Goal: Transaction & Acquisition: Purchase product/service

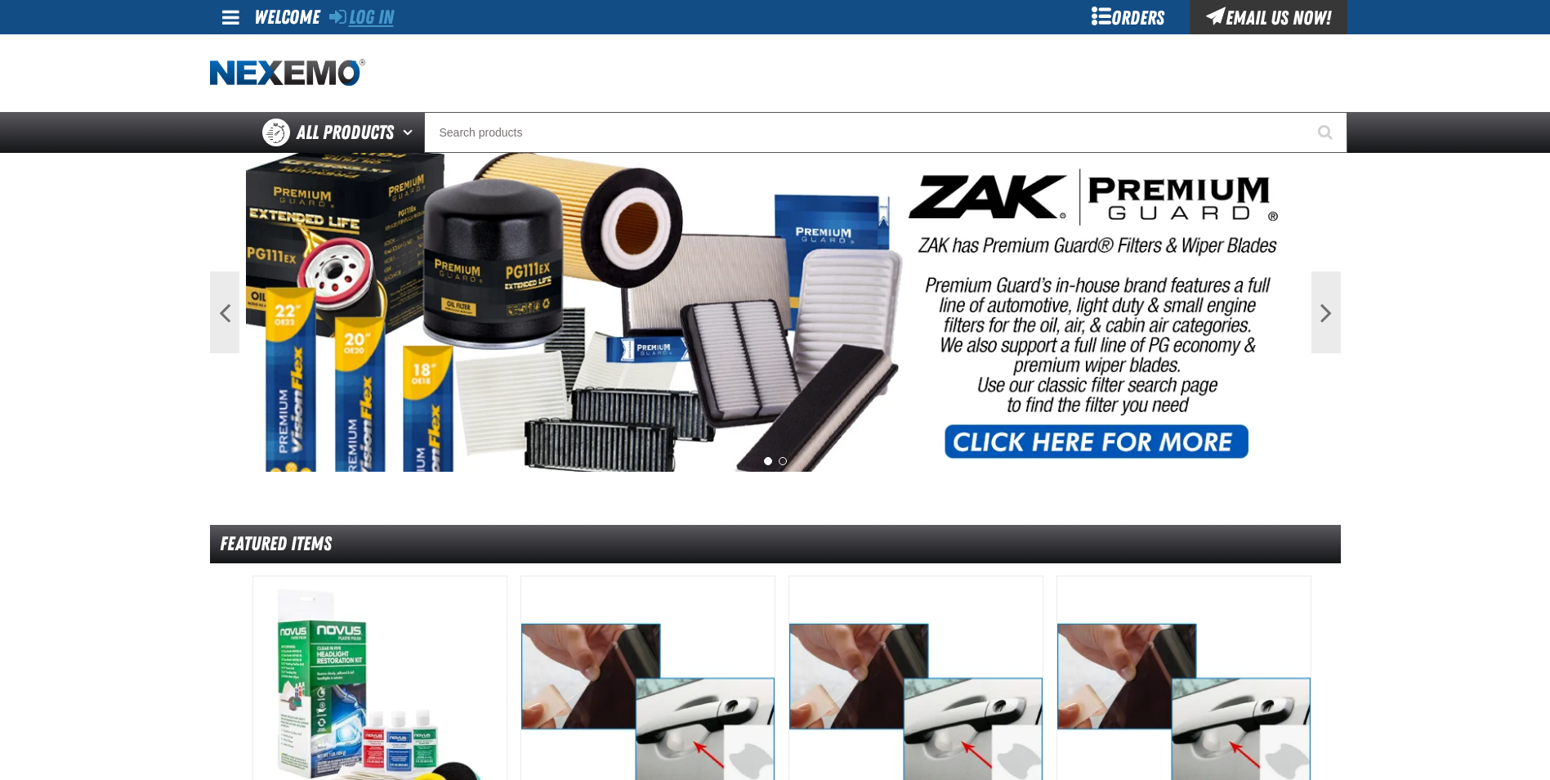
drag, startPoint x: 382, startPoint y: 15, endPoint x: 370, endPoint y: 7, distance: 14.3
click at [382, 15] on link "Log In" at bounding box center [361, 17] width 65 height 23
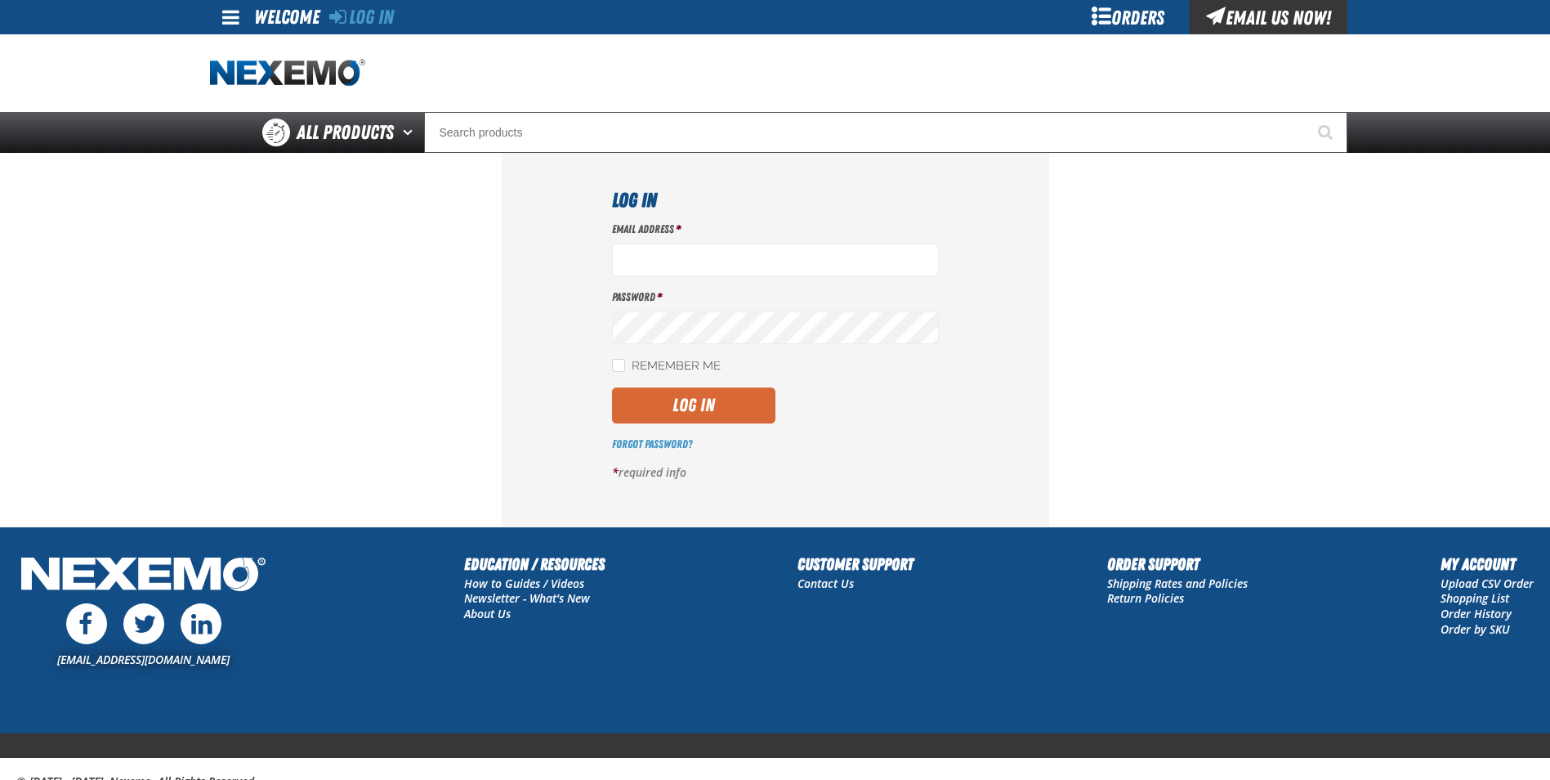
type input "rboggs01@vtaig.com"
click at [695, 407] on button "Log In" at bounding box center [693, 405] width 163 height 36
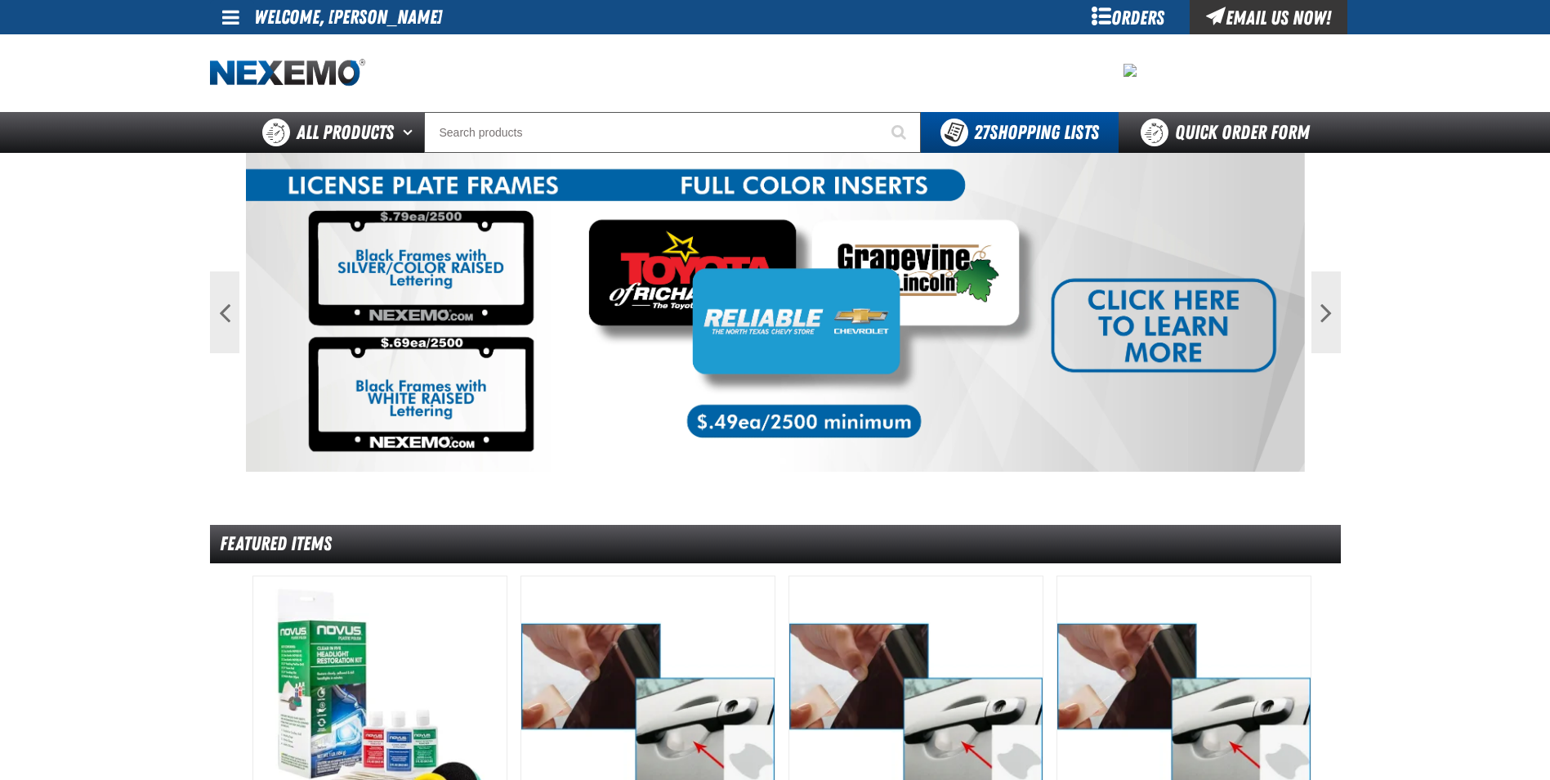
click at [1125, 16] on div "Orders" at bounding box center [1128, 17] width 123 height 34
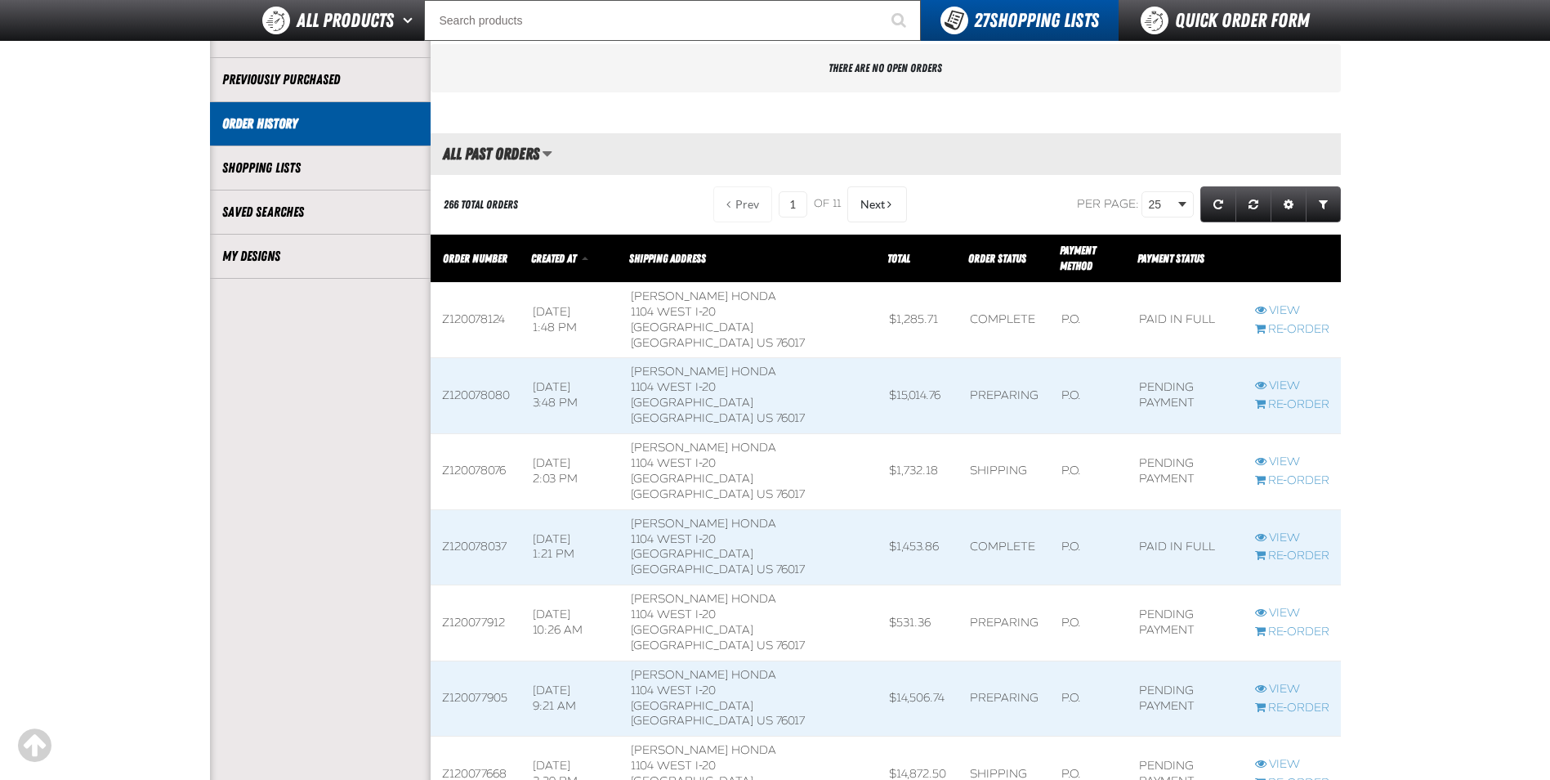
scroll to position [409, 0]
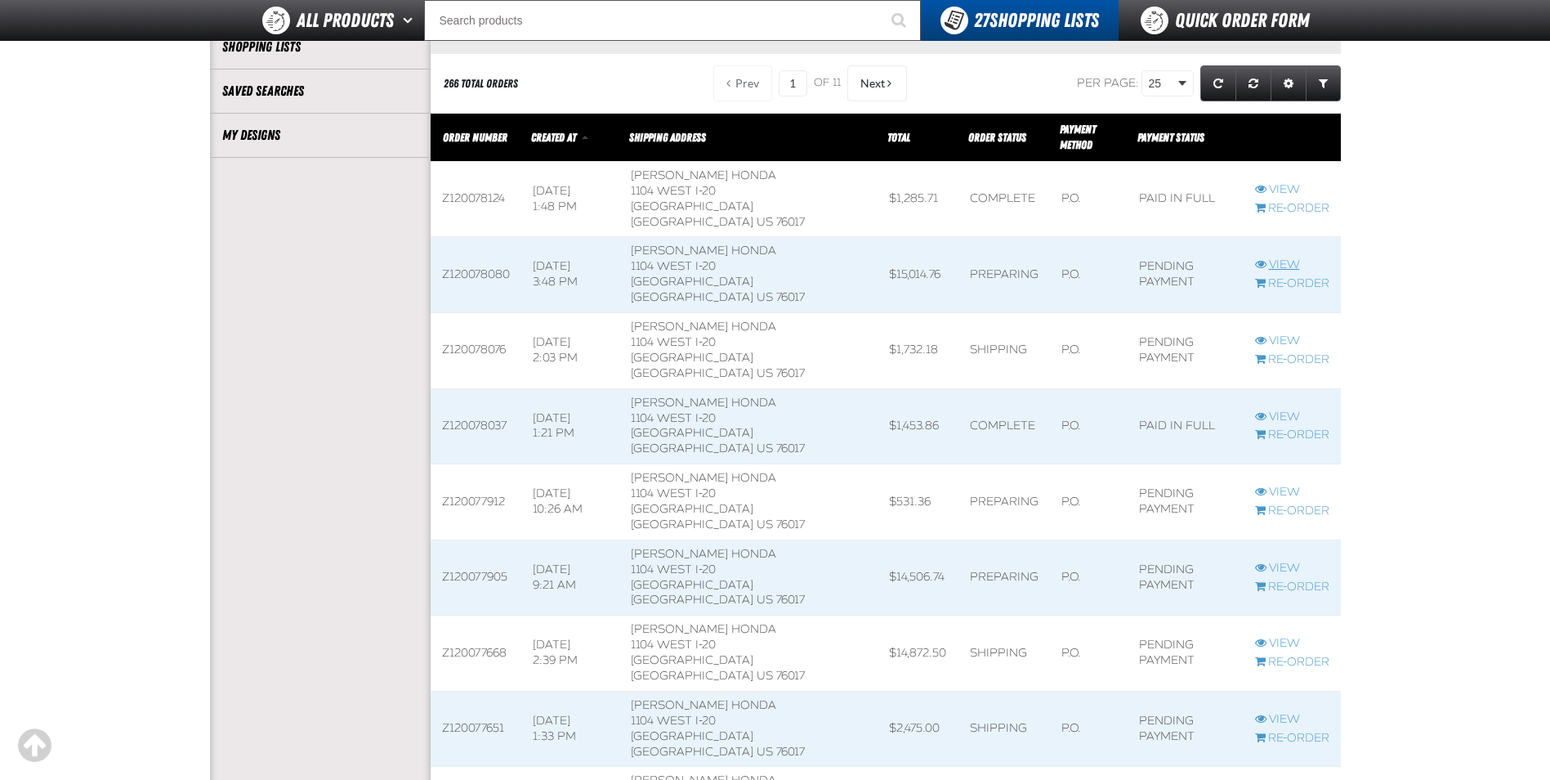
click at [1281, 257] on link "View" at bounding box center [1292, 265] width 74 height 16
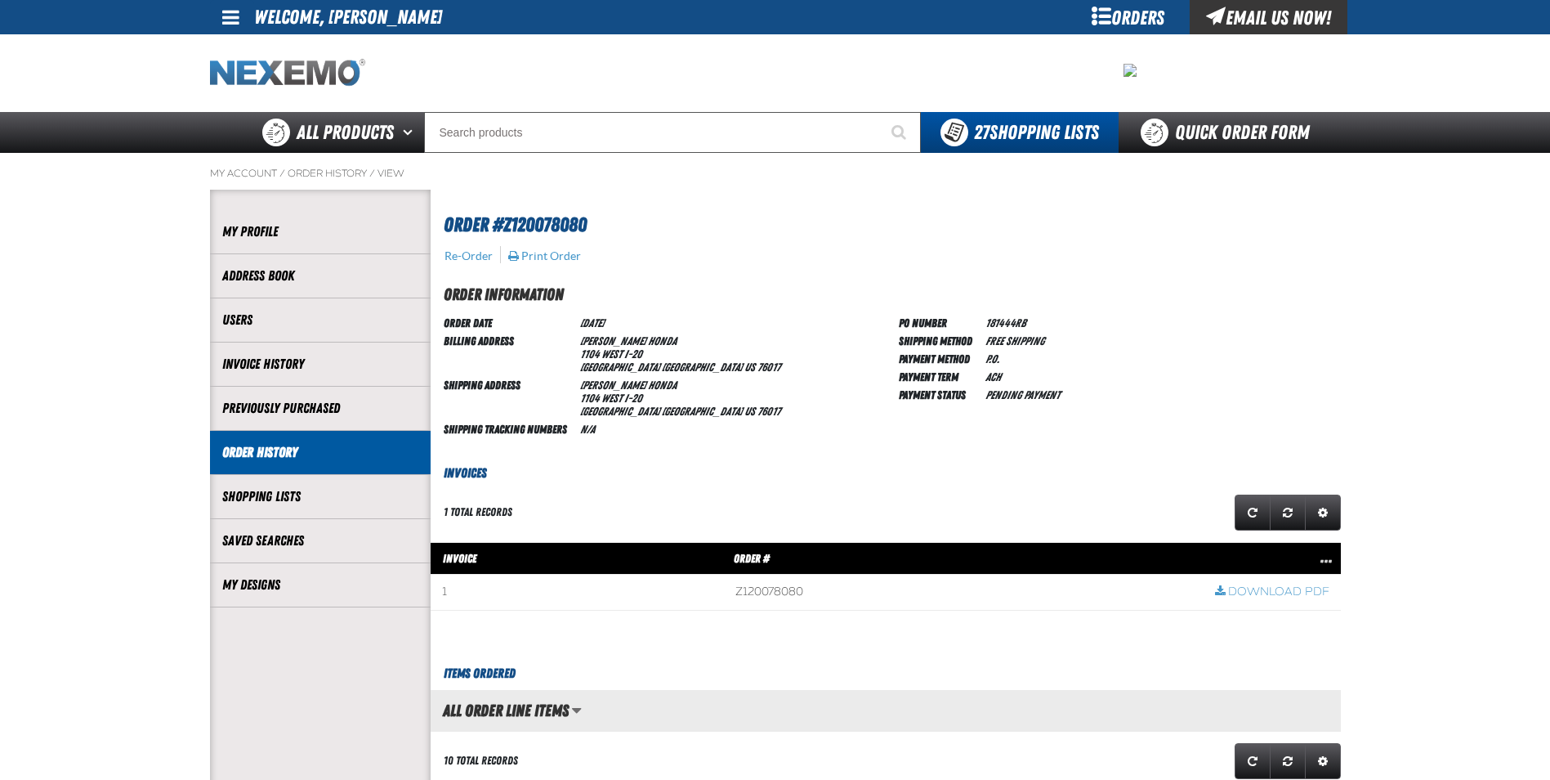
click at [324, 77] on img "Home" at bounding box center [287, 73] width 155 height 29
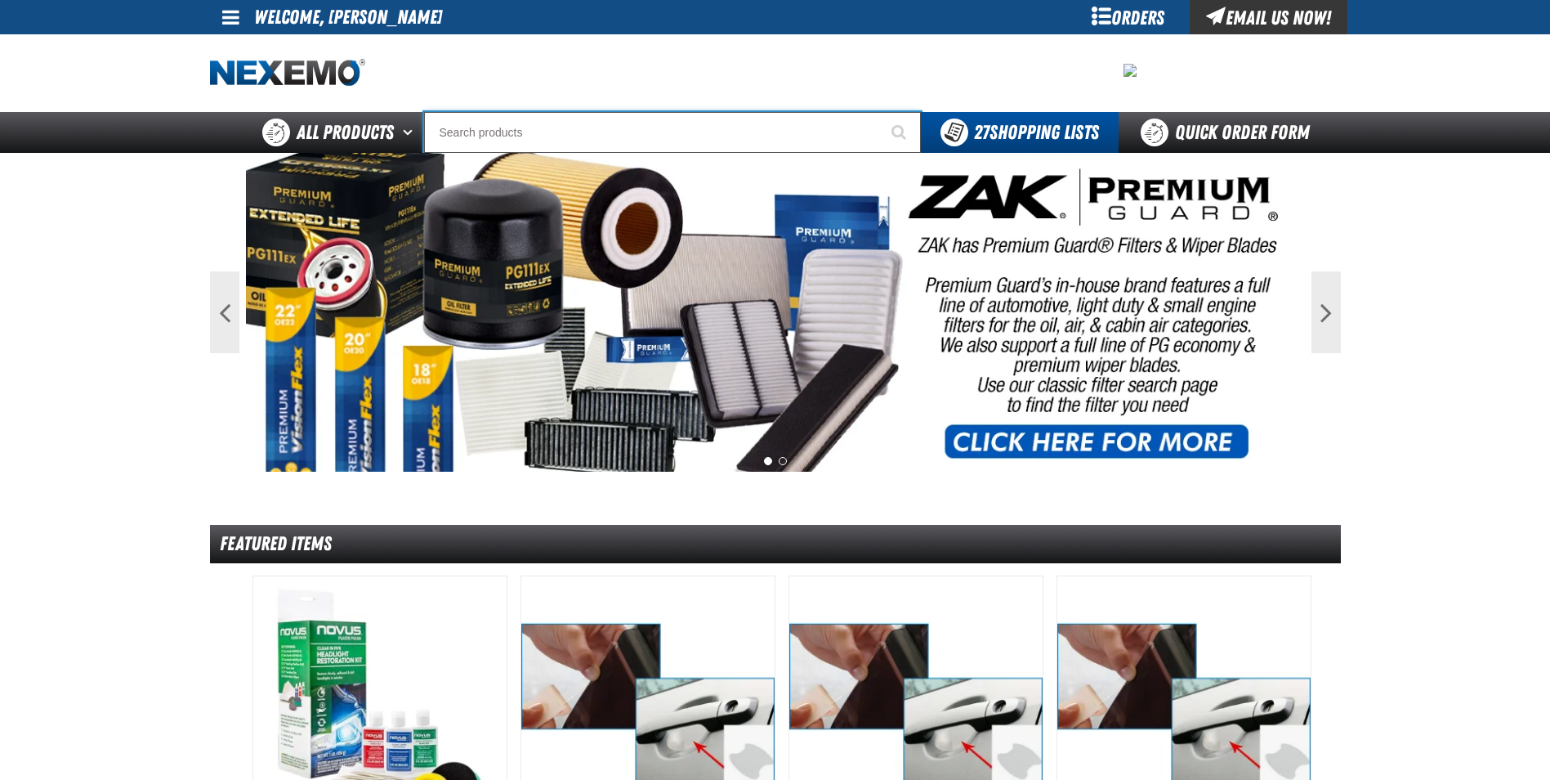
click at [525, 132] on input "Search" at bounding box center [672, 132] width 497 height 41
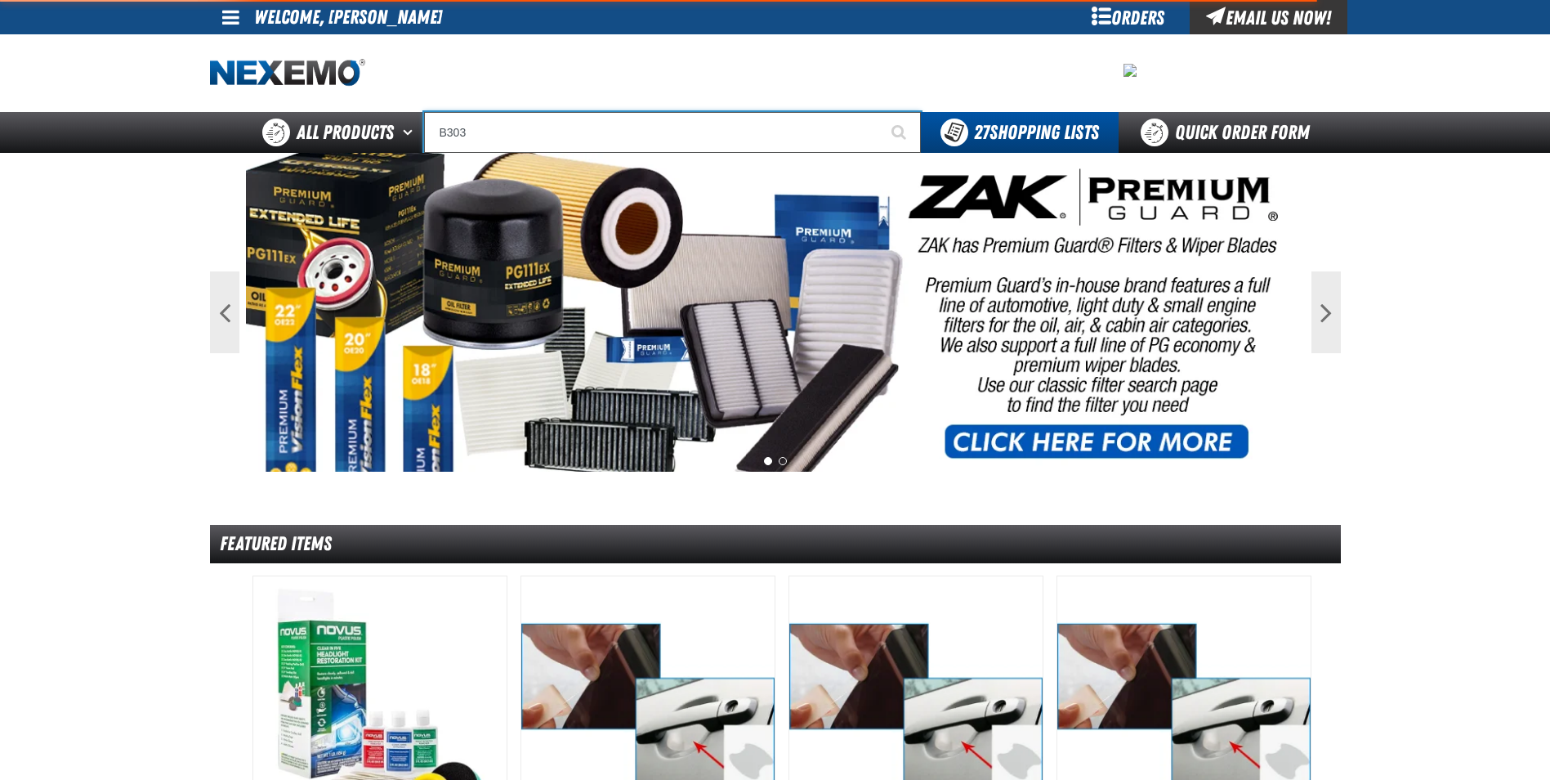
type input "B303"
click at [880, 112] on button "Start Searching" at bounding box center [900, 132] width 41 height 41
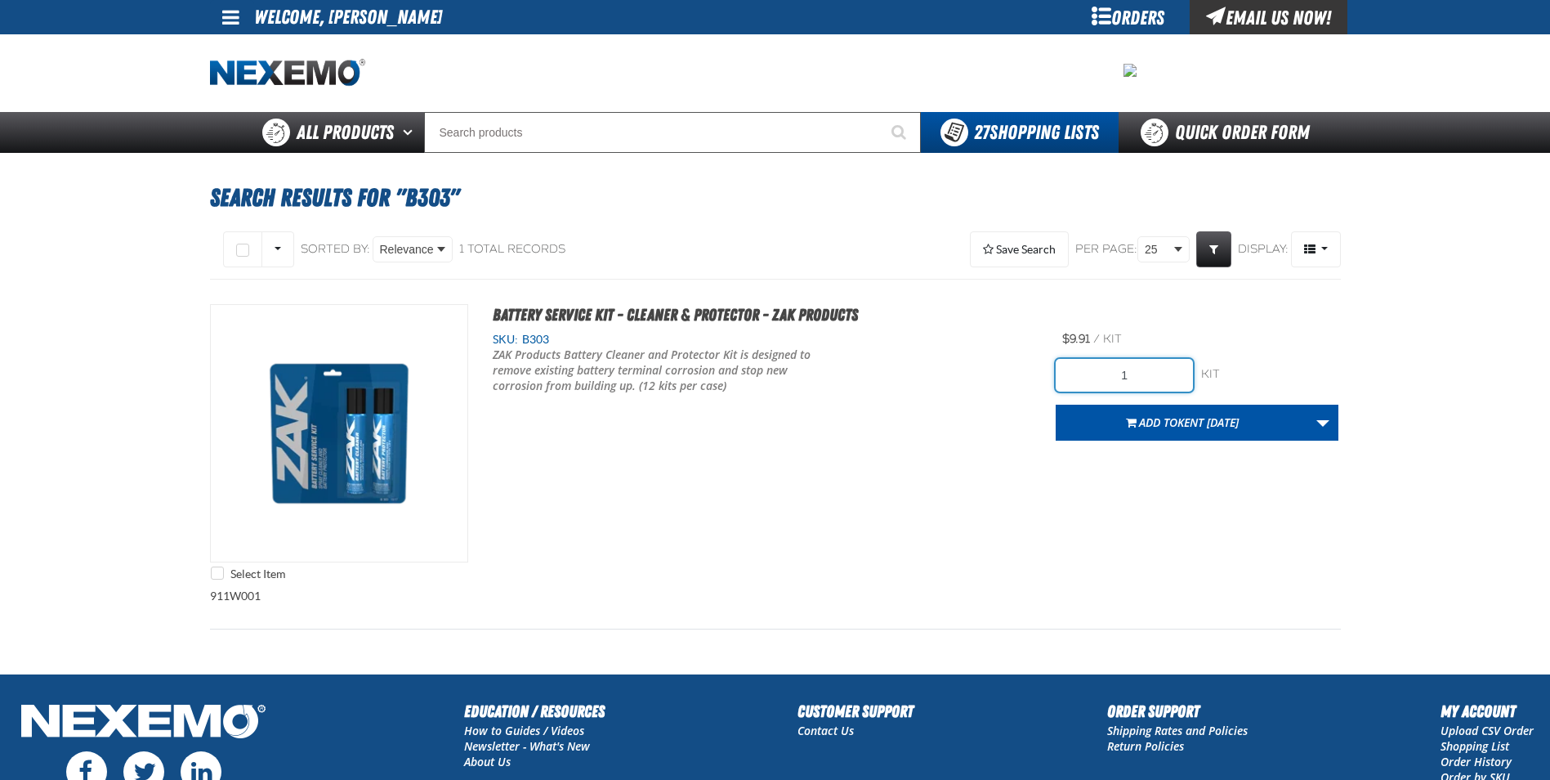
click at [1153, 376] on input "1" at bounding box center [1124, 375] width 137 height 33
type input "396"
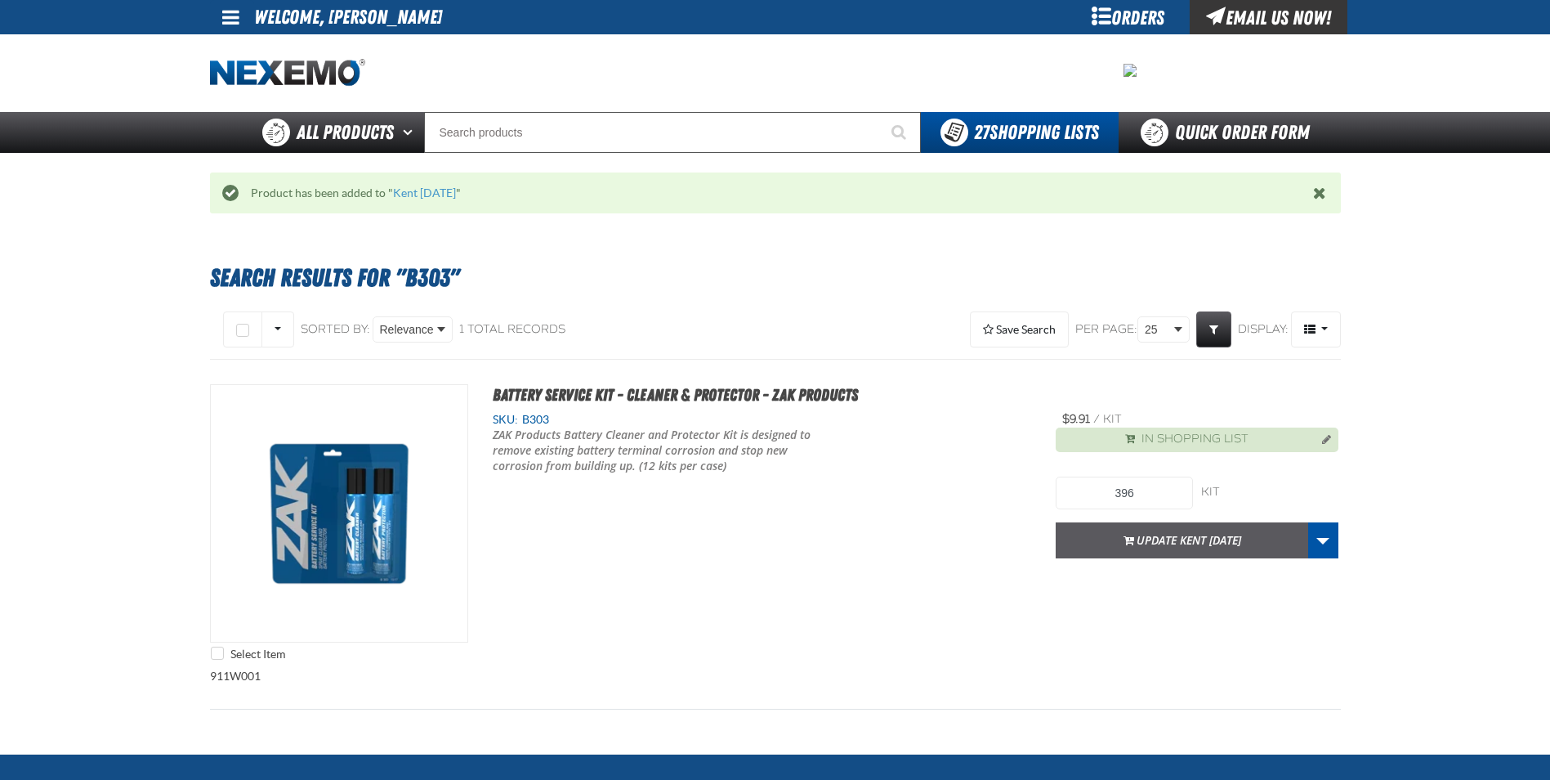
click at [1174, 539] on button "Update Kent [DATE]" at bounding box center [1182, 540] width 253 height 36
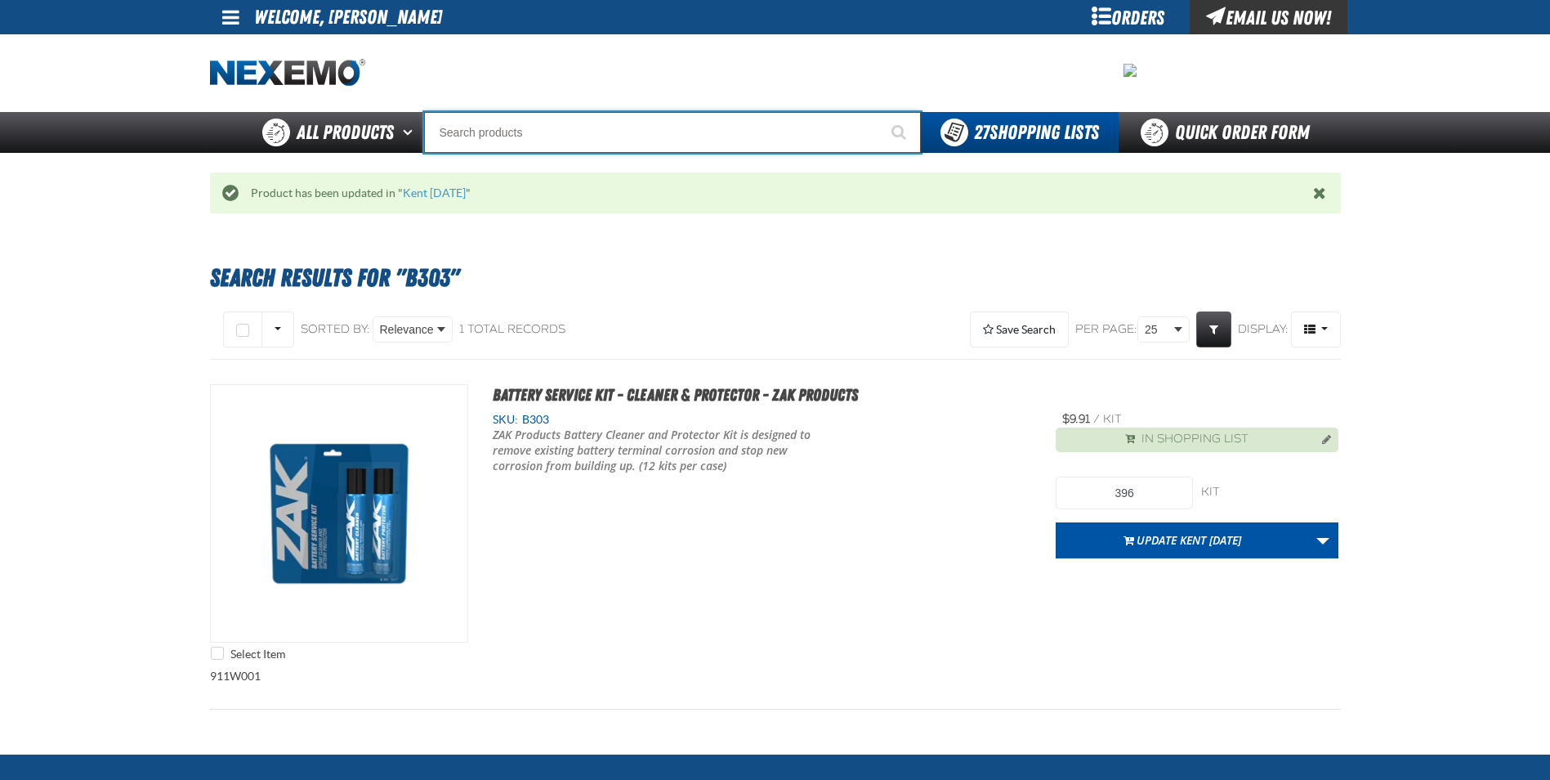
click at [478, 141] on input "Search" at bounding box center [672, 132] width 497 height 41
type input "D"
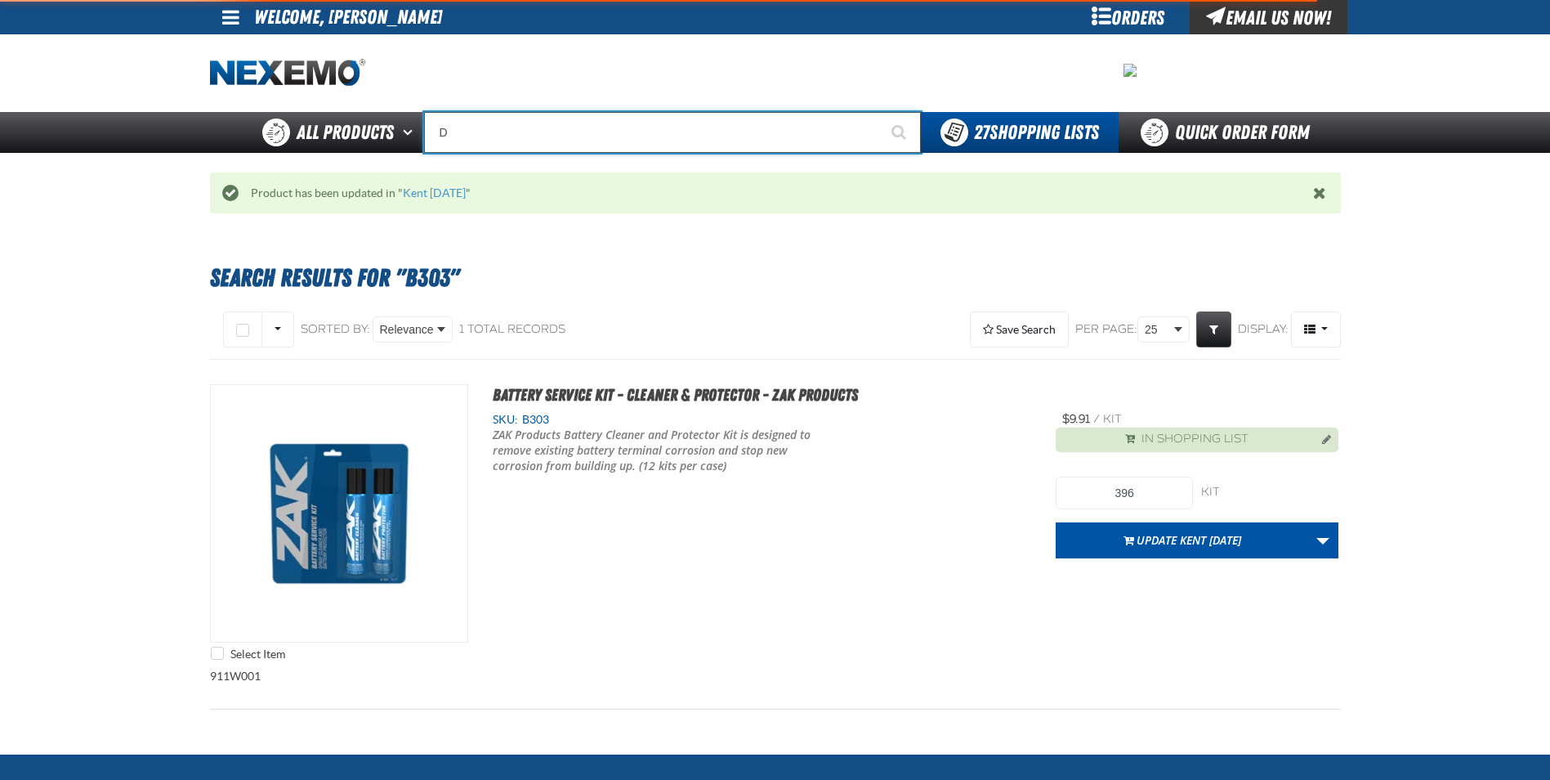
type input "D Alkaline Battery 1.5 Volt (ph)"
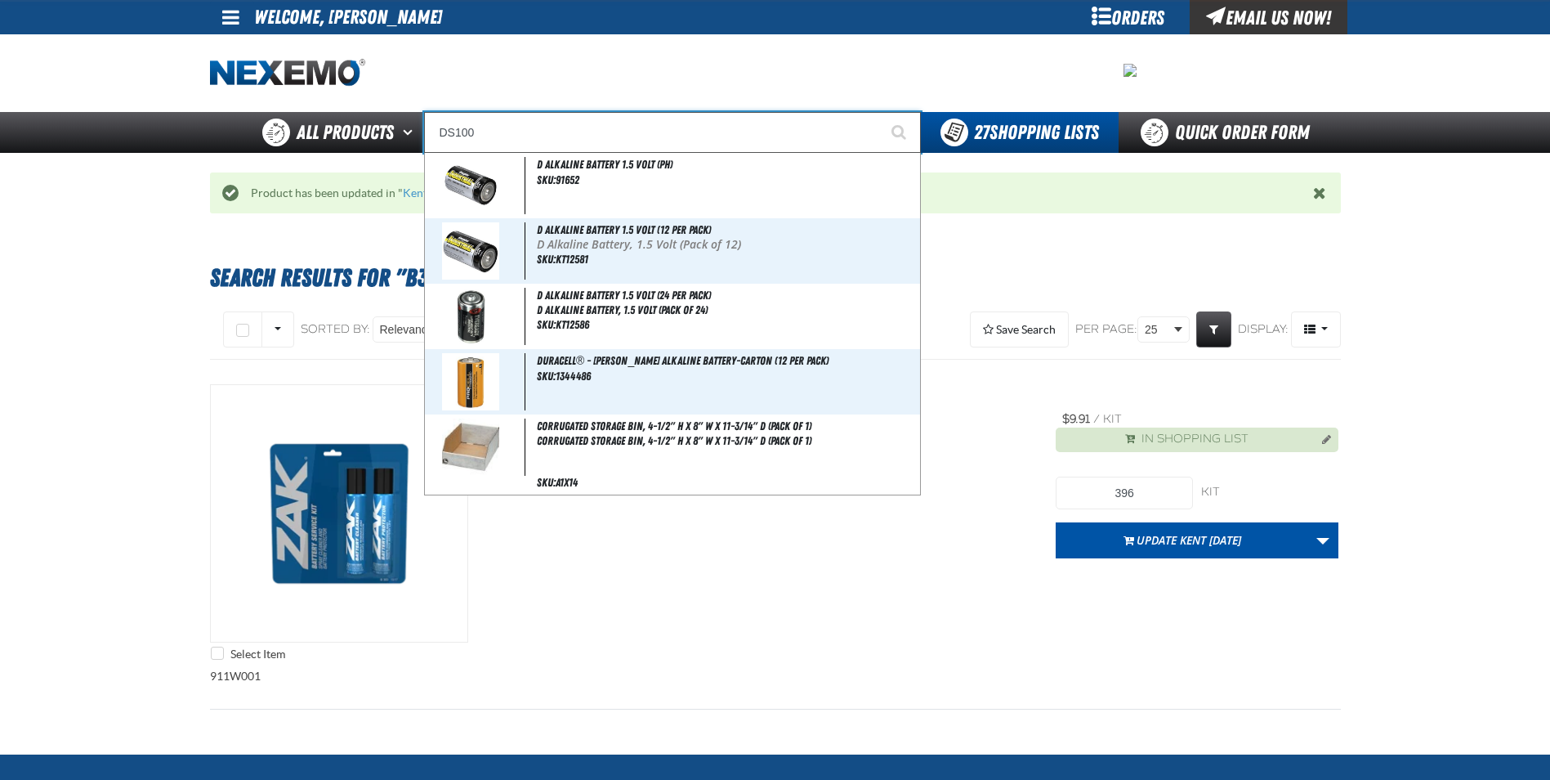
type input "DS100"
click at [880, 112] on button "Start Searching" at bounding box center [900, 132] width 41 height 41
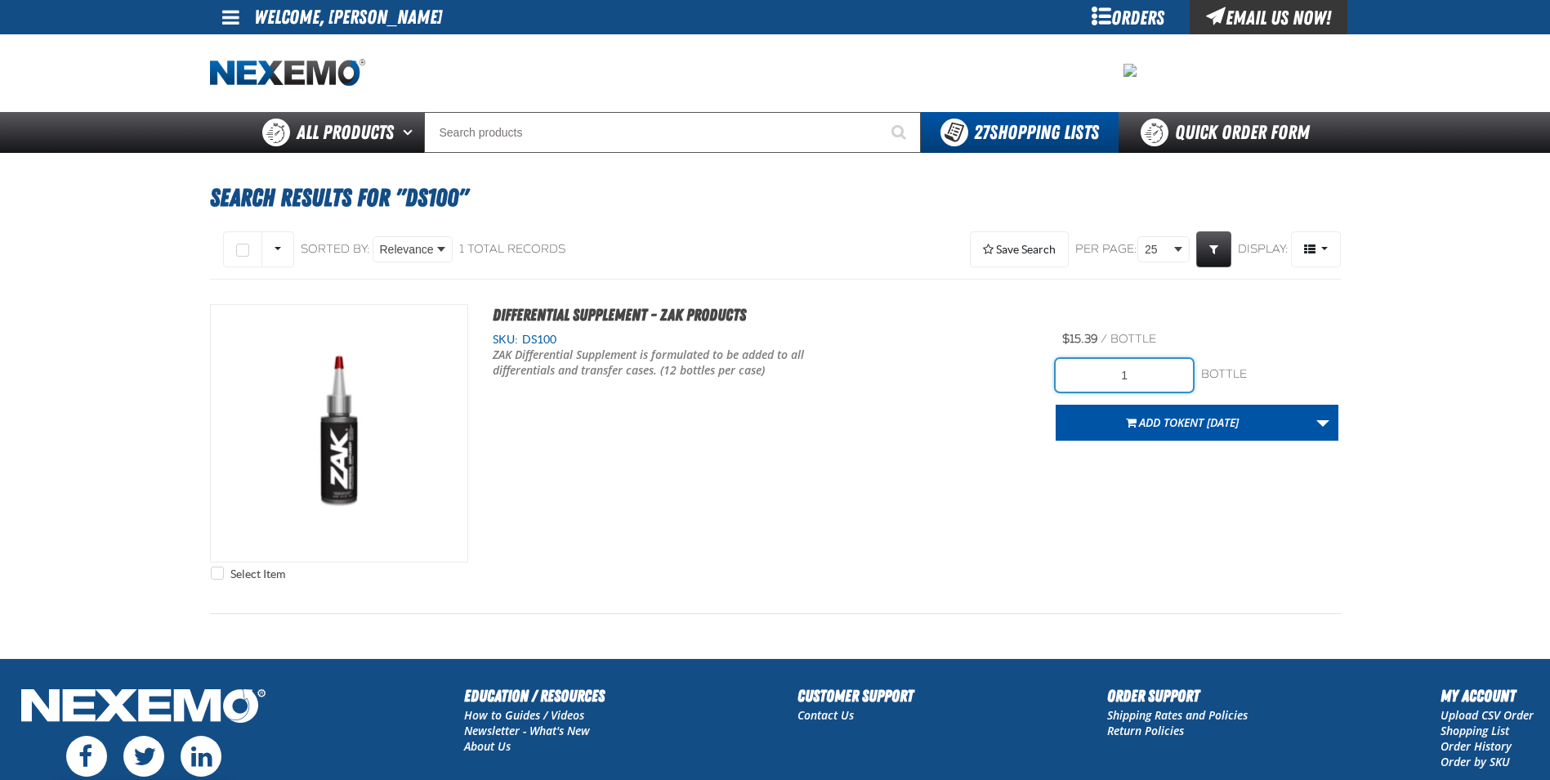
click at [1139, 375] on input "1" at bounding box center [1124, 375] width 137 height 33
type input "12"
click at [1050, 534] on div "Select Item Differential Supplement - ZAK Products SKU: DS100" at bounding box center [775, 446] width 1131 height 284
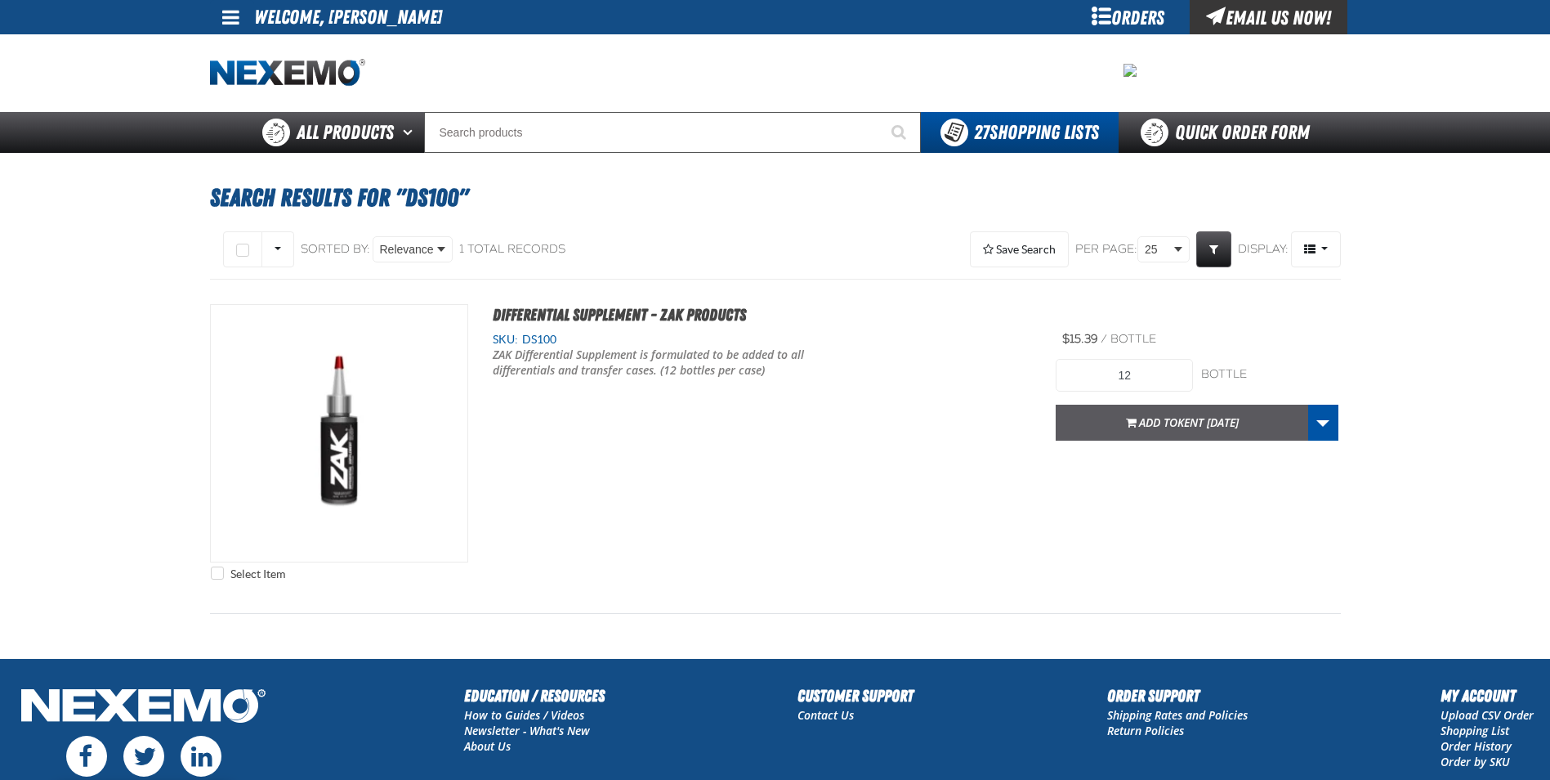
click at [1126, 426] on span "button" at bounding box center [1131, 425] width 11 height 4
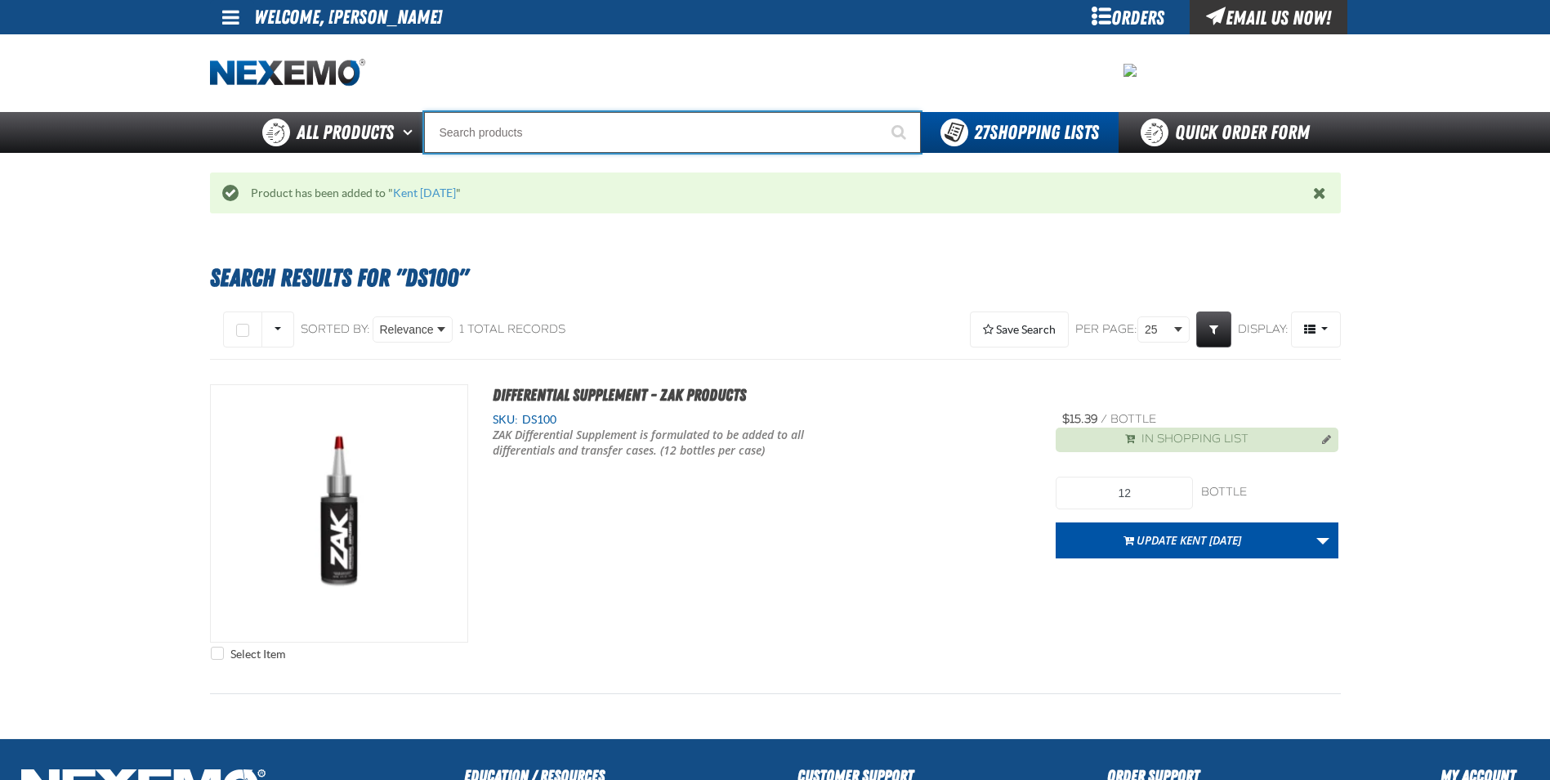
click at [463, 136] on input "Search" at bounding box center [672, 132] width 497 height 41
click at [473, 128] on input "Search" at bounding box center [672, 132] width 497 height 41
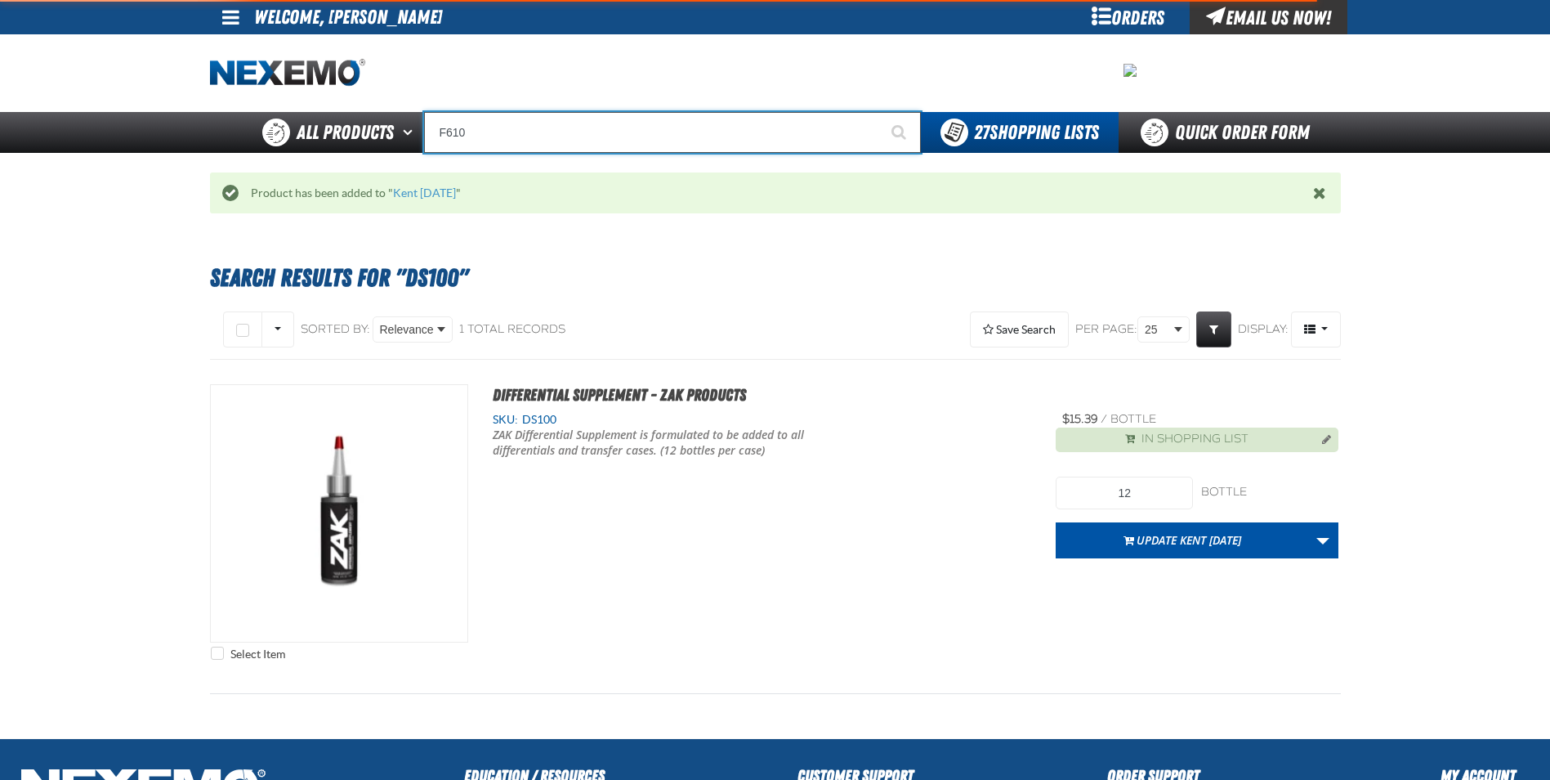
type input "F610"
click at [880, 112] on button "Start Searching" at bounding box center [900, 132] width 41 height 41
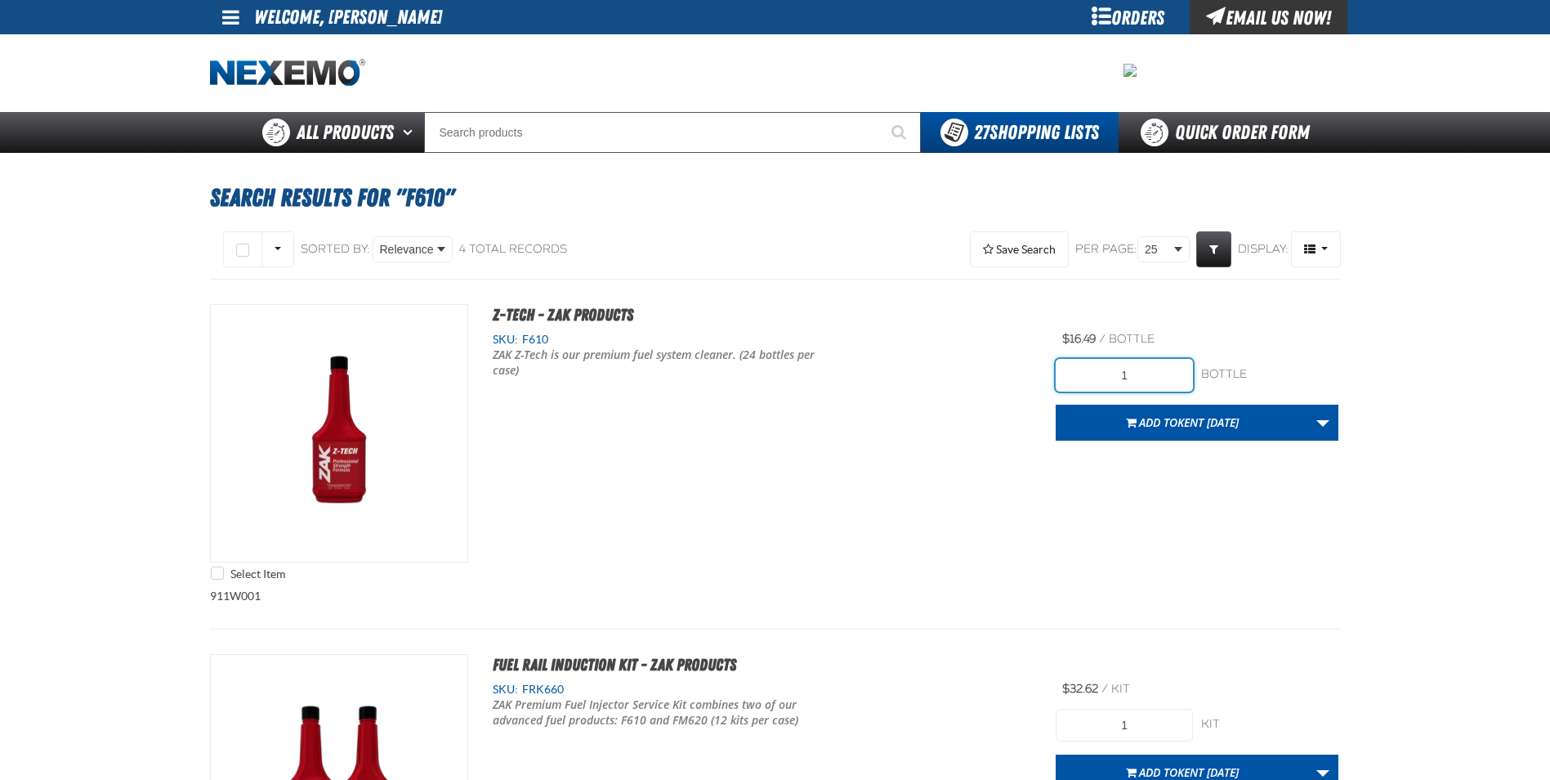
click at [1140, 367] on input "1" at bounding box center [1124, 375] width 137 height 33
type input "24"
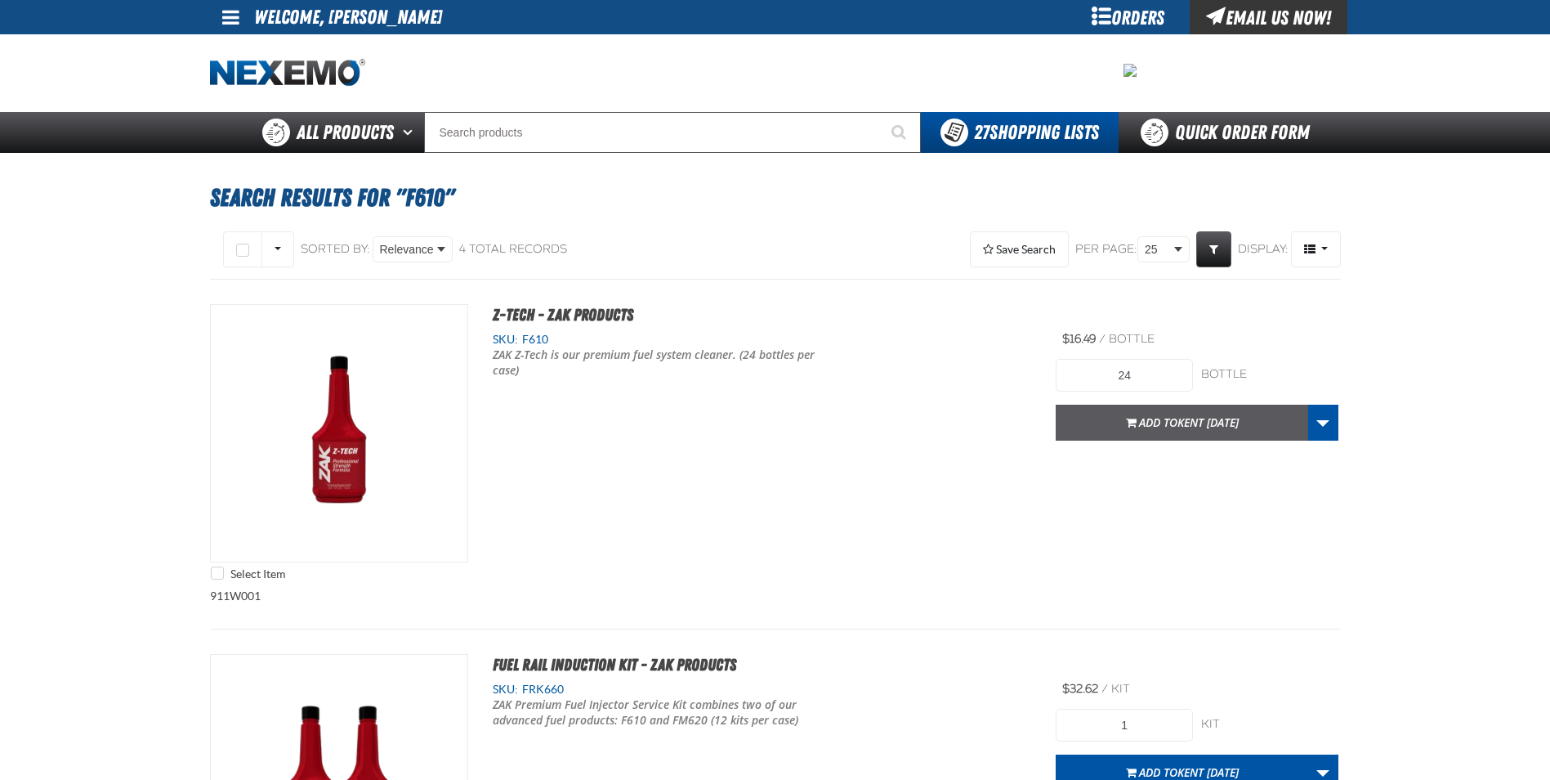
click at [1120, 414] on button "Add to [GEOGRAPHIC_DATA] [DATE]" at bounding box center [1182, 423] width 253 height 36
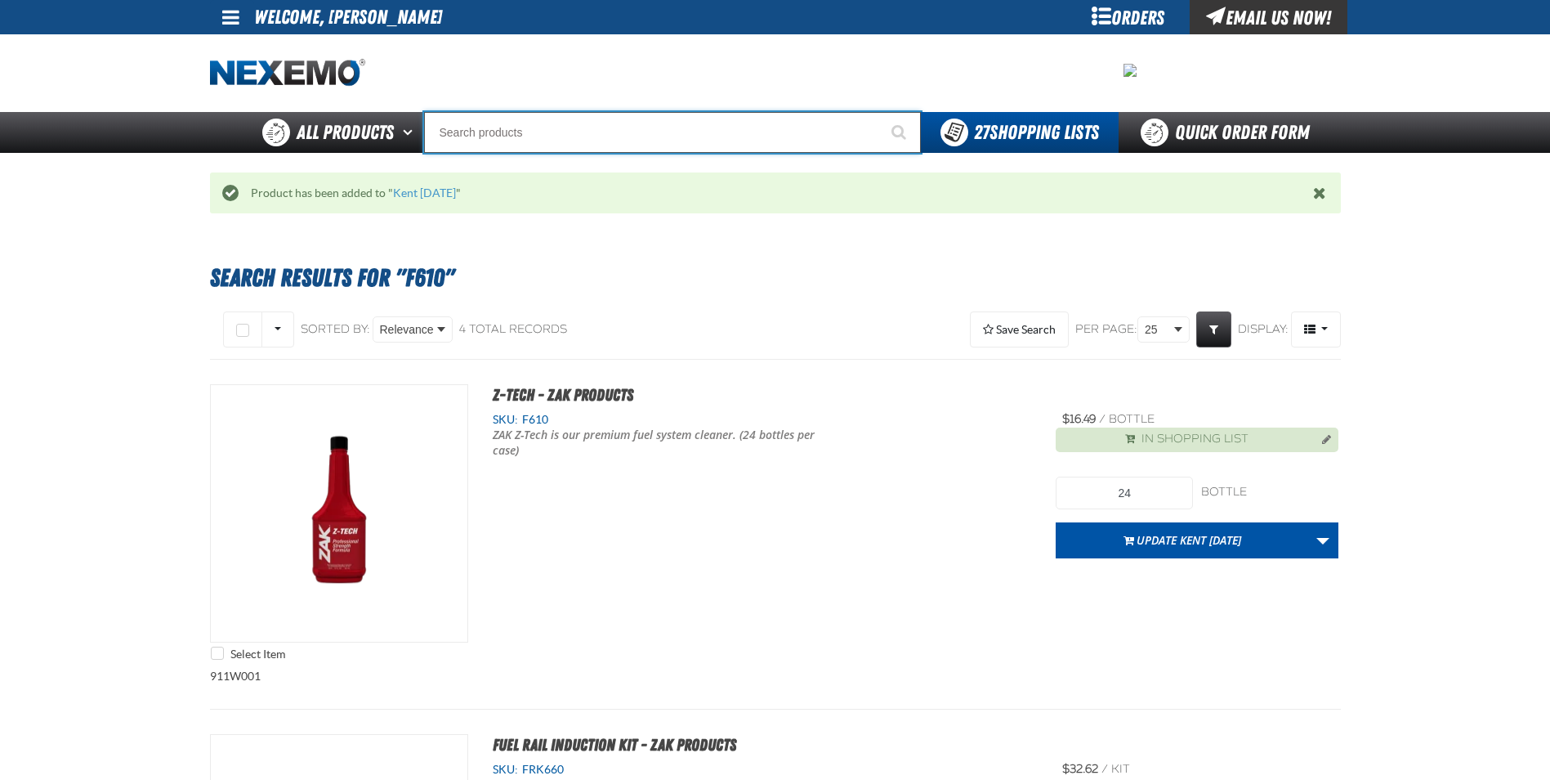
click at [472, 128] on input "Search" at bounding box center [672, 132] width 497 height 41
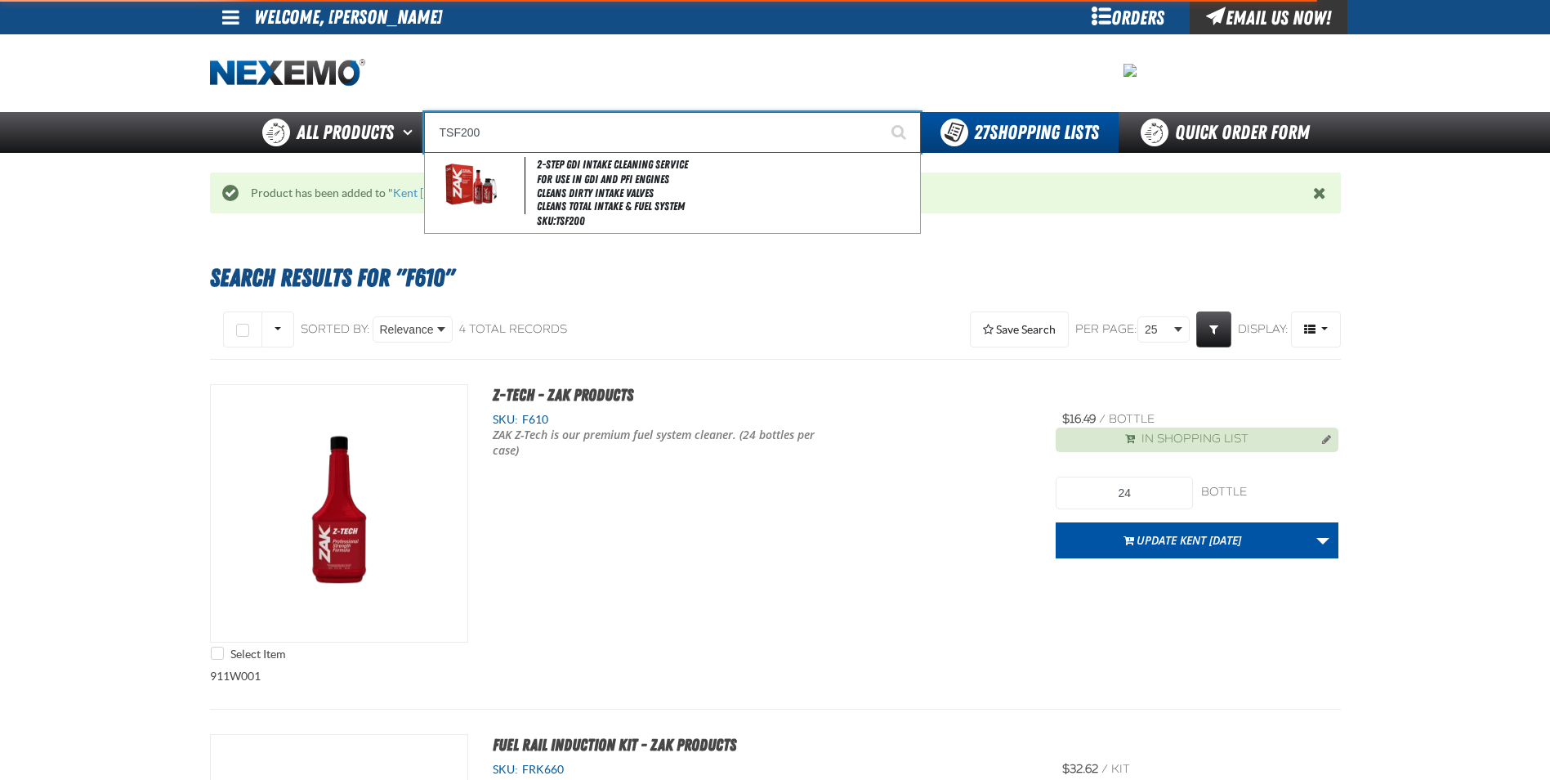
type input "TSF200"
click at [880, 112] on button "Start Searching" at bounding box center [900, 132] width 41 height 41
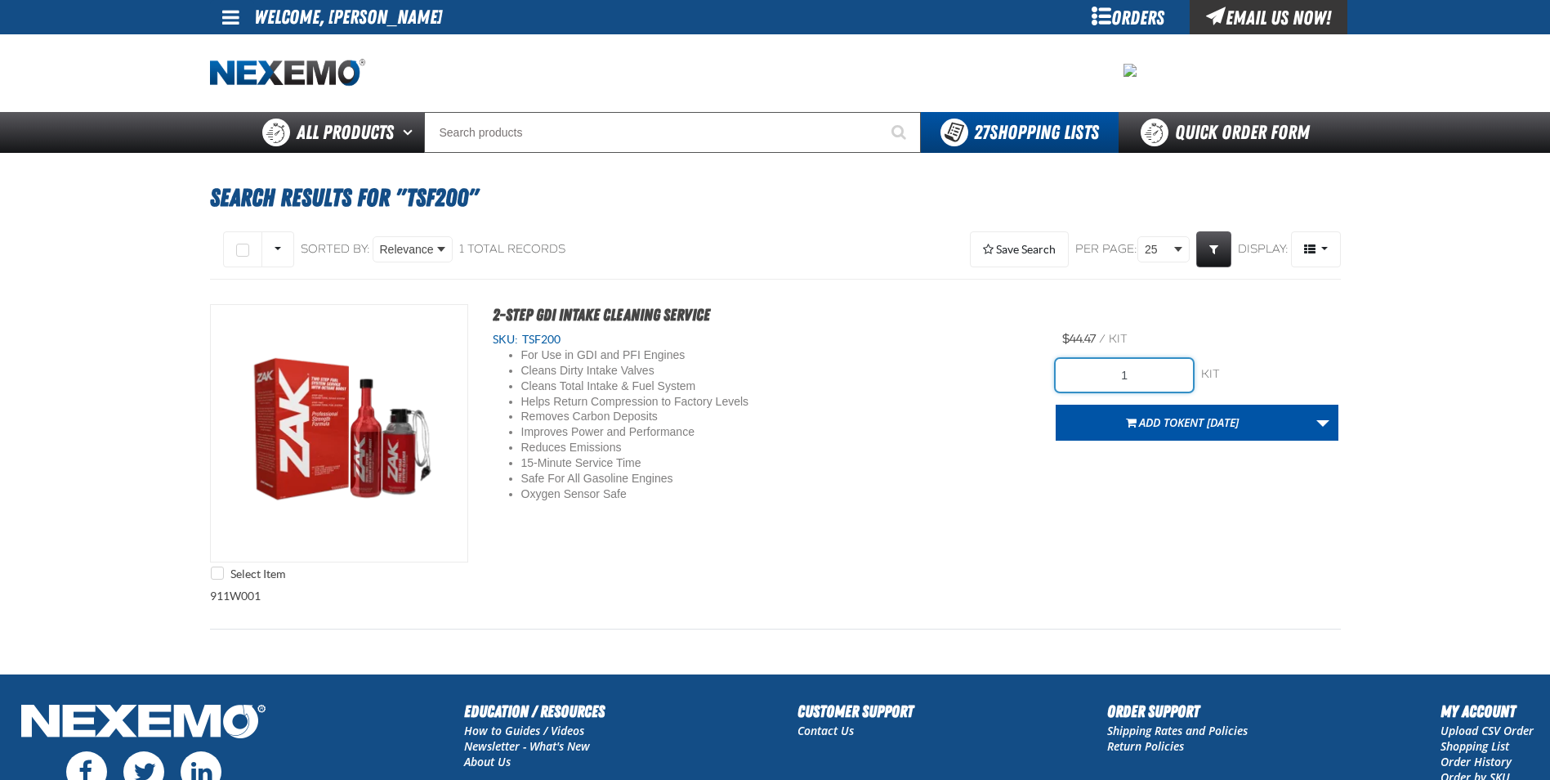
click at [1120, 366] on input "1" at bounding box center [1124, 375] width 137 height 33
click at [1132, 370] on input "1" at bounding box center [1124, 375] width 137 height 33
type input "24"
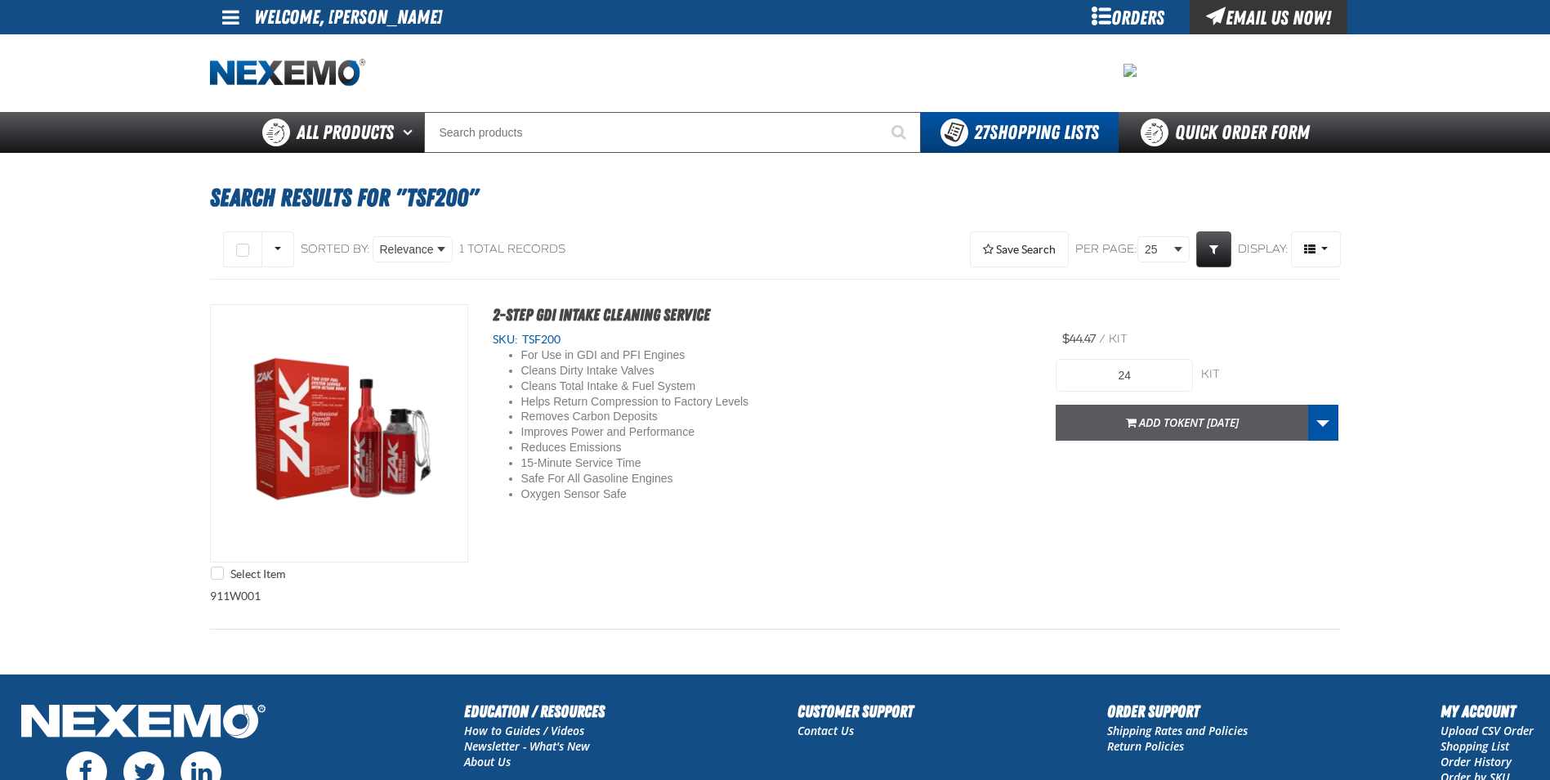
click at [1142, 432] on button "Add to [GEOGRAPHIC_DATA] [DATE]" at bounding box center [1182, 423] width 253 height 36
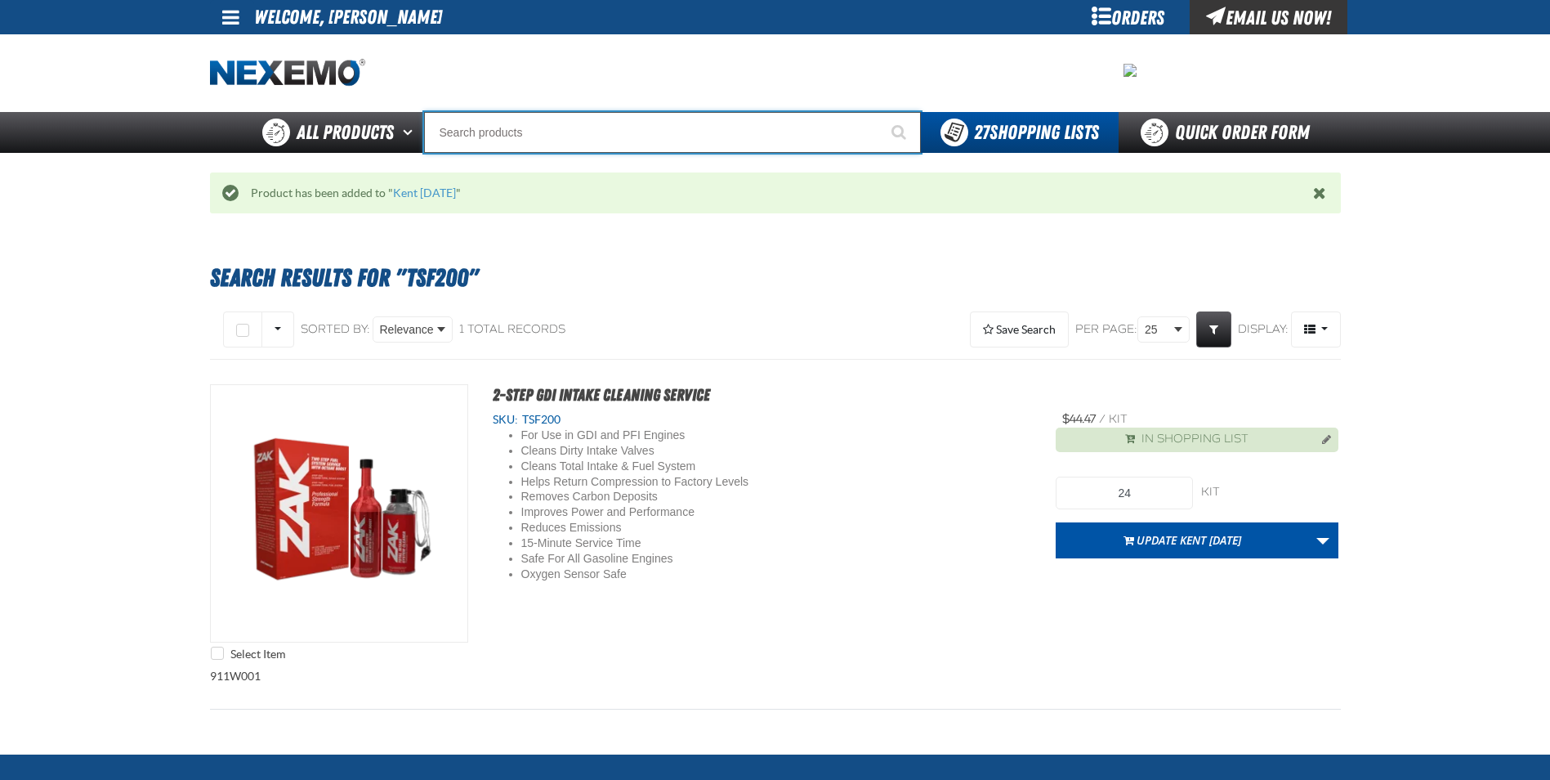
click at [524, 129] on input "Search" at bounding box center [672, 132] width 497 height 41
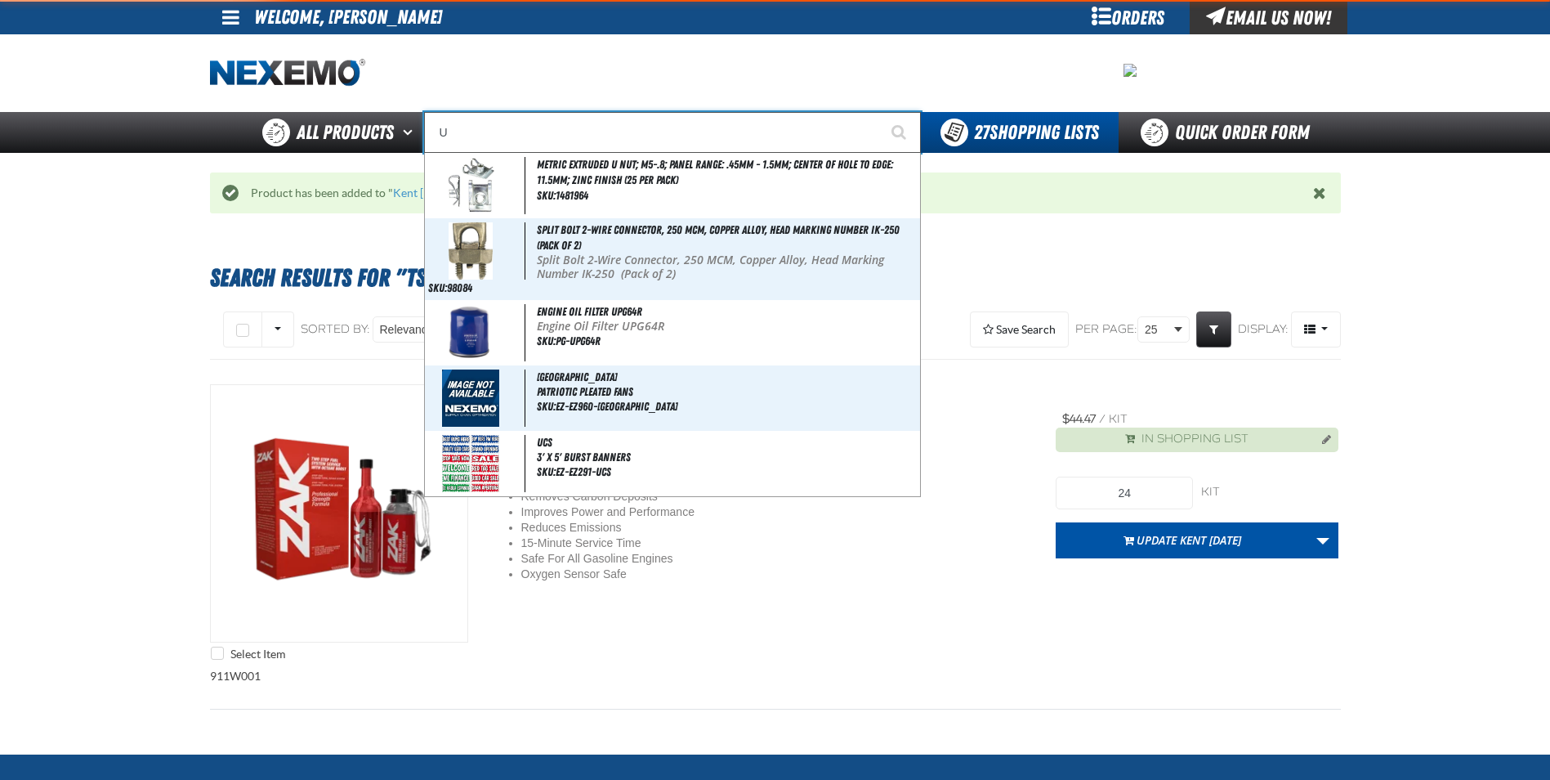
type input "UC"
type input "UC RED"
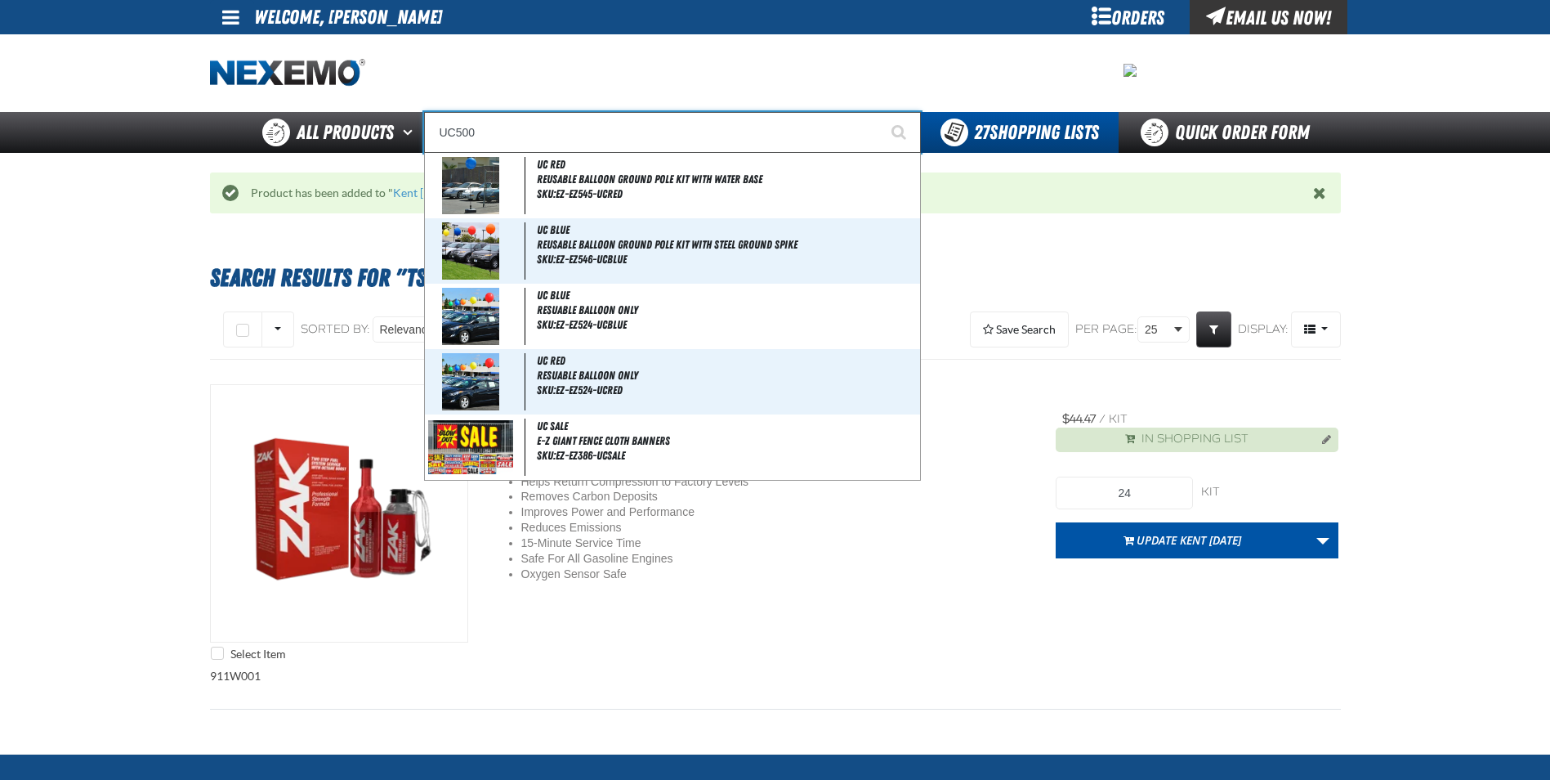
type input "UC500"
click at [880, 112] on button "Start Searching" at bounding box center [900, 132] width 41 height 41
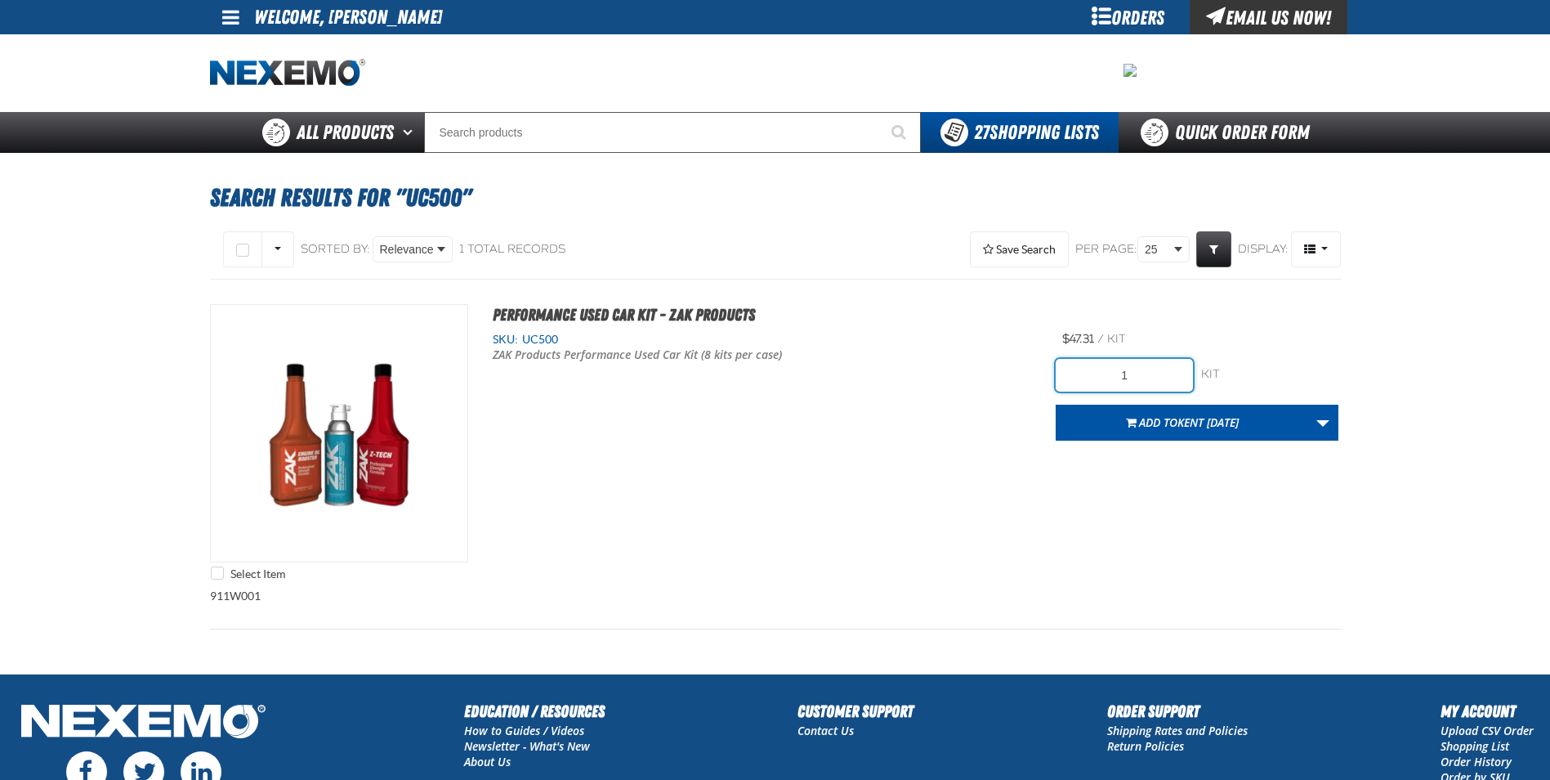
drag, startPoint x: 1156, startPoint y: 376, endPoint x: 1073, endPoint y: 378, distance: 82.6
click at [1073, 378] on input "1" at bounding box center [1124, 375] width 137 height 33
type input "64"
click at [1161, 427] on span "Add to [GEOGRAPHIC_DATA] [DATE]" at bounding box center [1189, 422] width 100 height 16
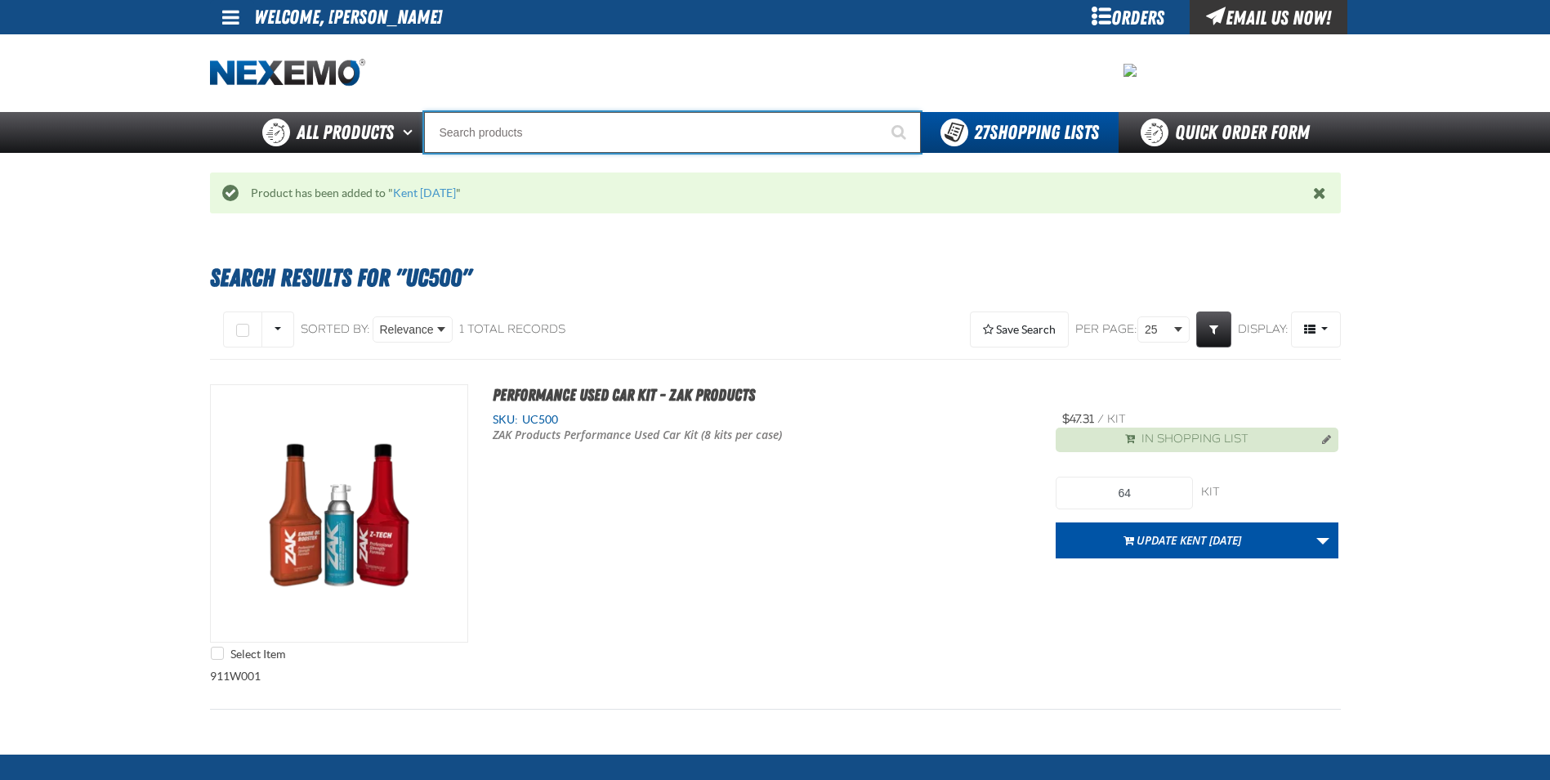
click at [517, 129] on input "Search" at bounding box center [672, 132] width 497 height 41
type input "R"
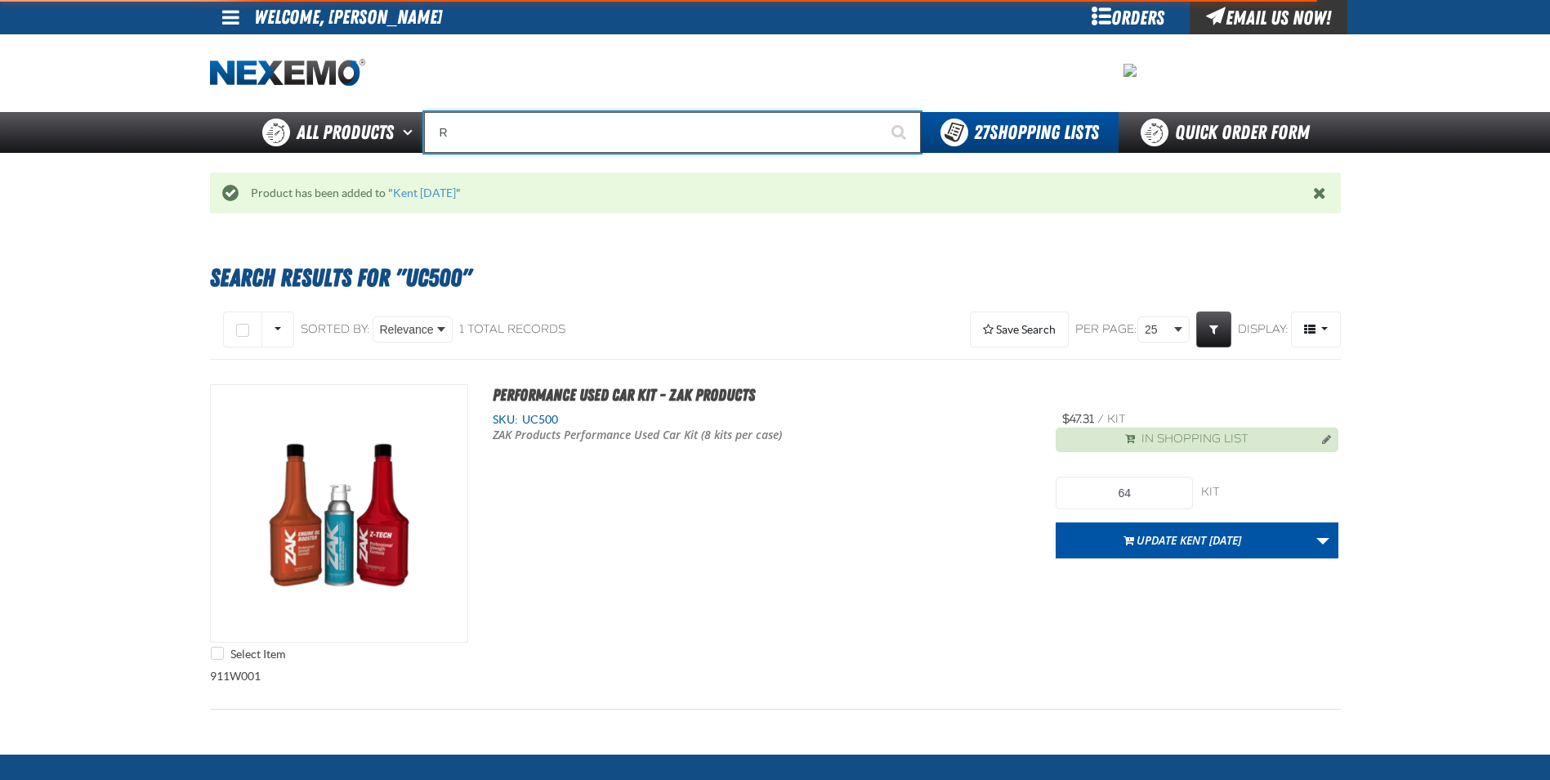
type input "ROADSIDE R"
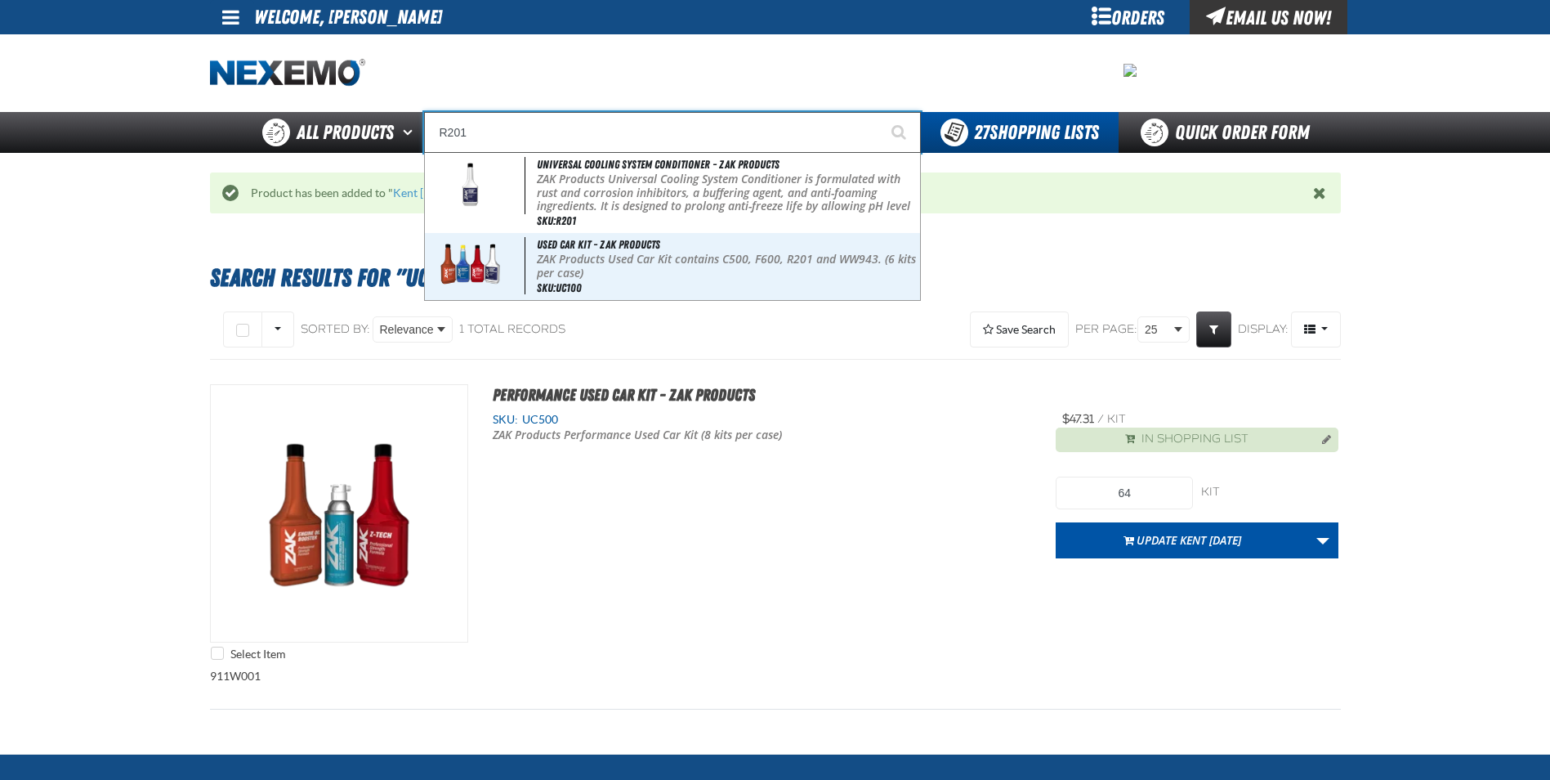
type input "R201"
click at [880, 112] on button "Start Searching" at bounding box center [900, 132] width 41 height 41
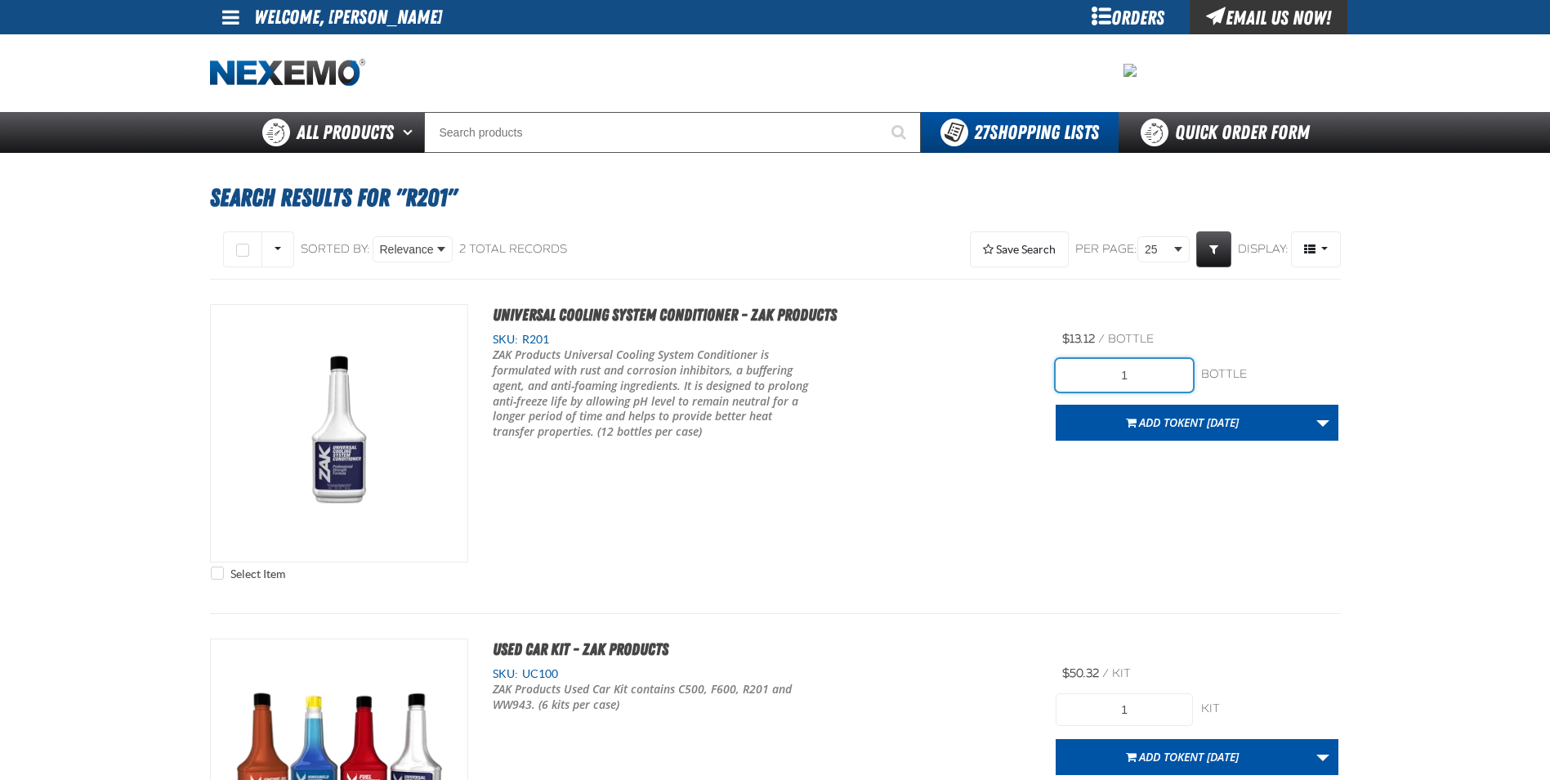
click at [1149, 370] on input "1" at bounding box center [1124, 375] width 137 height 33
type input "24"
click at [1139, 419] on span "Add to Kent 9.9.2021" at bounding box center [1189, 422] width 100 height 16
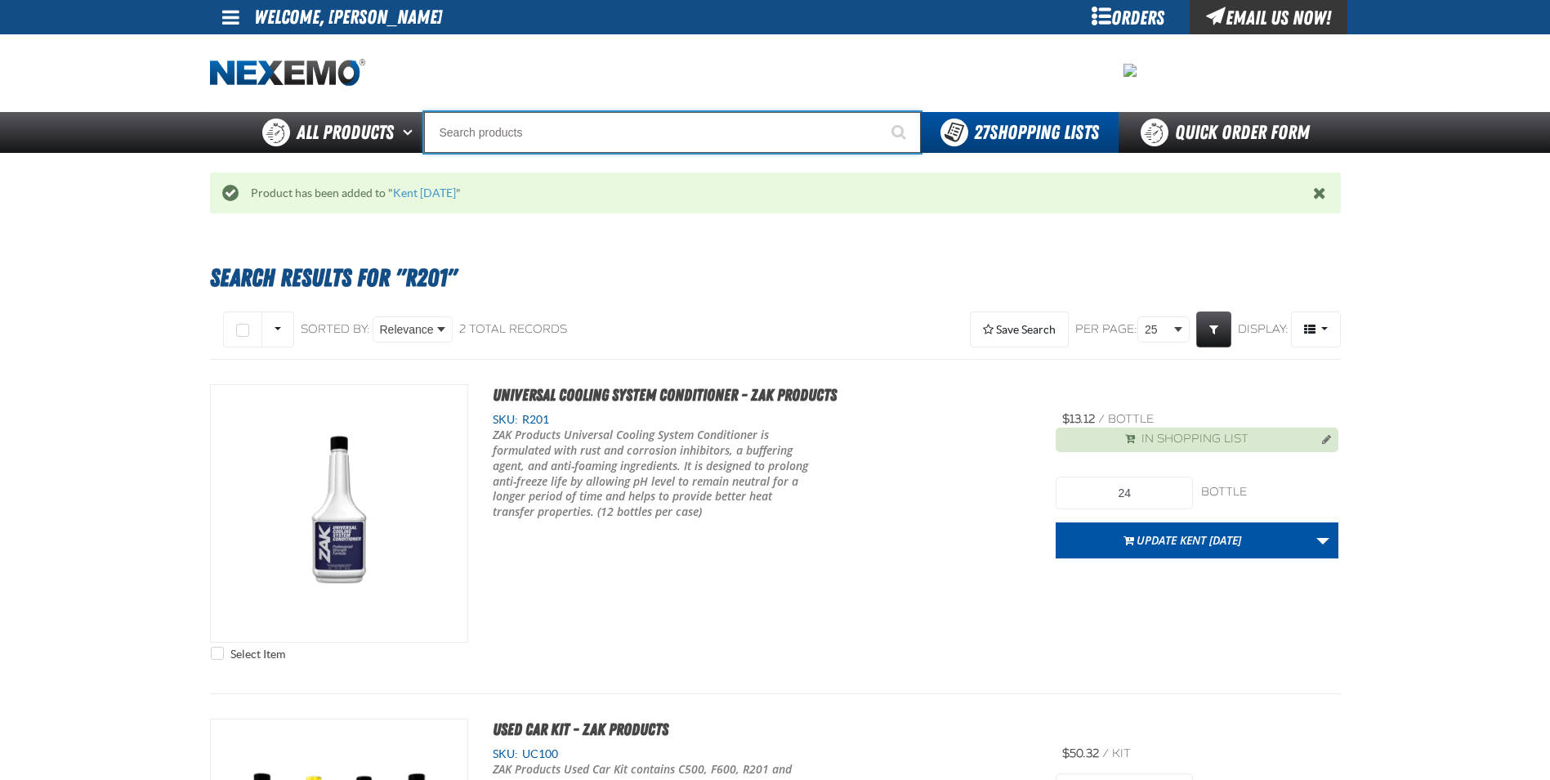
click at [453, 135] on input "Search" at bounding box center [672, 132] width 497 height 41
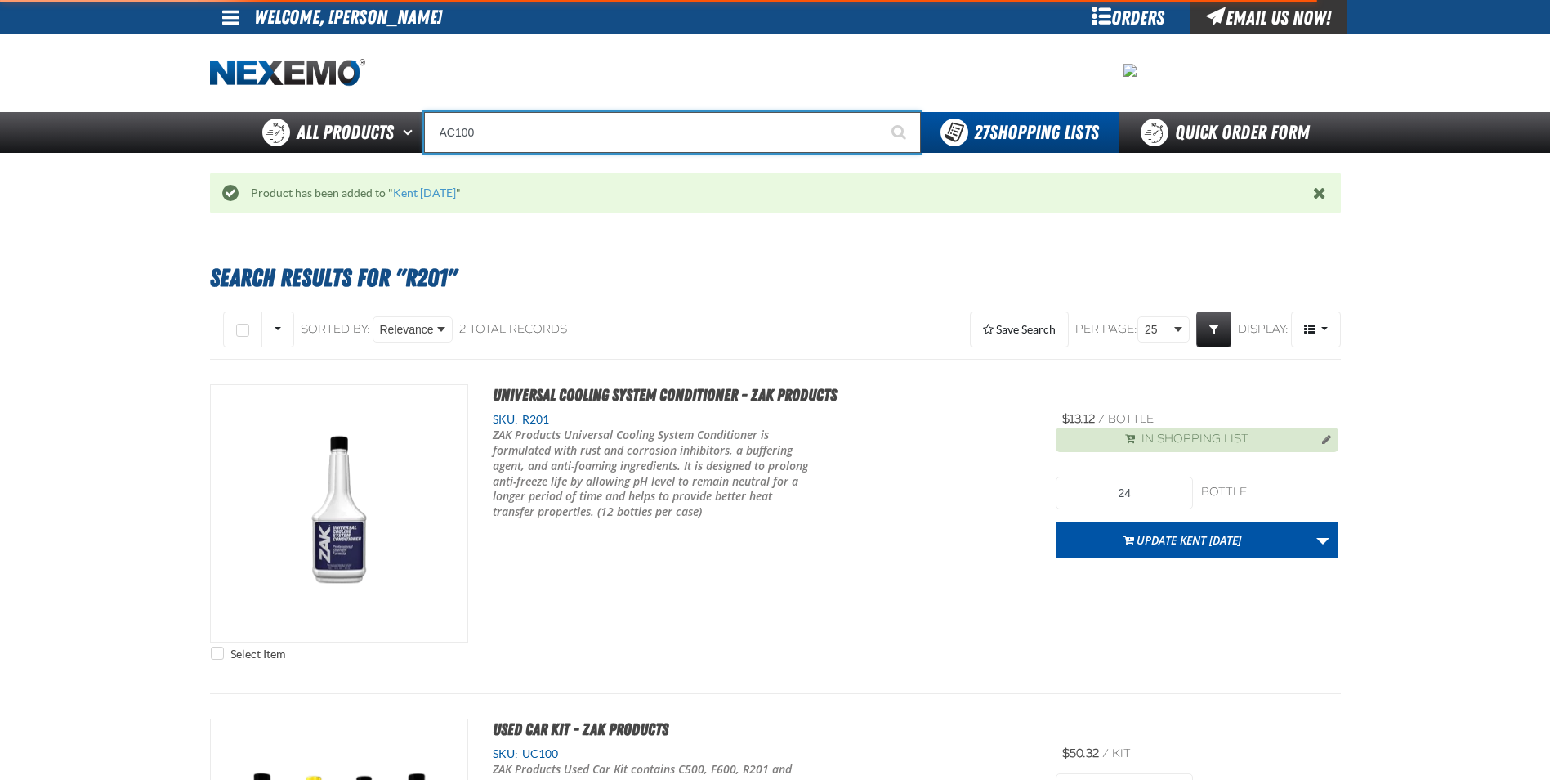
type input "AC100"
click at [880, 112] on button "Start Searching" at bounding box center [900, 132] width 41 height 41
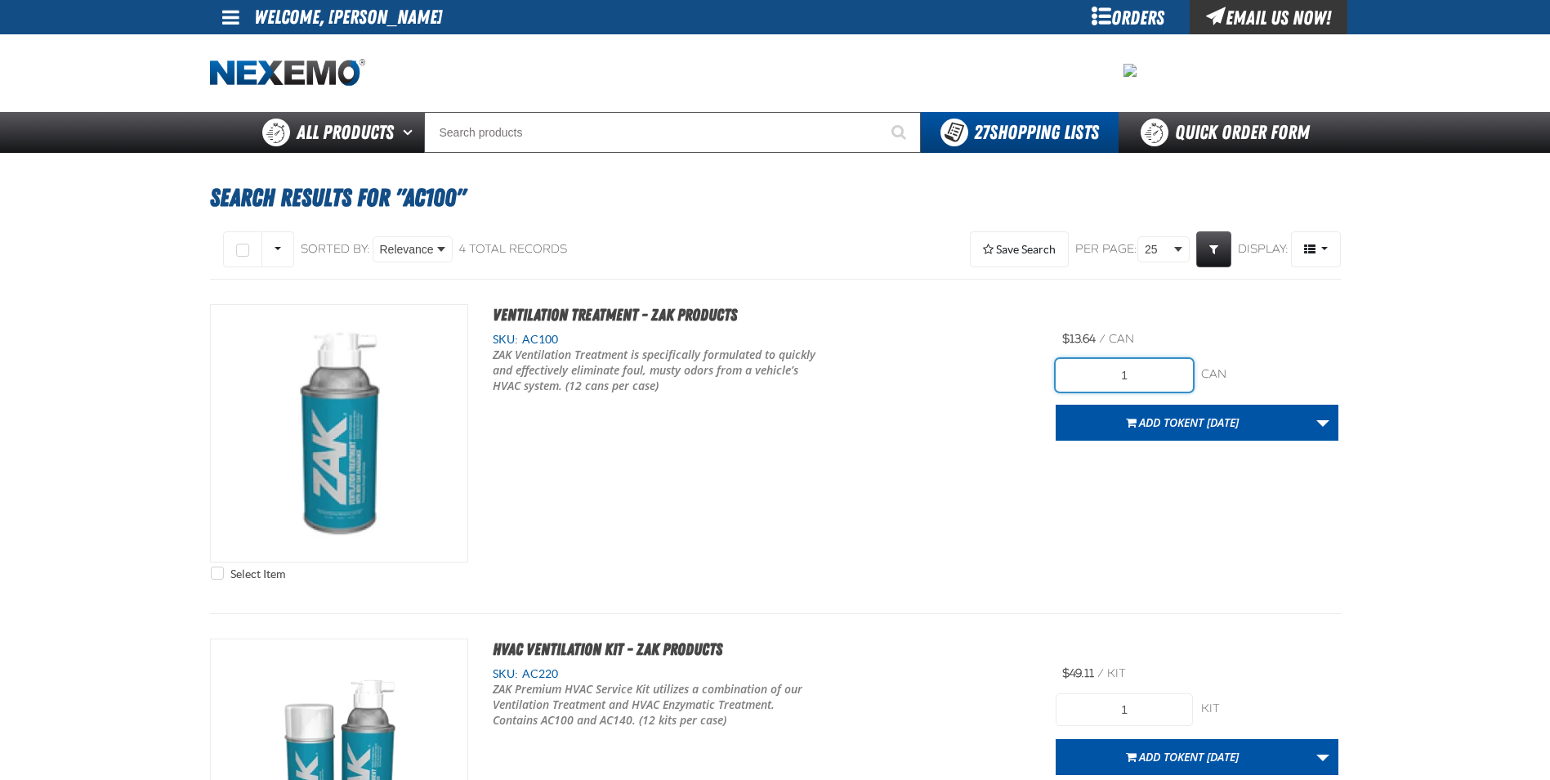
click at [1174, 366] on input "1" at bounding box center [1124, 375] width 137 height 33
type input "48"
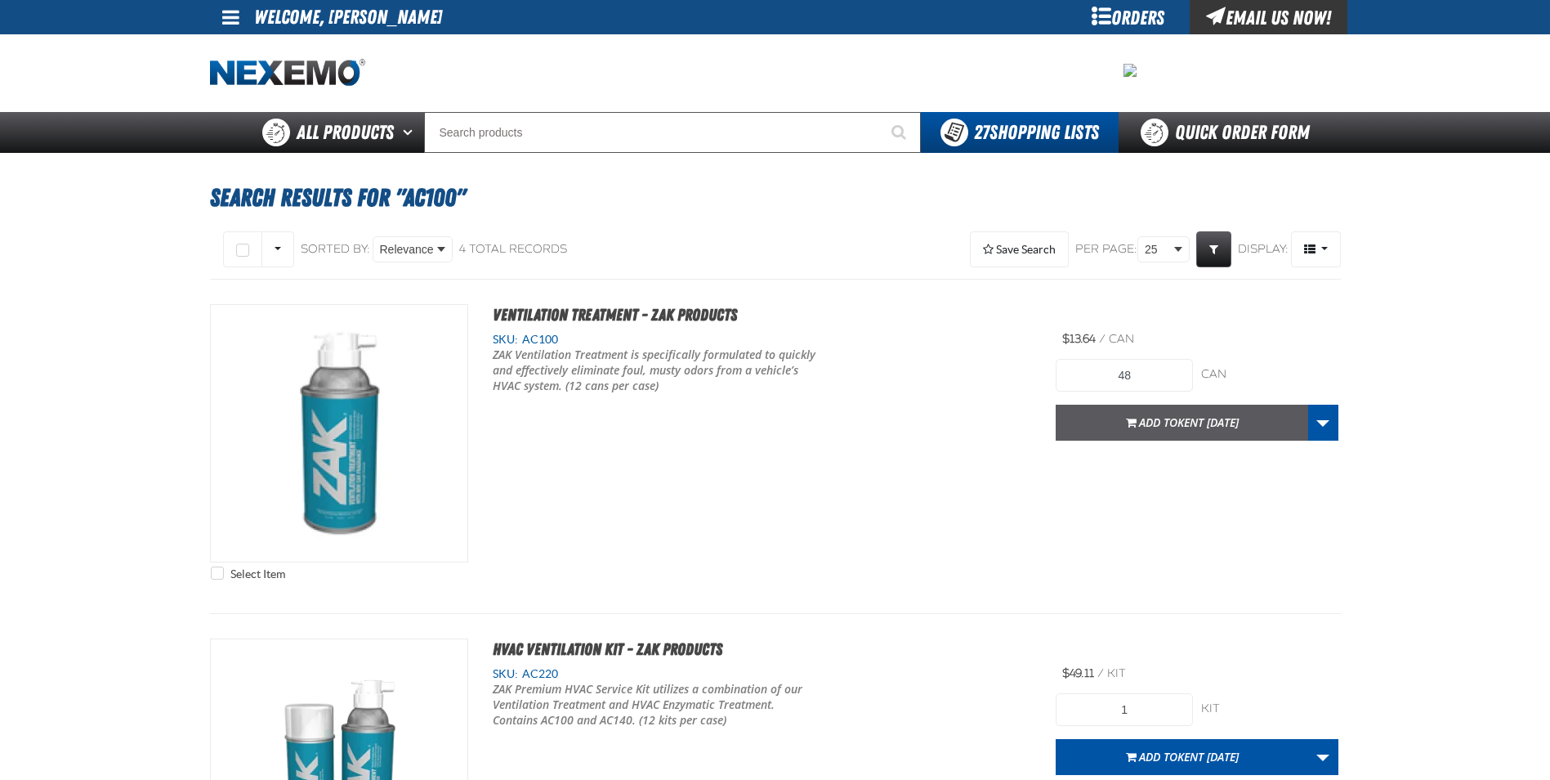
click at [1151, 422] on span "Add to Kent 9.9.2021" at bounding box center [1189, 422] width 100 height 16
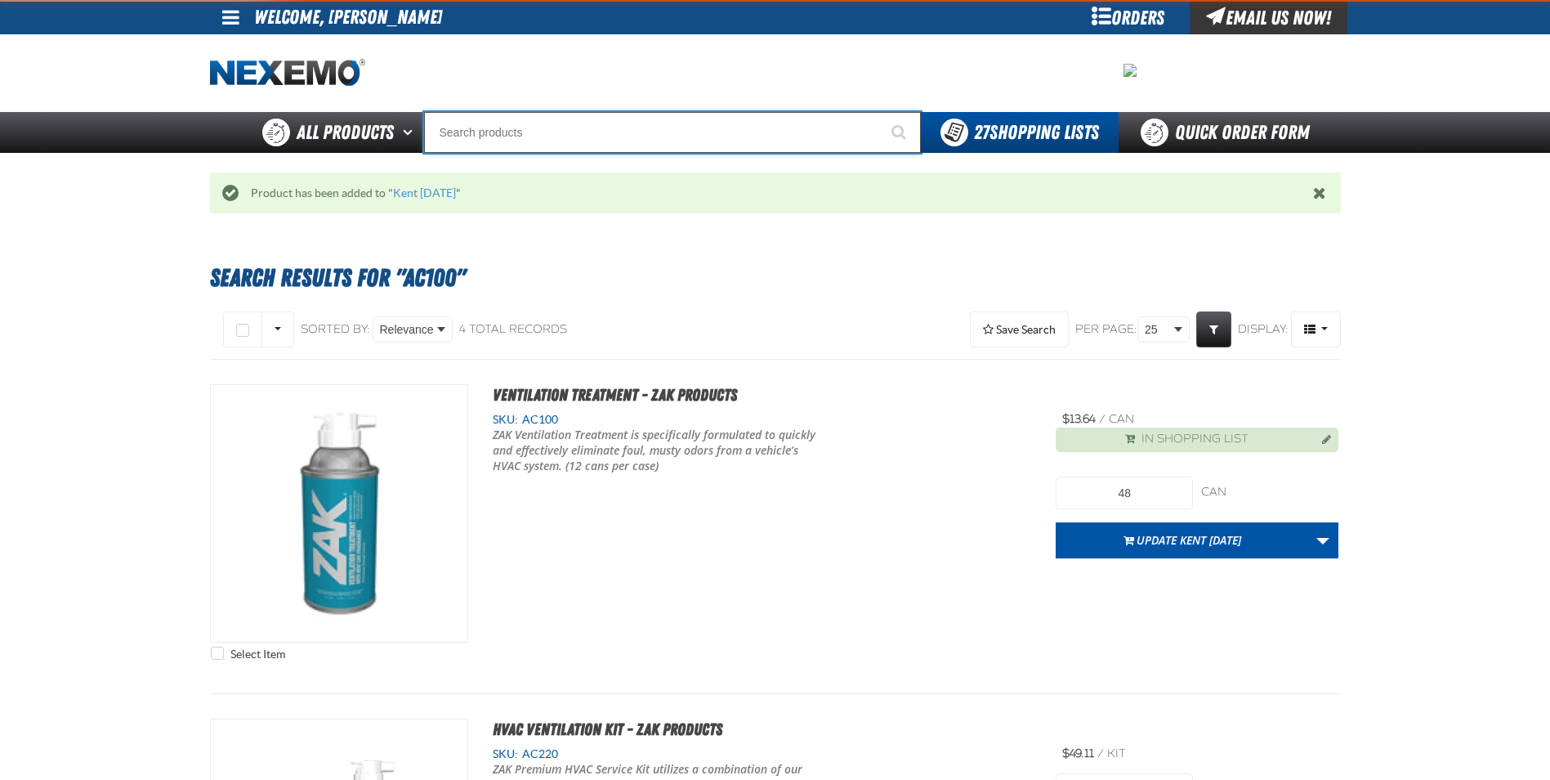
click at [485, 134] on input "Search" at bounding box center [672, 132] width 497 height 41
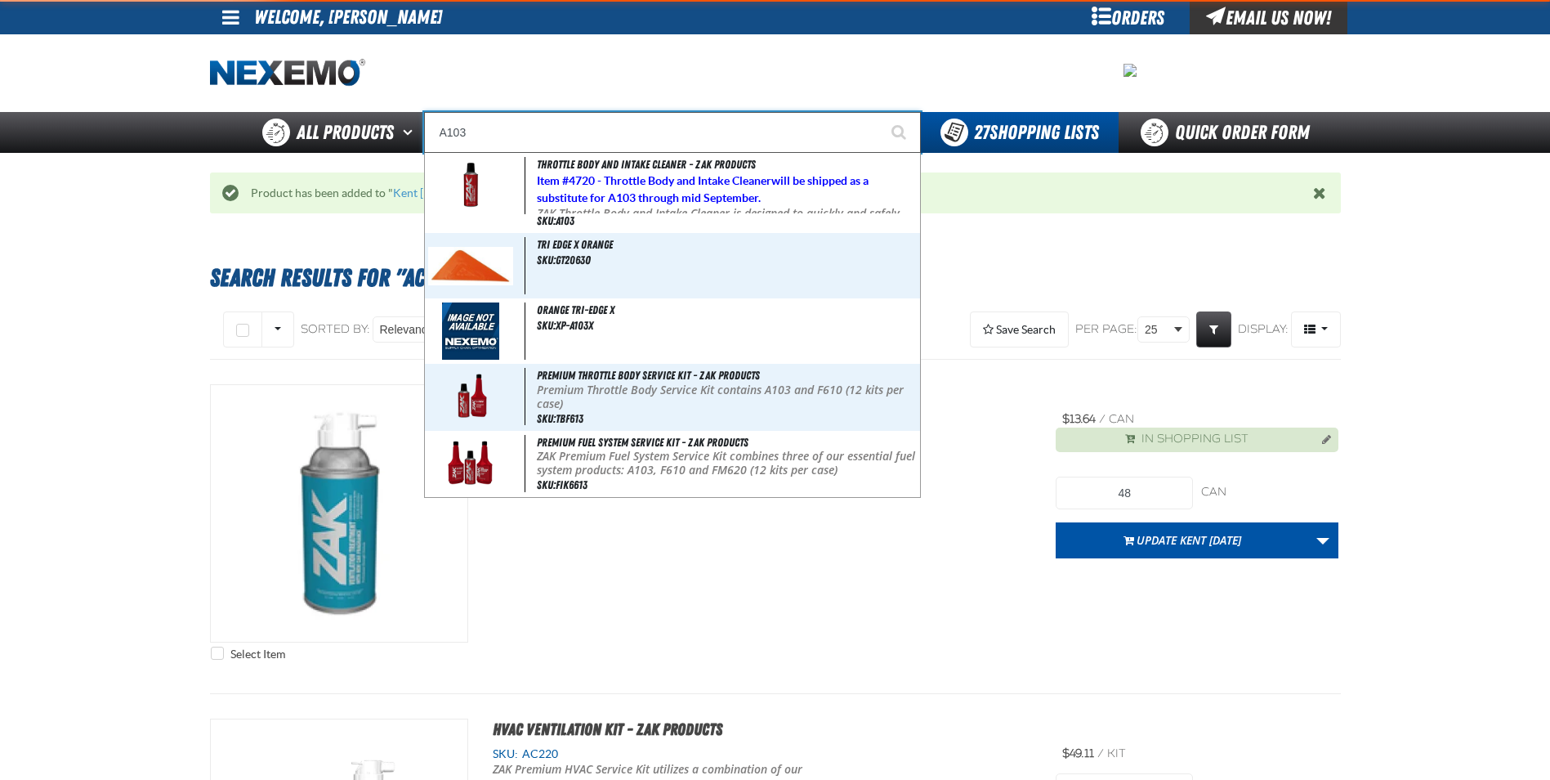
type input "A103"
click at [880, 112] on button "Start Searching" at bounding box center [900, 132] width 41 height 41
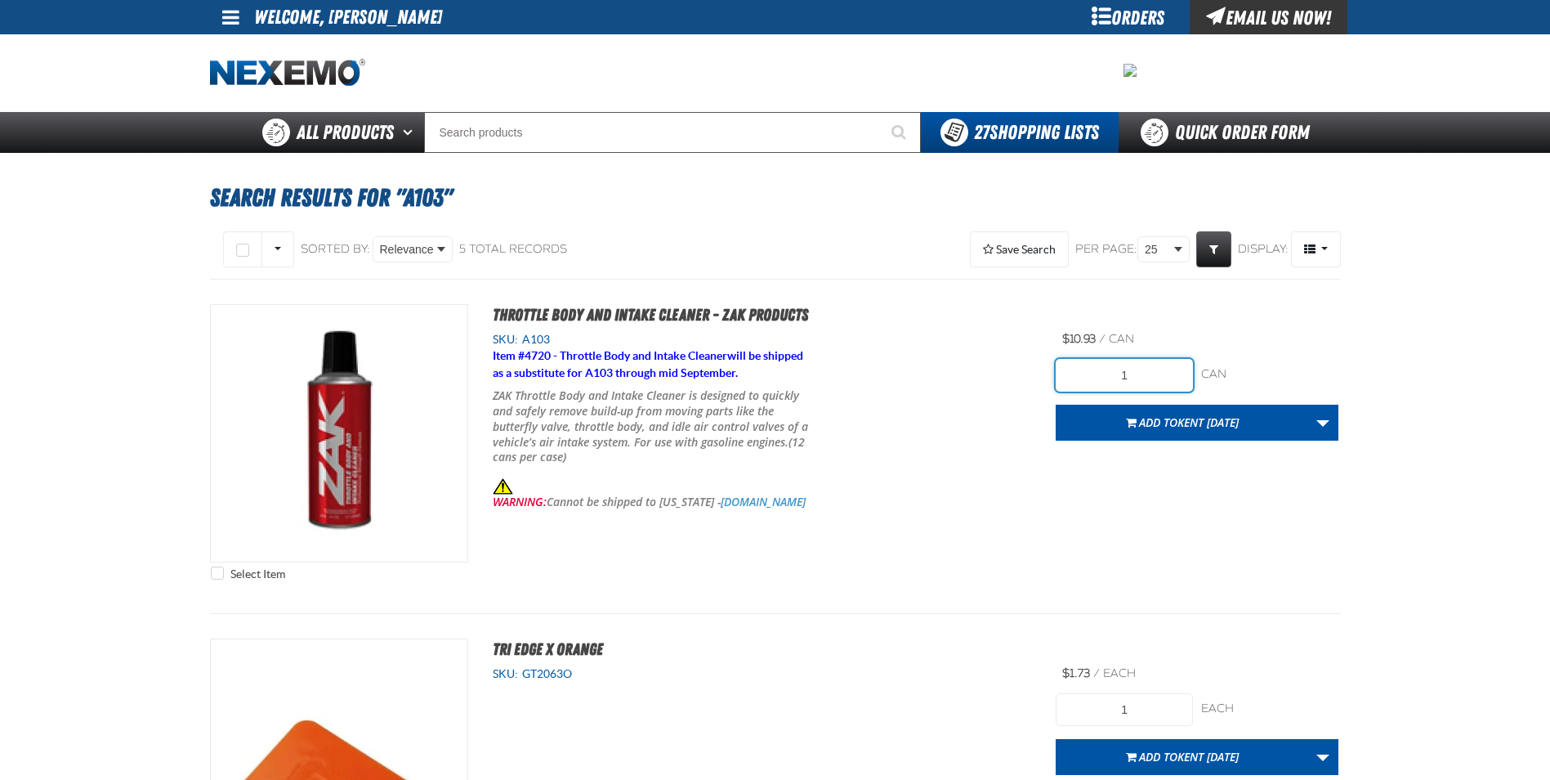
drag, startPoint x: 1134, startPoint y: 376, endPoint x: 1118, endPoint y: 367, distance: 17.9
click at [1130, 375] on input "1" at bounding box center [1124, 375] width 137 height 33
type input "12"
click at [950, 509] on div "Item # 4720 - Throttle Body and Intake Cleaner will be shipped as a substitute …" at bounding box center [762, 428] width 539 height 163
drag, startPoint x: 950, startPoint y: 509, endPoint x: 1171, endPoint y: 431, distance: 235.0
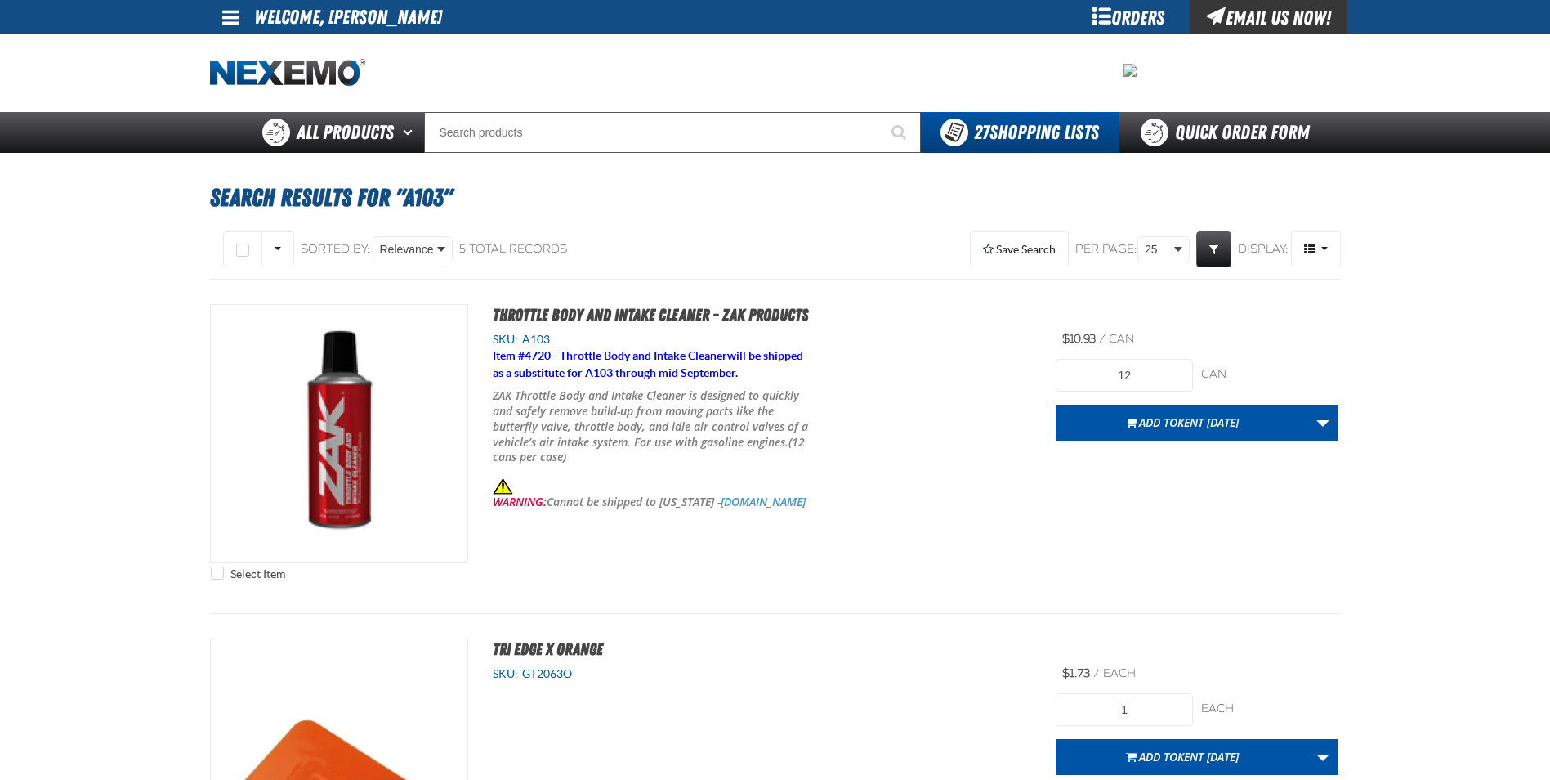
click at [1170, 431] on button "Add to Kent 9.9.2021" at bounding box center [1182, 423] width 253 height 36
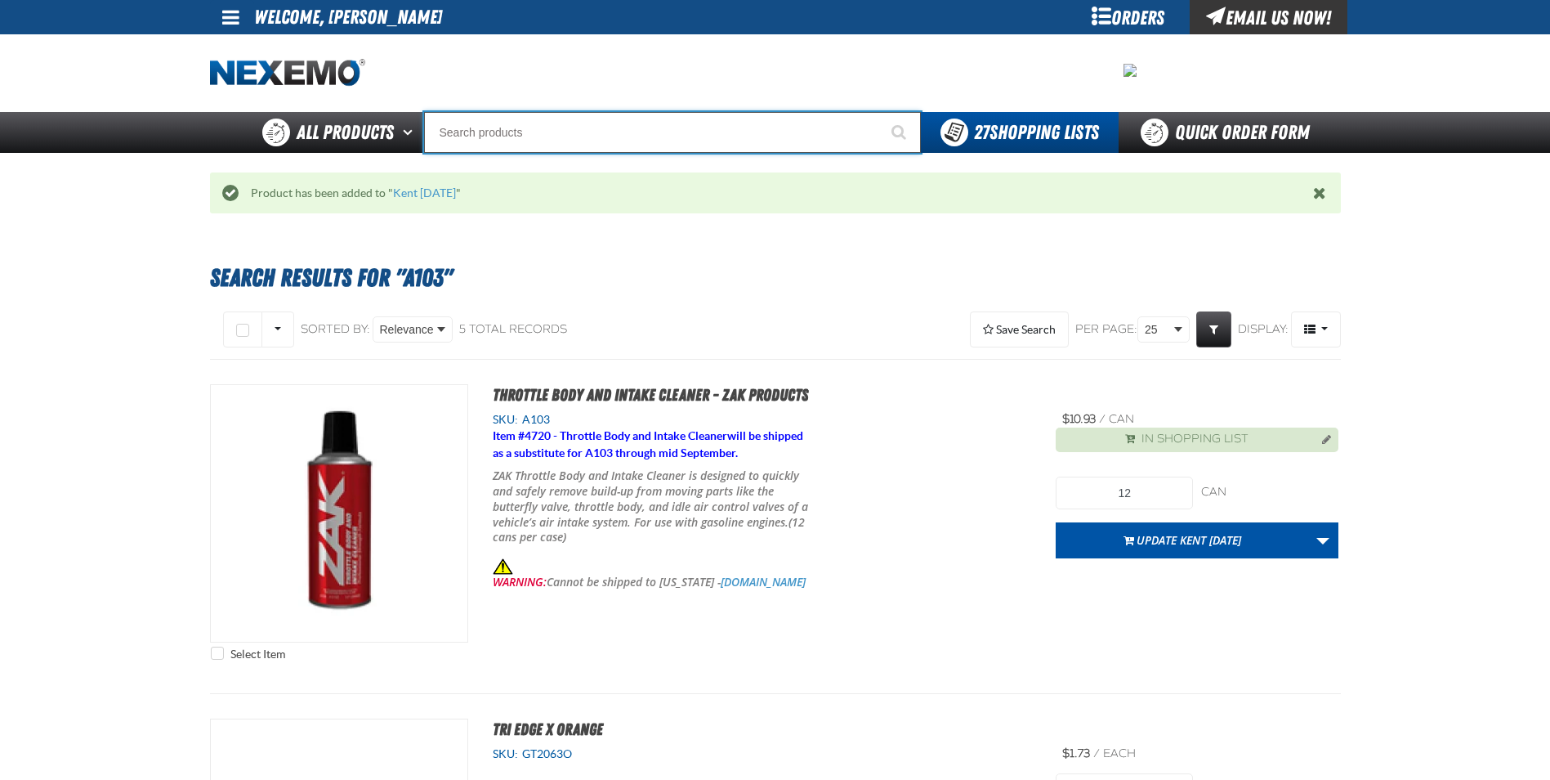
click at [454, 130] on input "Search" at bounding box center [672, 132] width 497 height 41
type input "C"
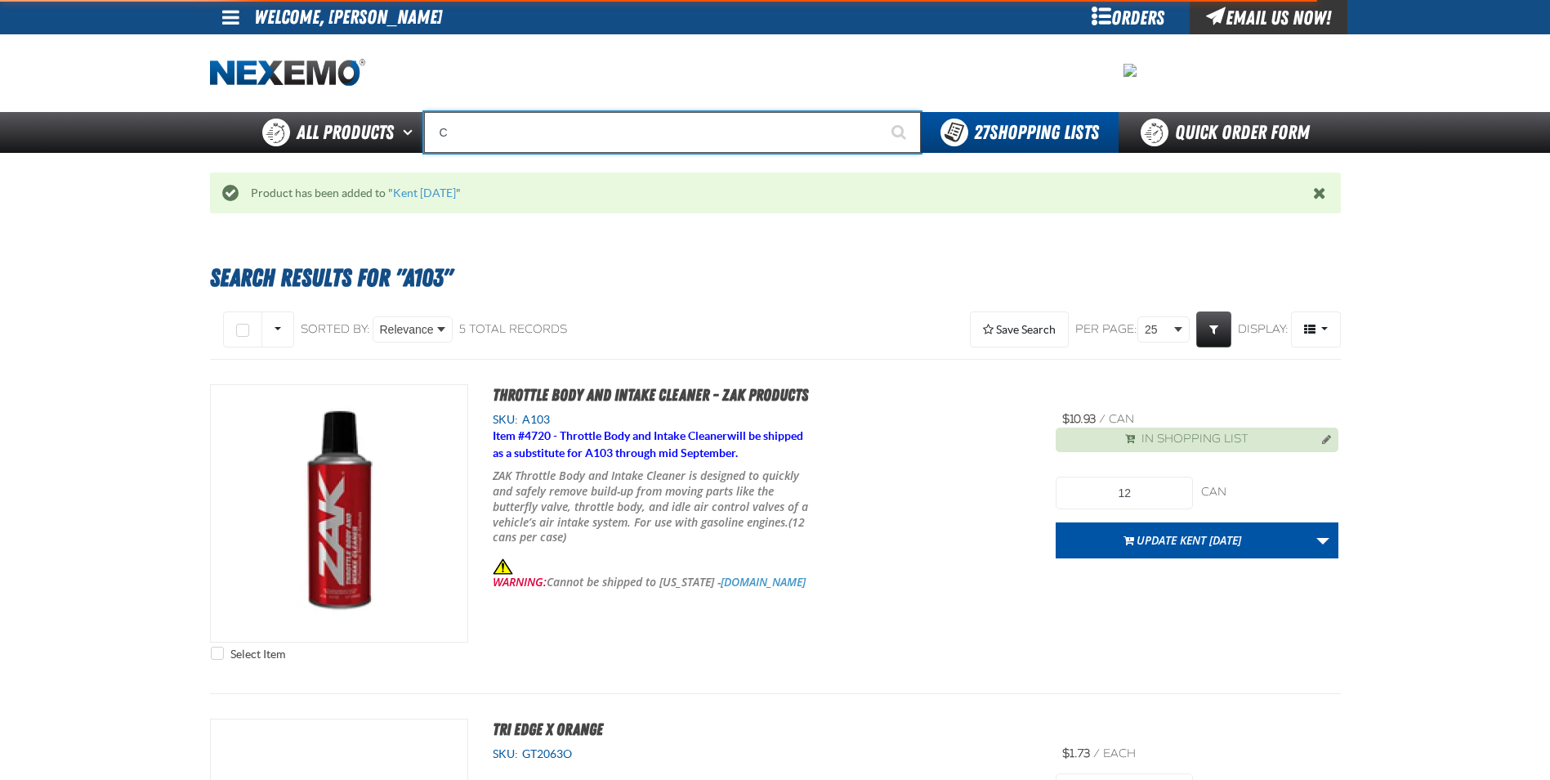
type input "C Alkaline Battery 1.5 Volt (12 per pack)"
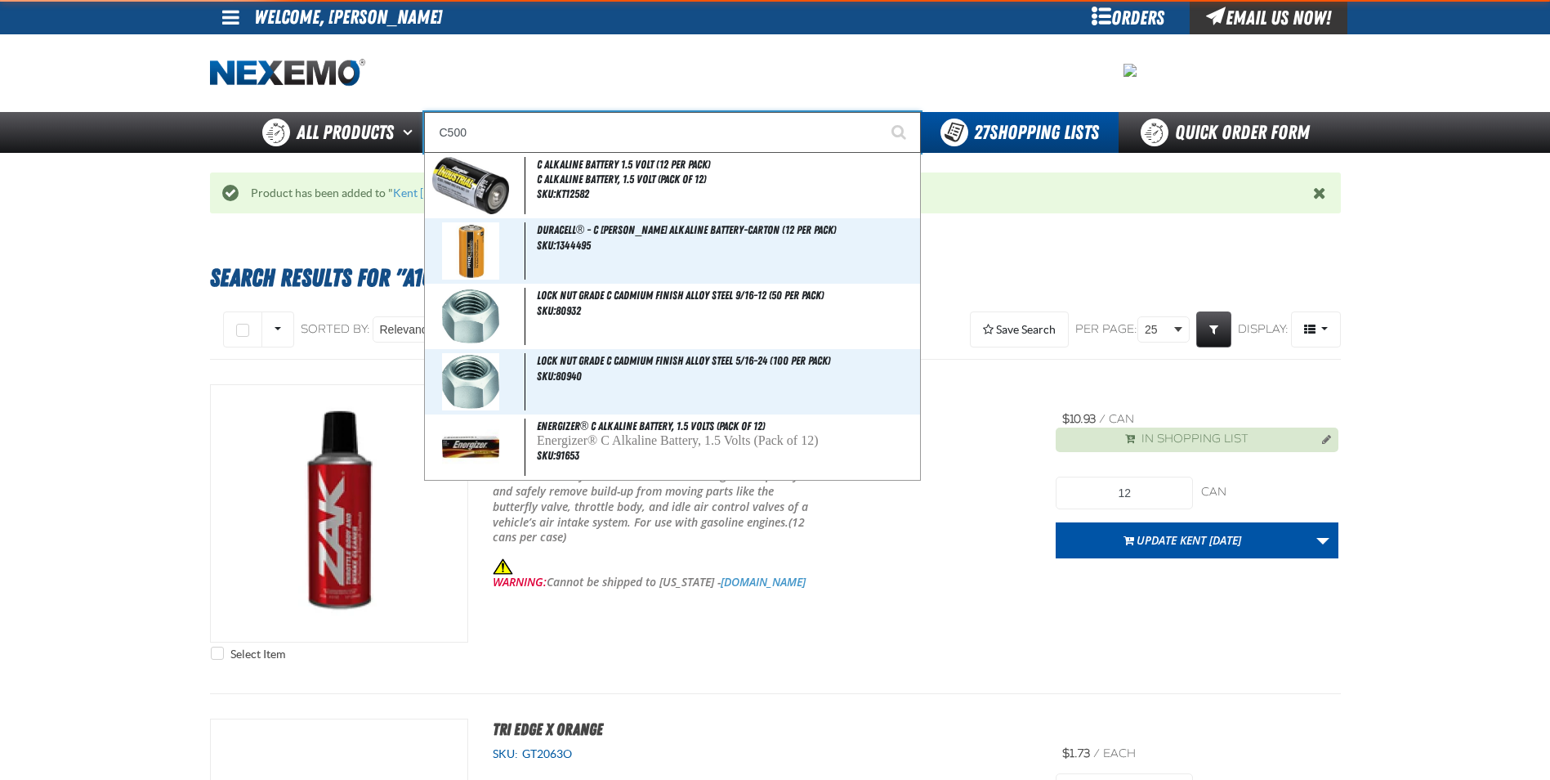
type input "C500"
click at [880, 112] on button "Start Searching" at bounding box center [900, 132] width 41 height 41
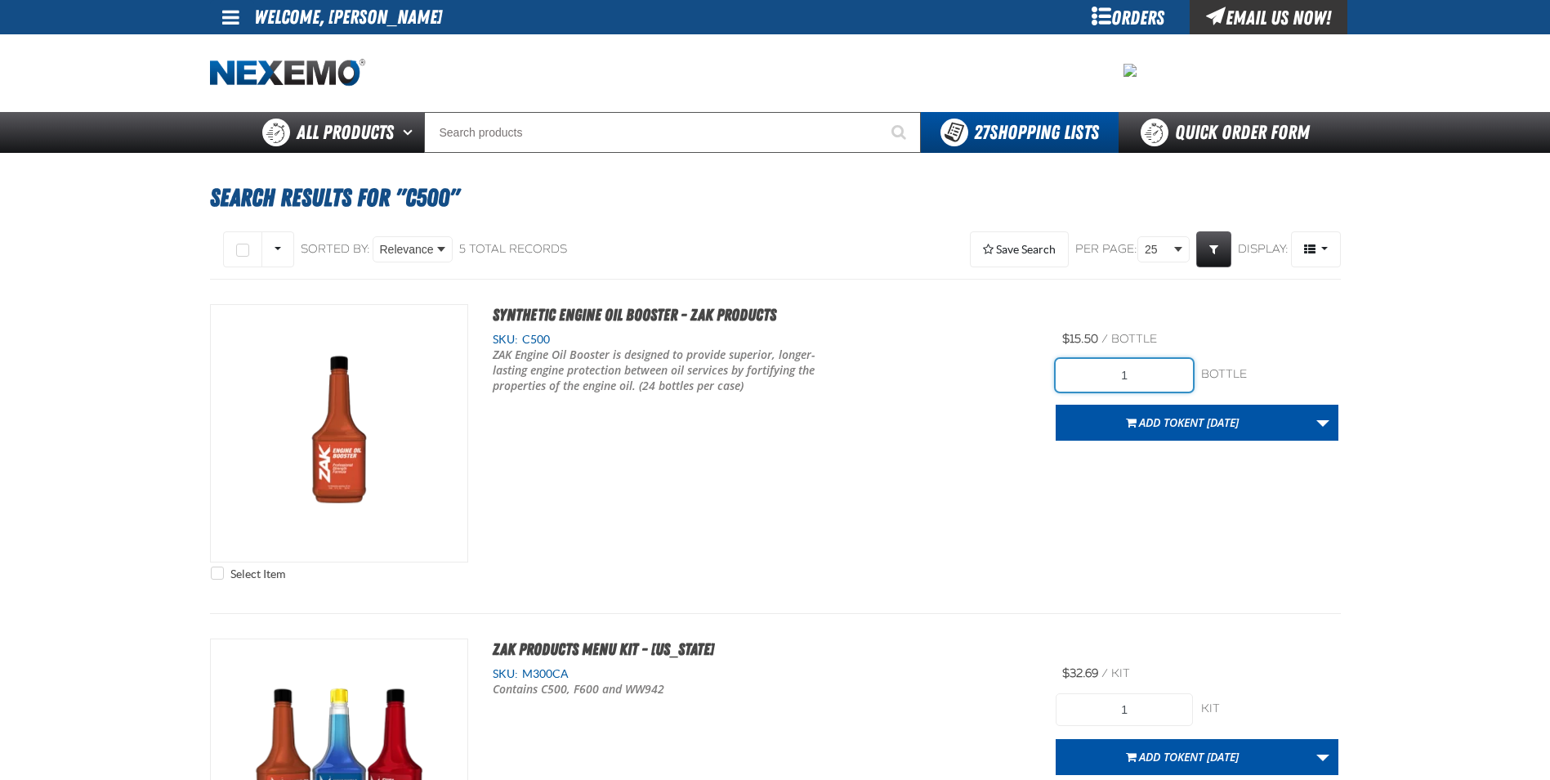
click at [1149, 376] on input "1" at bounding box center [1124, 375] width 137 height 33
type input "360"
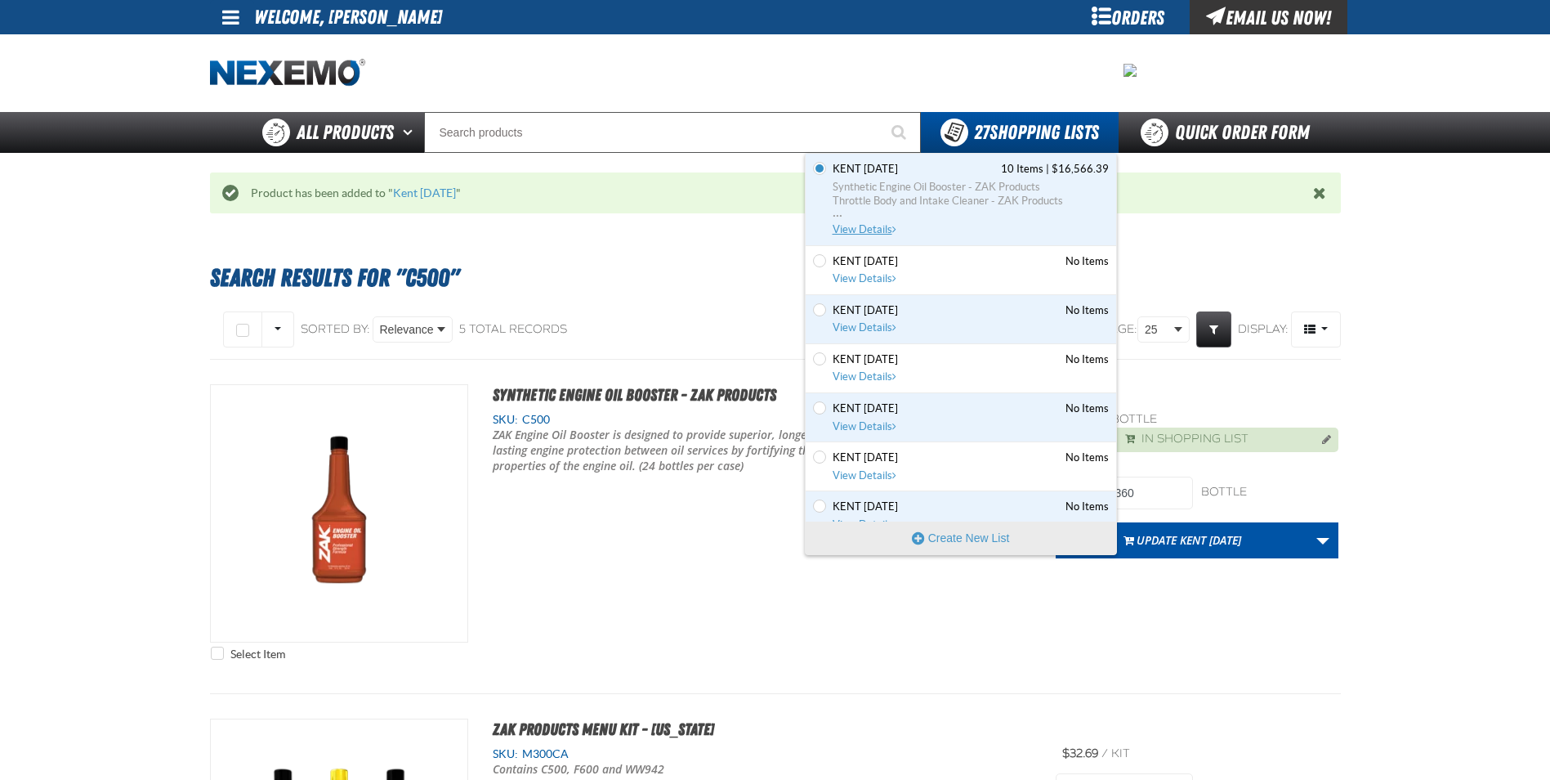
click at [897, 191] on span "Synthetic Engine Oil Booster - ZAK Products" at bounding box center [971, 187] width 276 height 15
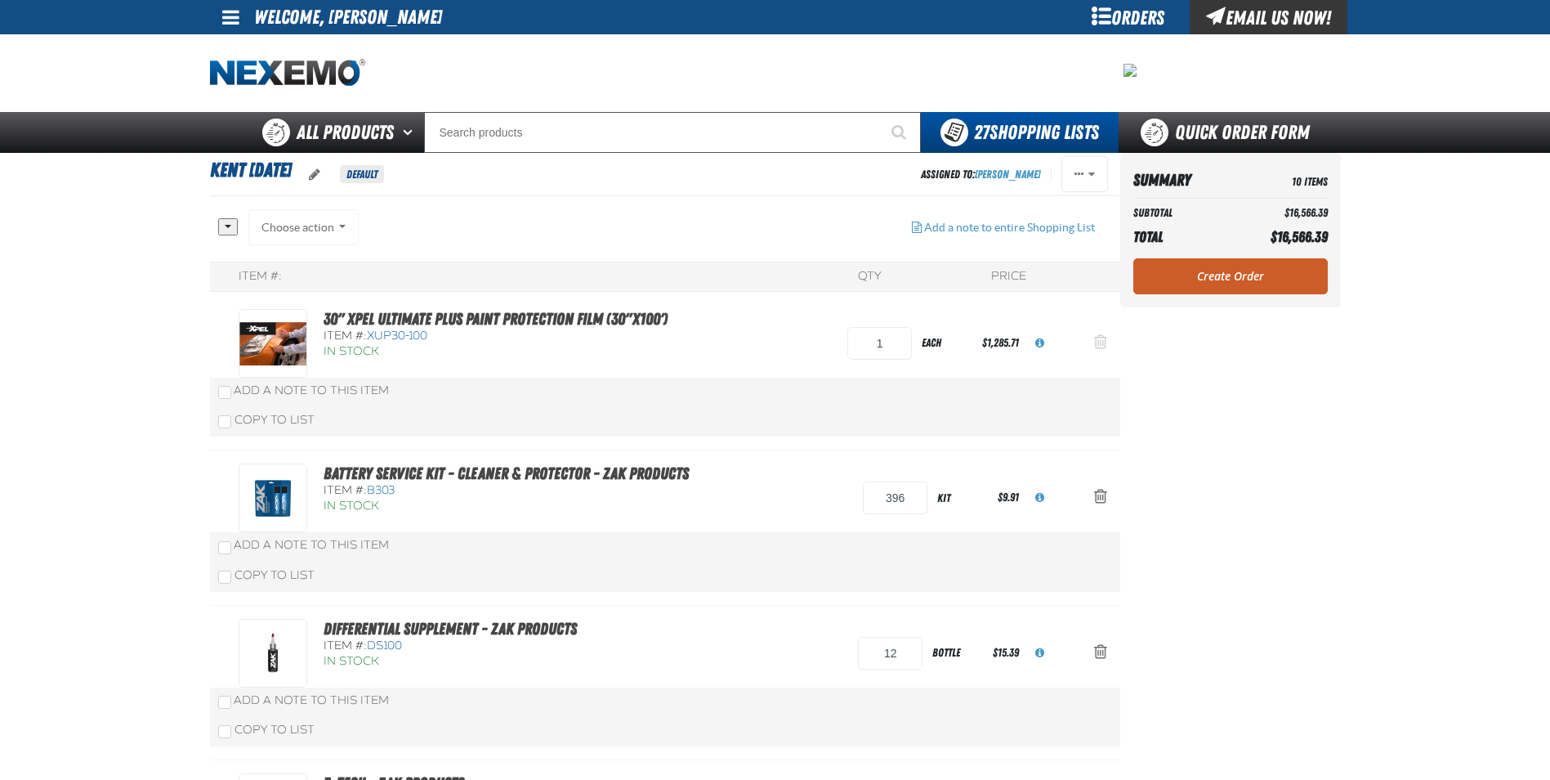
click at [1102, 346] on span "Action Remove 30&quot; XPEL ULTIMATE PLUS Paint Protection Film (30&quot;x100&#…" at bounding box center [1100, 341] width 13 height 16
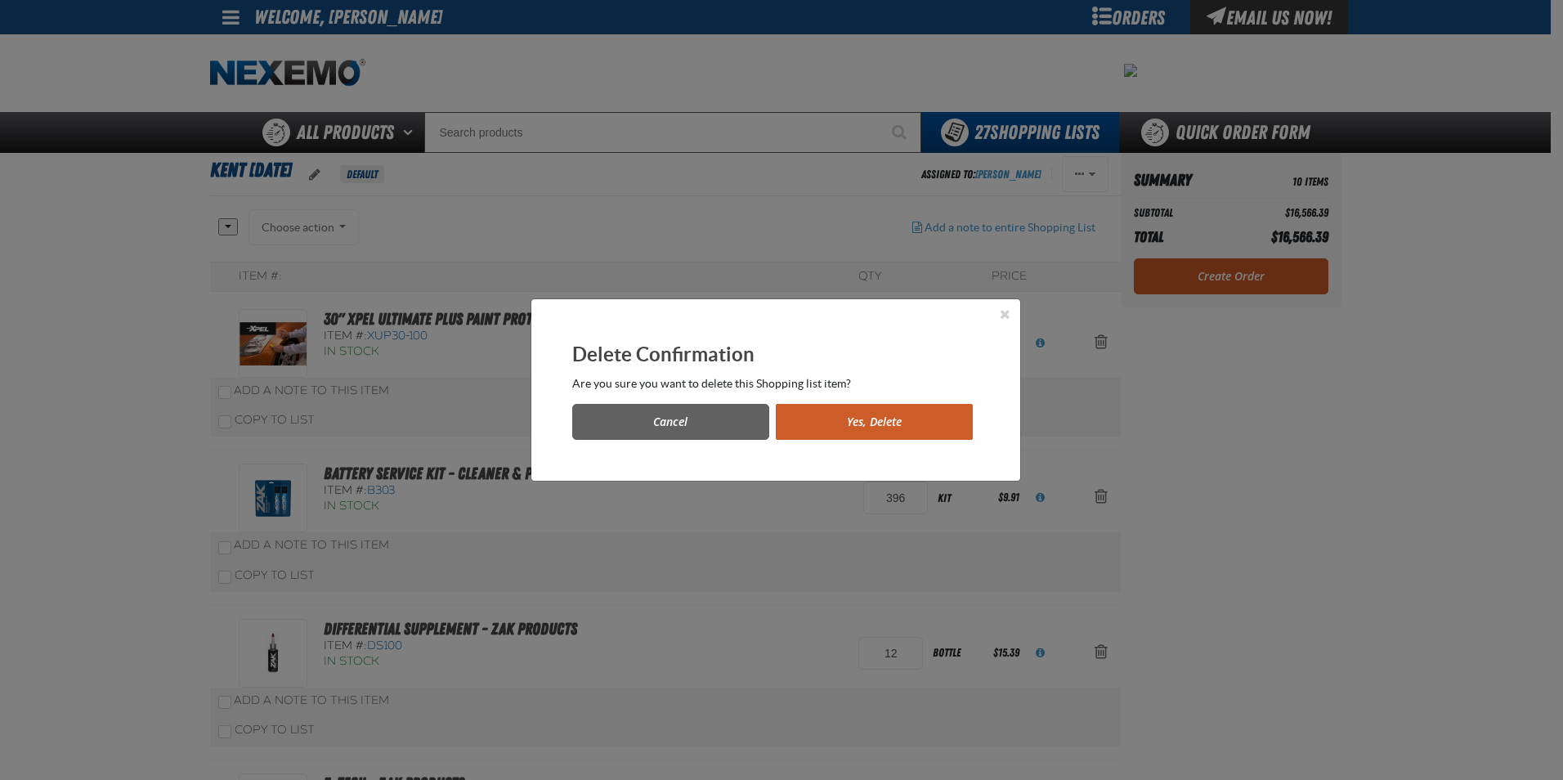
click at [892, 427] on button "Yes, Delete" at bounding box center [874, 422] width 197 height 36
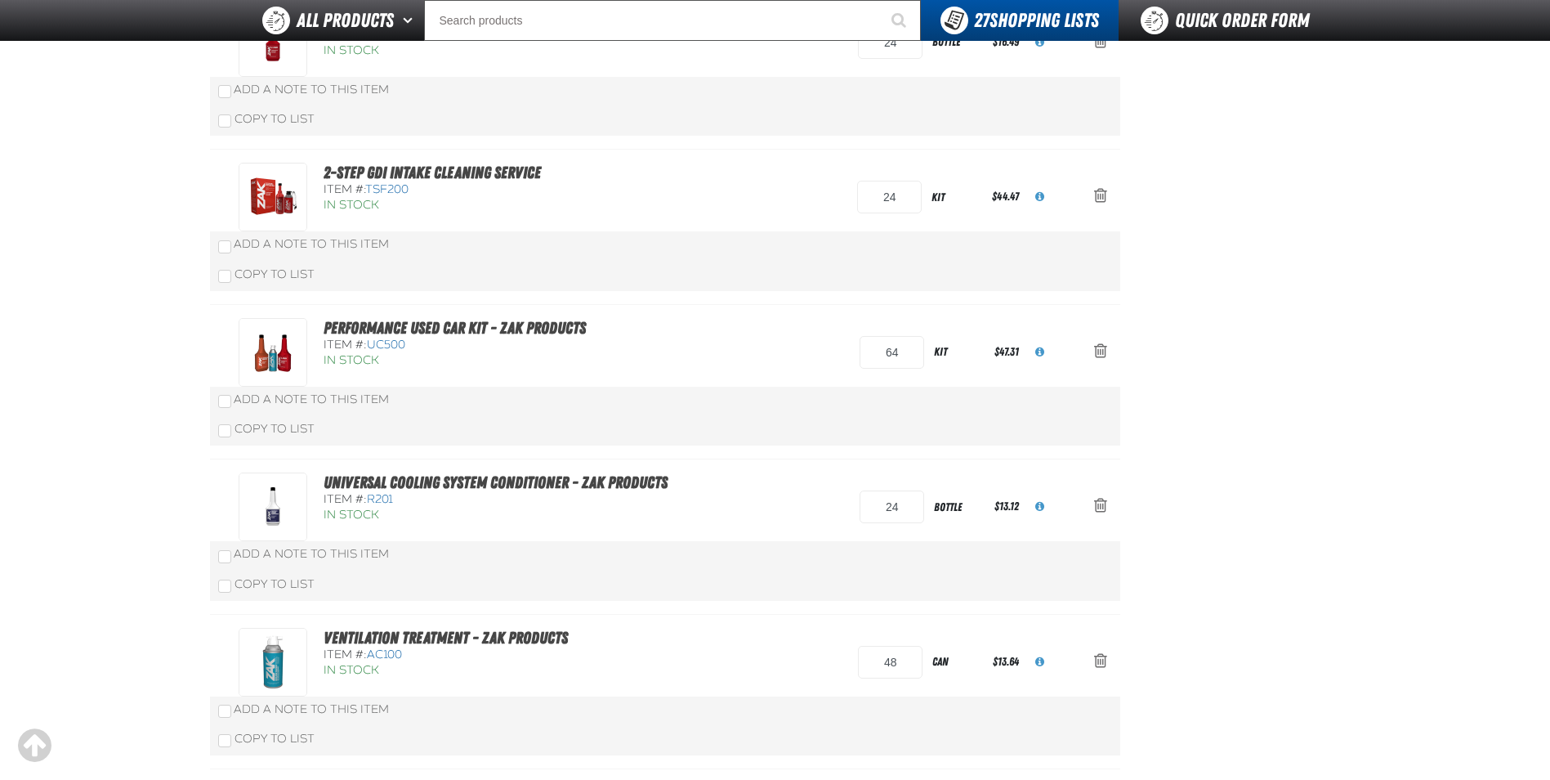
scroll to position [574, 0]
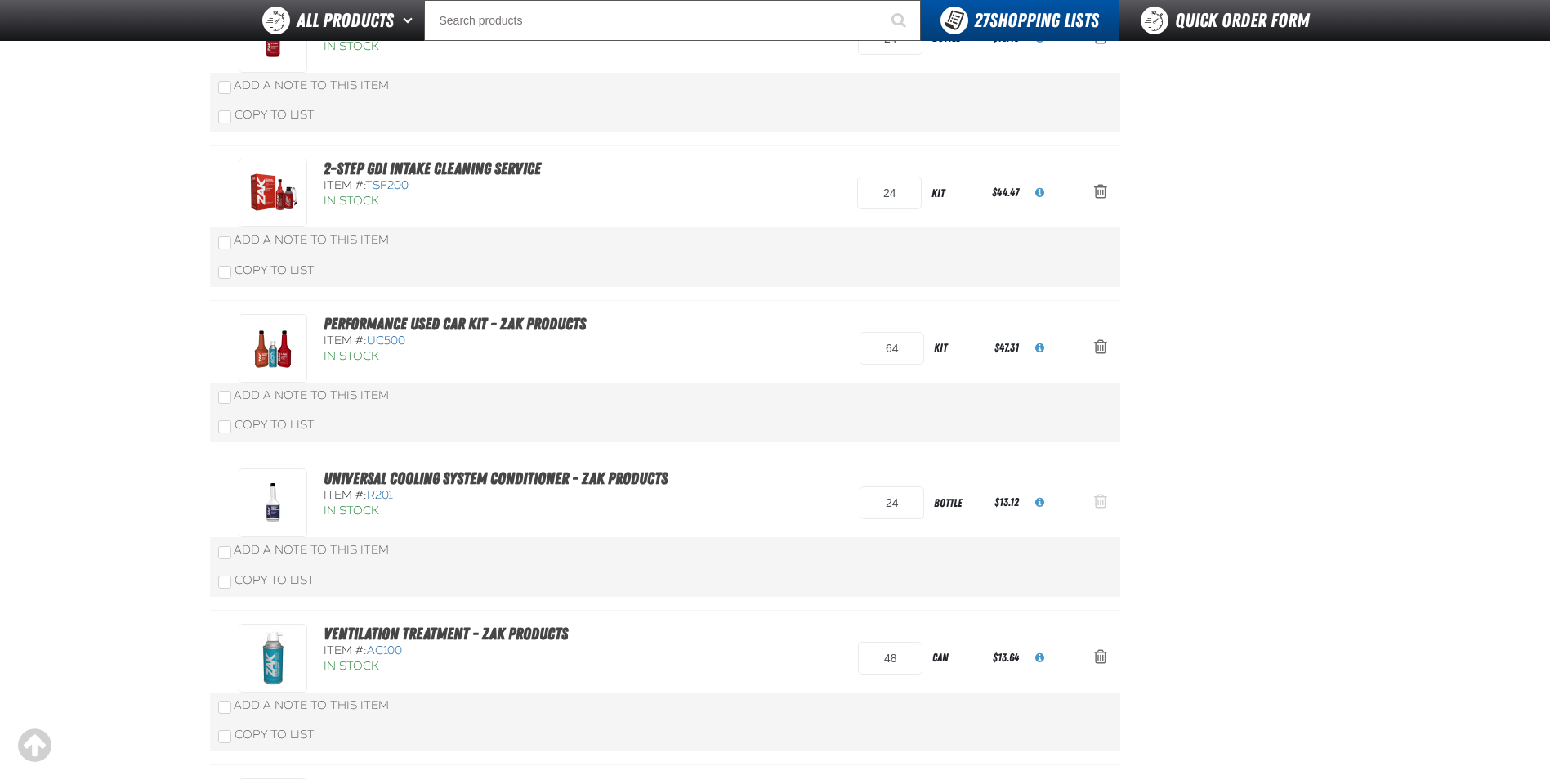
click at [1103, 499] on span "Action Remove Universal Cooling System Conditioner - ZAK Products from Kent 9.9…" at bounding box center [1100, 501] width 13 height 16
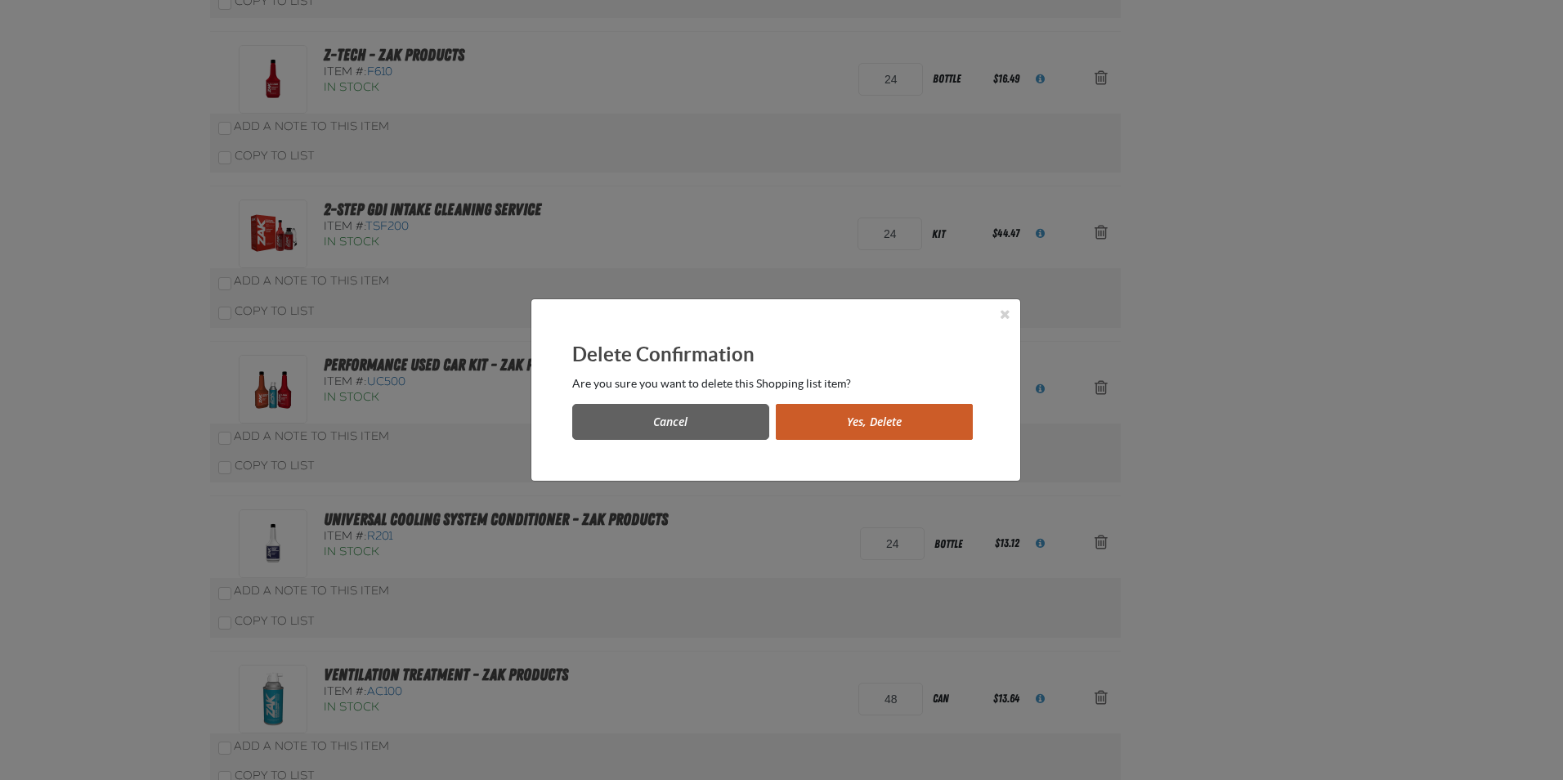
click at [869, 415] on button "Yes, Delete" at bounding box center [874, 422] width 197 height 36
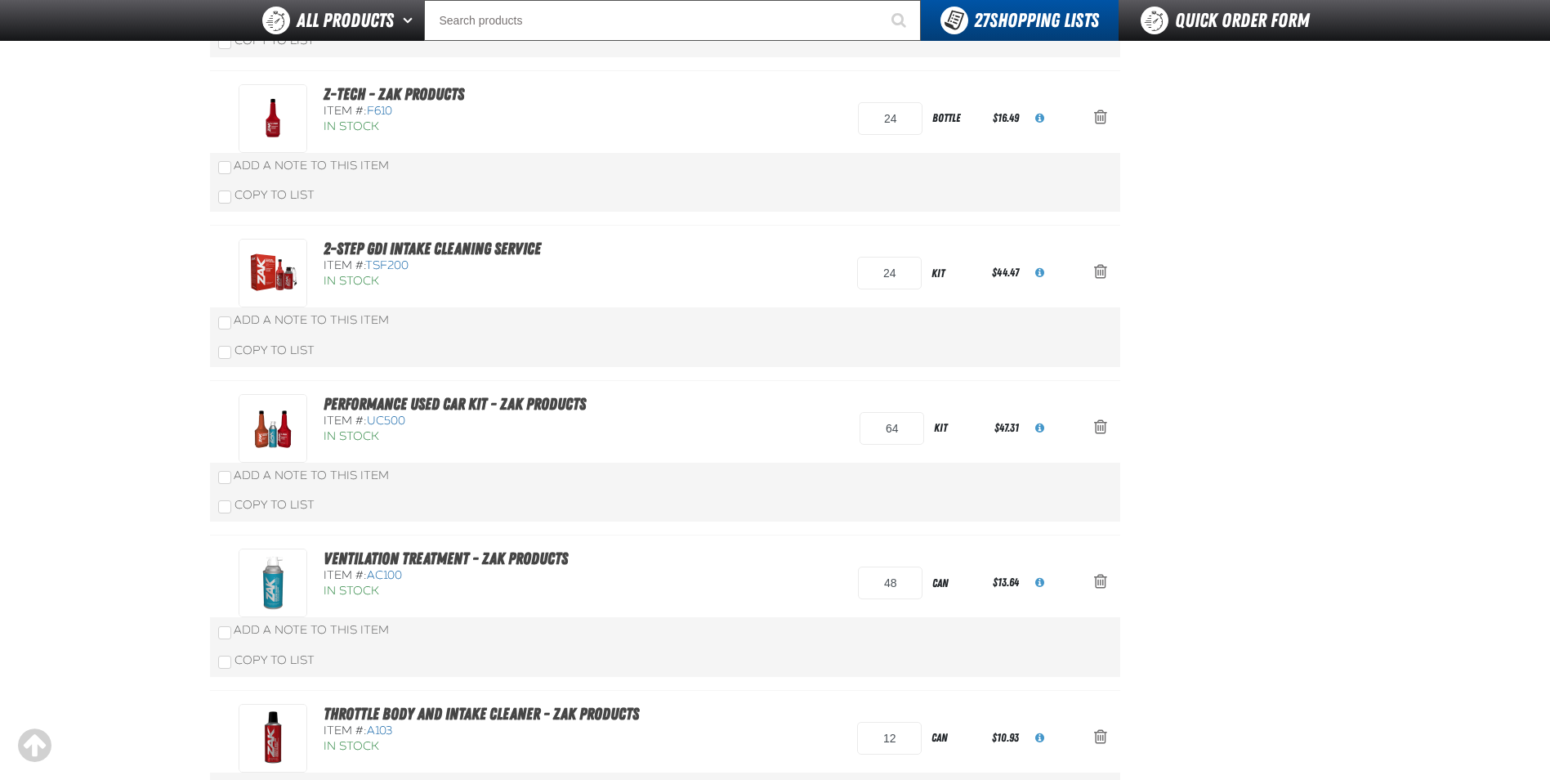
scroll to position [492, 0]
drag, startPoint x: 907, startPoint y: 428, endPoint x: 876, endPoint y: 429, distance: 31.1
click at [876, 429] on input "64" at bounding box center [892, 430] width 65 height 33
type input "56"
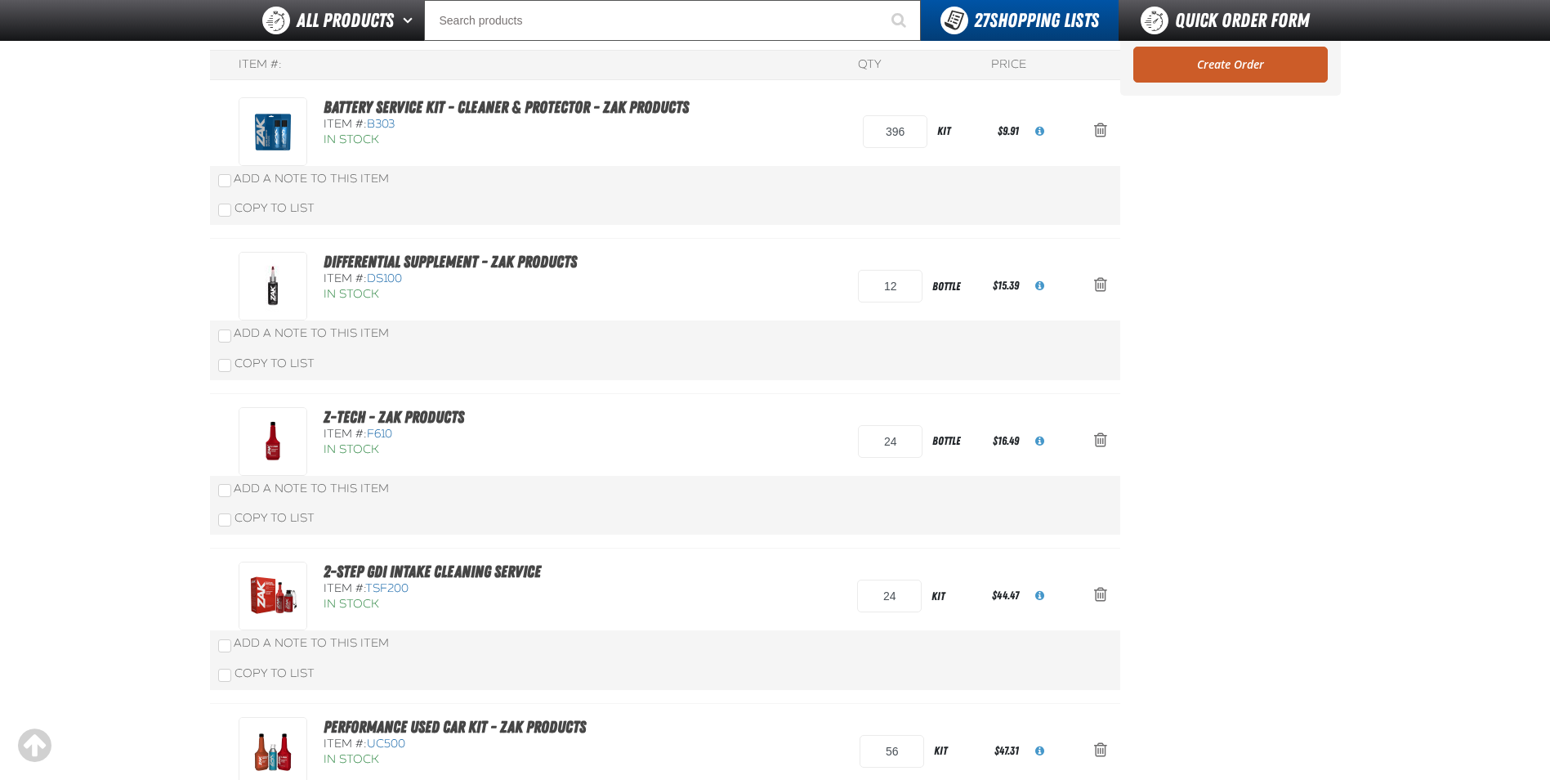
scroll to position [163, 0]
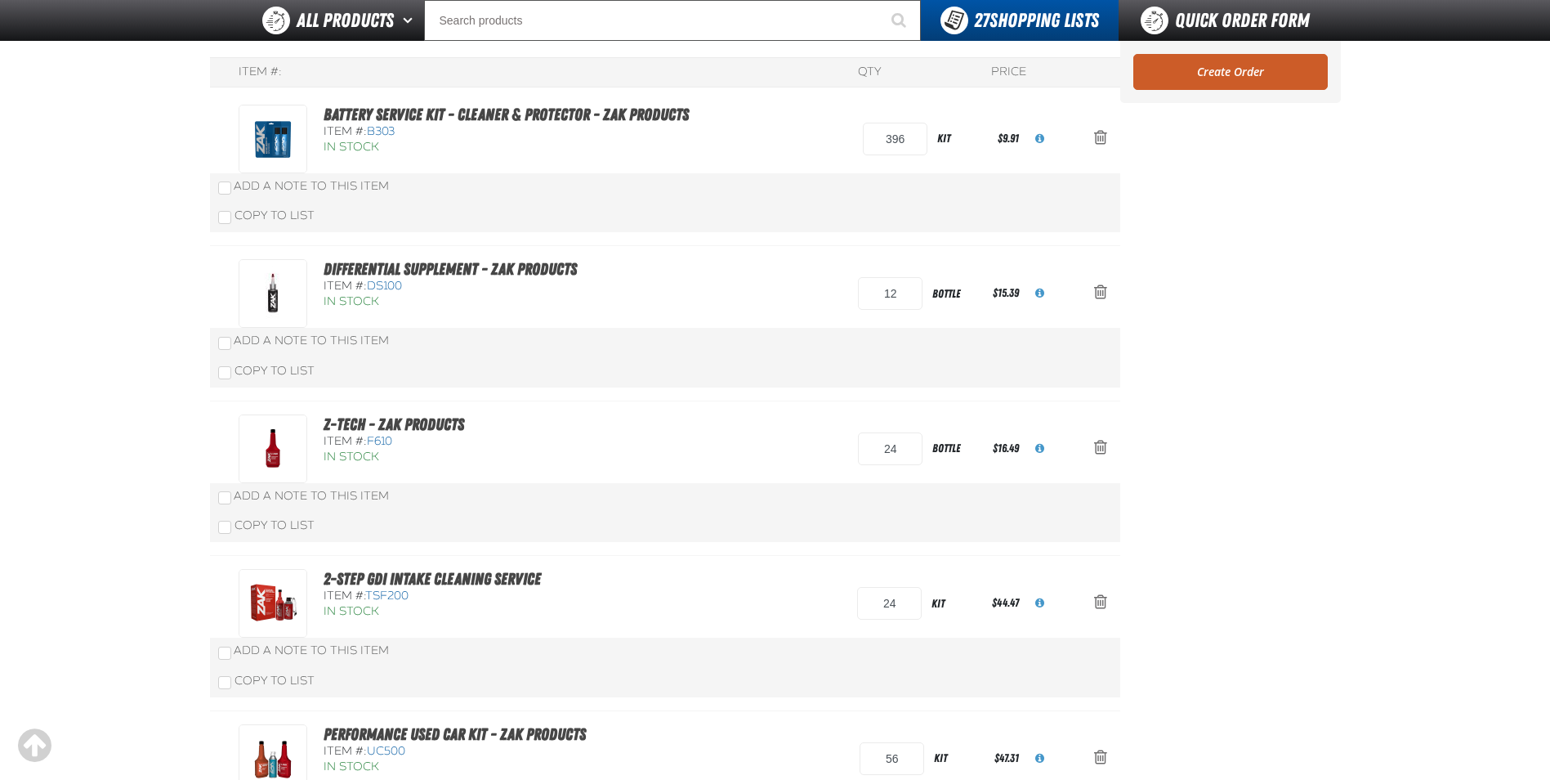
drag, startPoint x: 110, startPoint y: 433, endPoint x: 119, endPoint y: 435, distance: 9.9
click at [113, 433] on main "Kent [DATE] Default Assigned To: [PERSON_NAME] Reassign Duplicate Delete" at bounding box center [775, 640] width 1550 height 1382
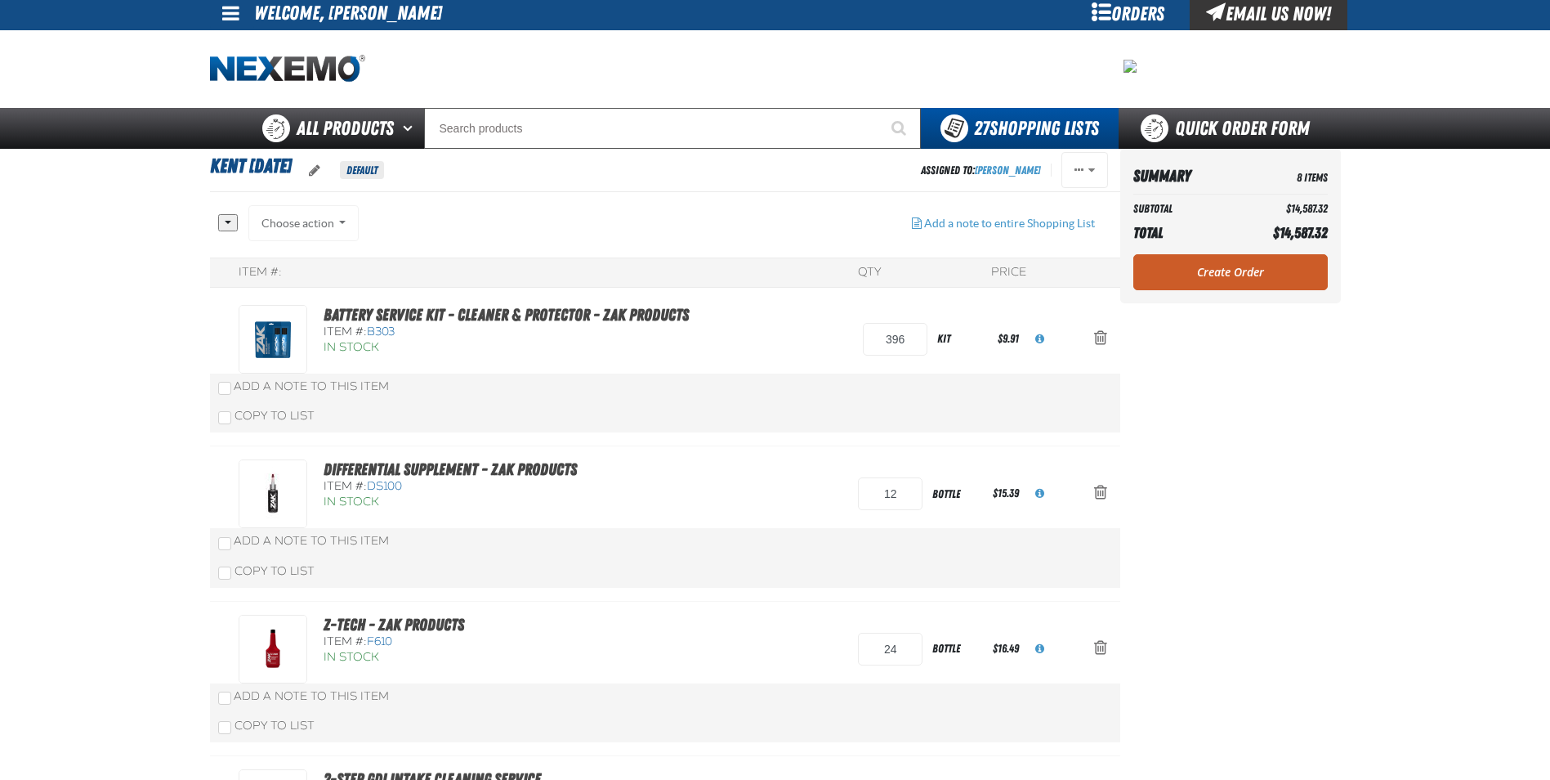
scroll to position [0, 0]
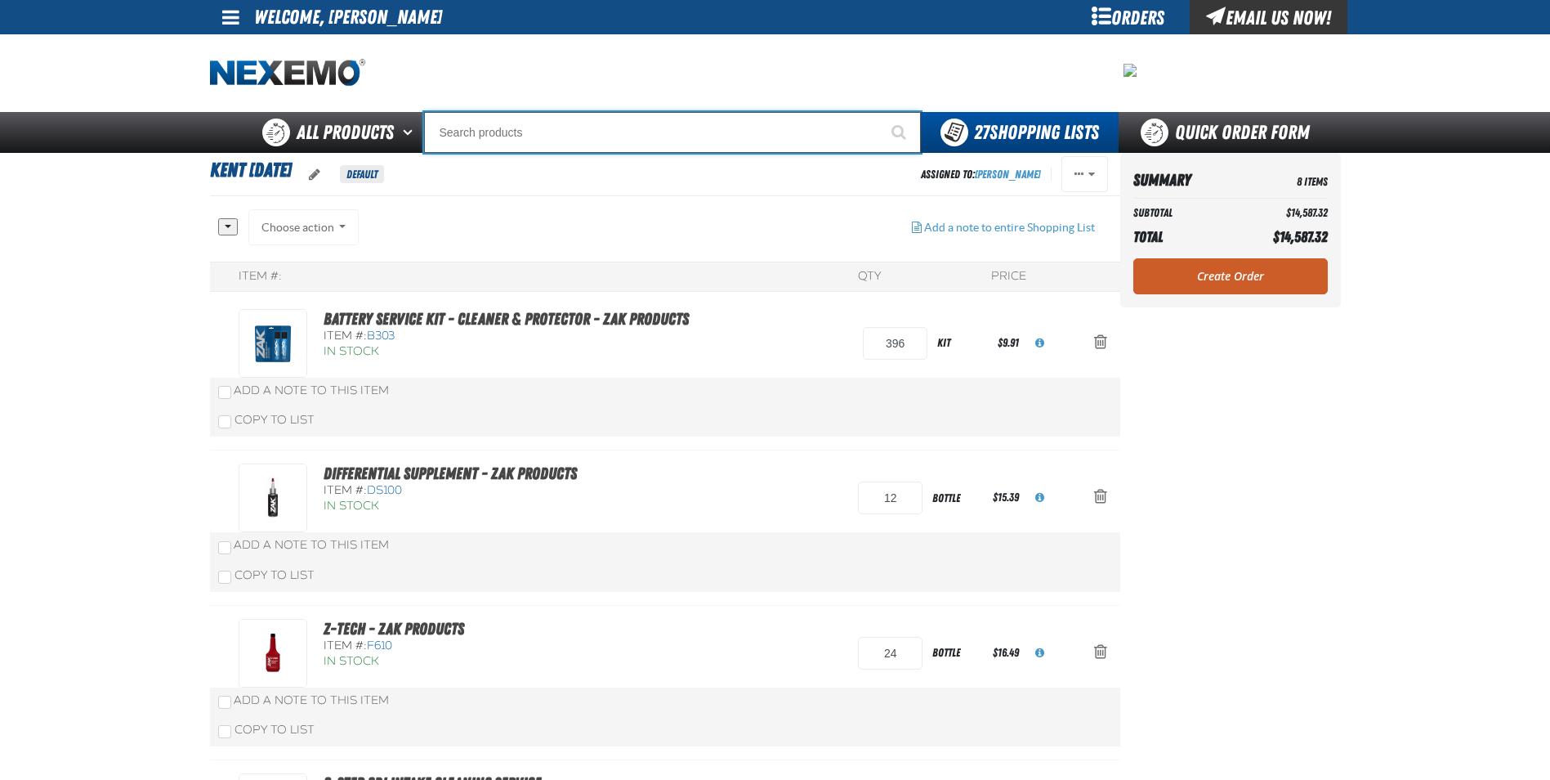
click at [491, 124] on input "Search" at bounding box center [672, 132] width 497 height 41
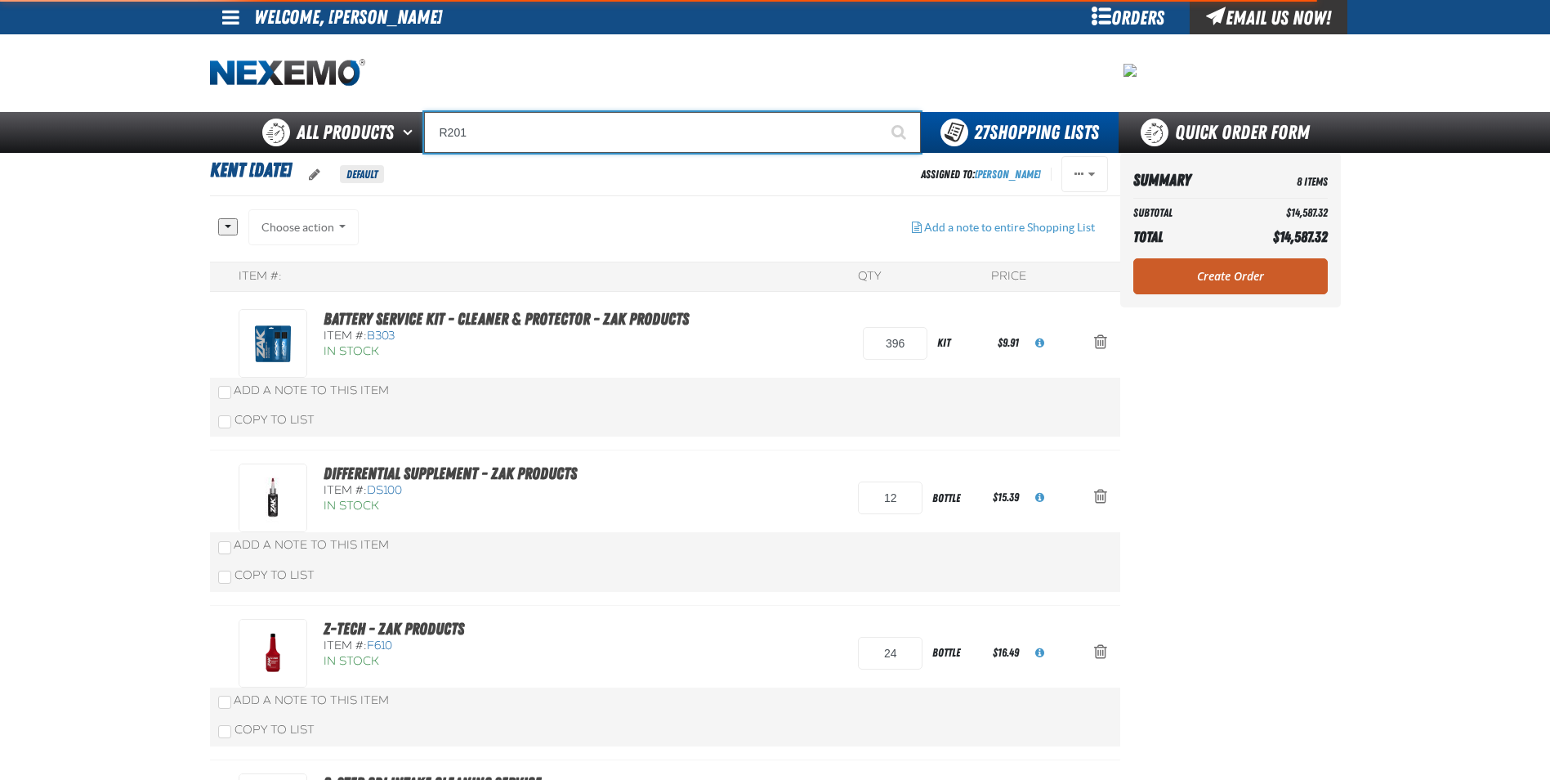
type input "R201"
click at [880, 112] on button "Start Searching" at bounding box center [900, 132] width 41 height 41
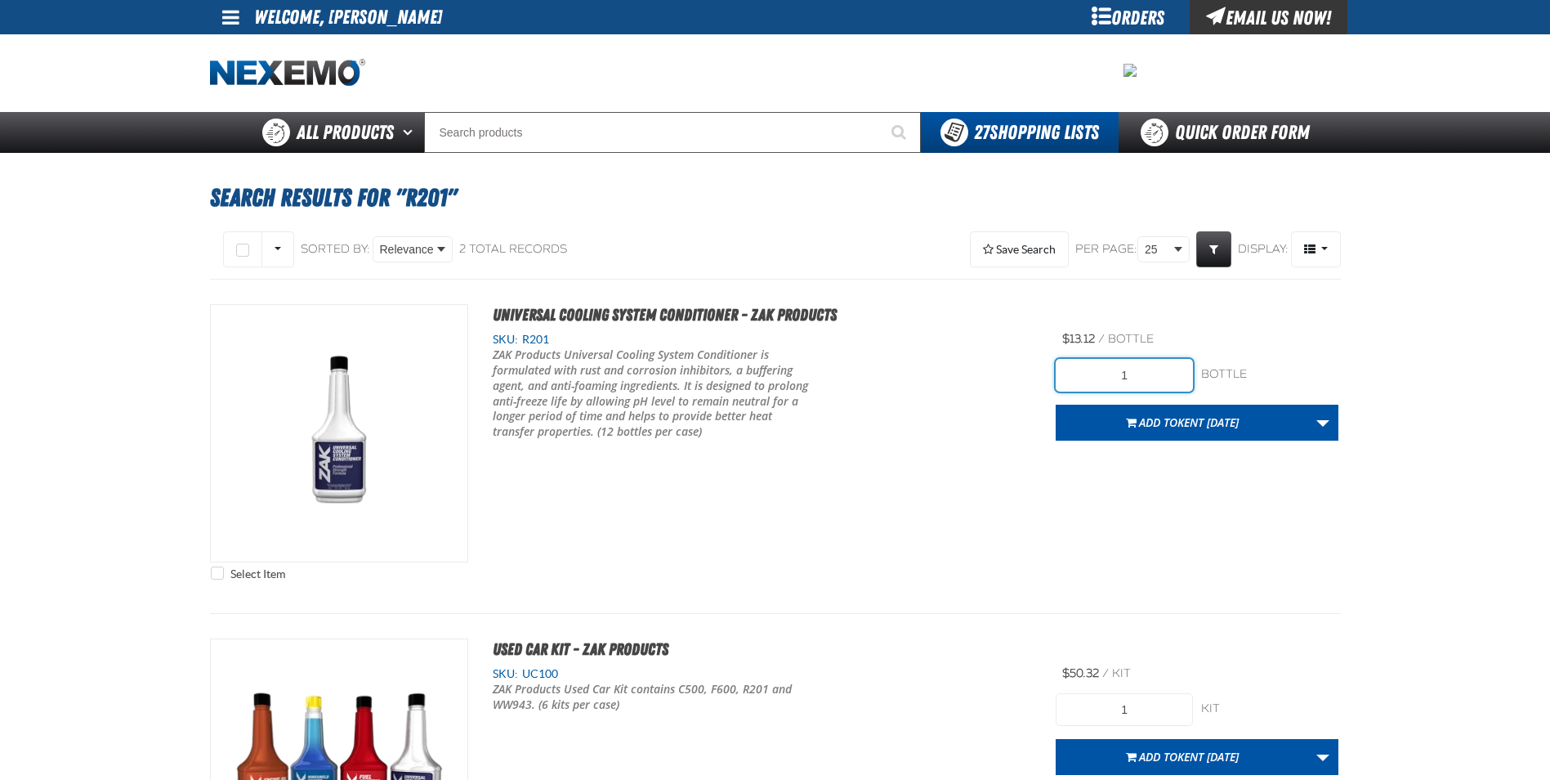
click at [1138, 369] on input "1" at bounding box center [1124, 375] width 137 height 33
type input "24"
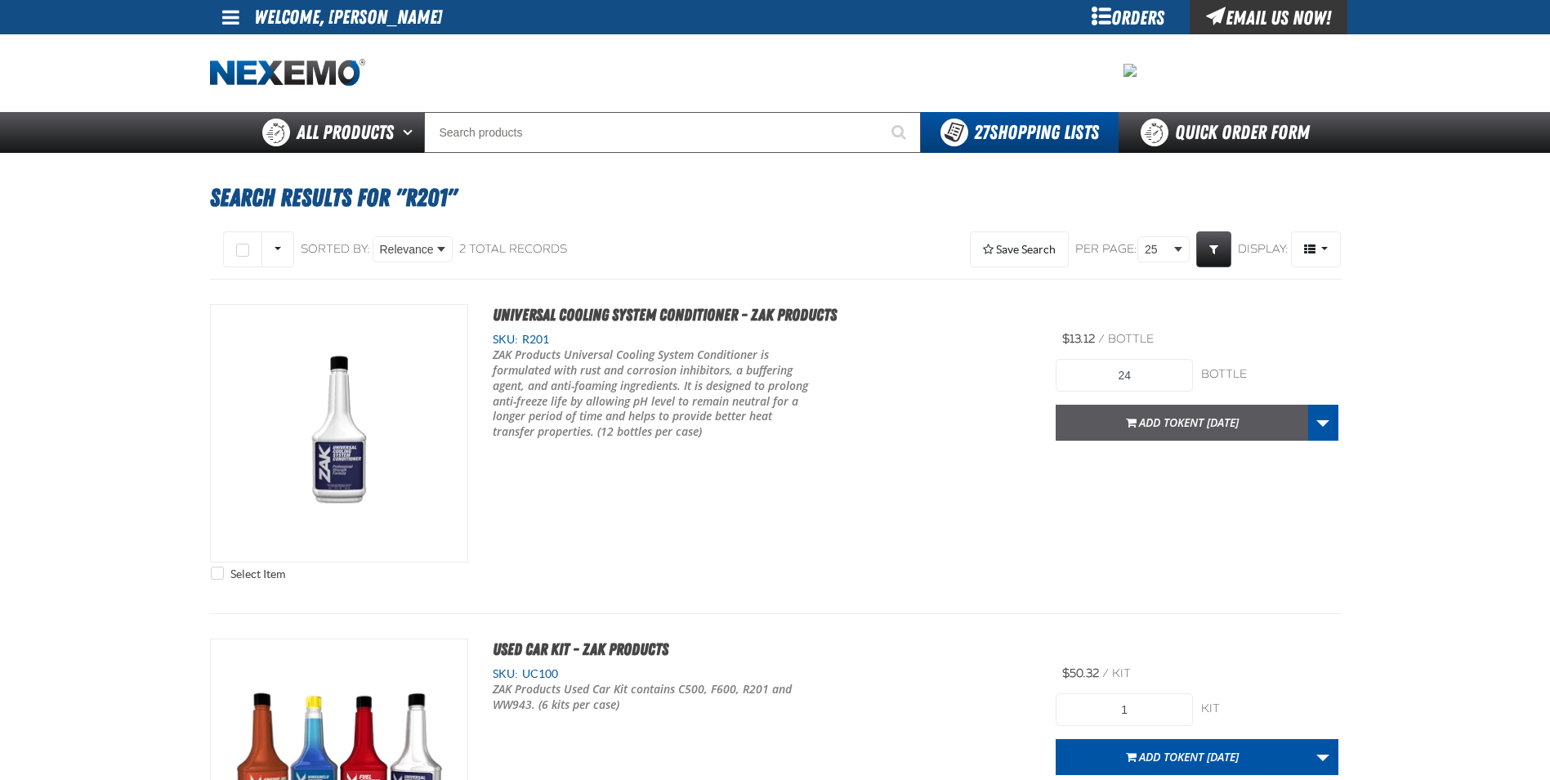
click at [1154, 415] on span "Add to Kent 9.9.2021" at bounding box center [1189, 422] width 100 height 16
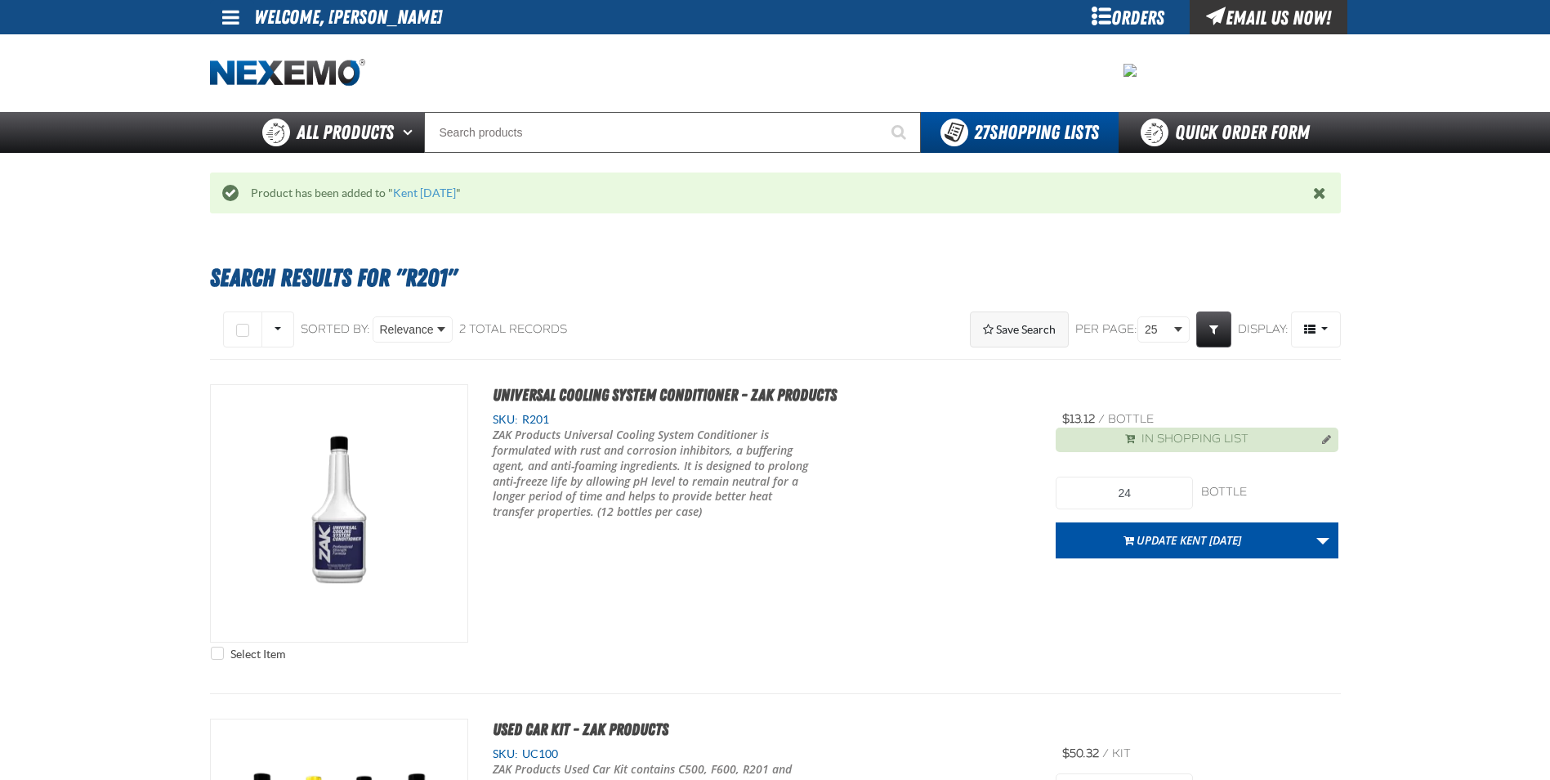
drag, startPoint x: 889, startPoint y: 247, endPoint x: 992, endPoint y: 322, distance: 127.5
click at [894, 250] on div "Search Results for "R201" Select All on Page All visible None" at bounding box center [775, 652] width 1144 height 839
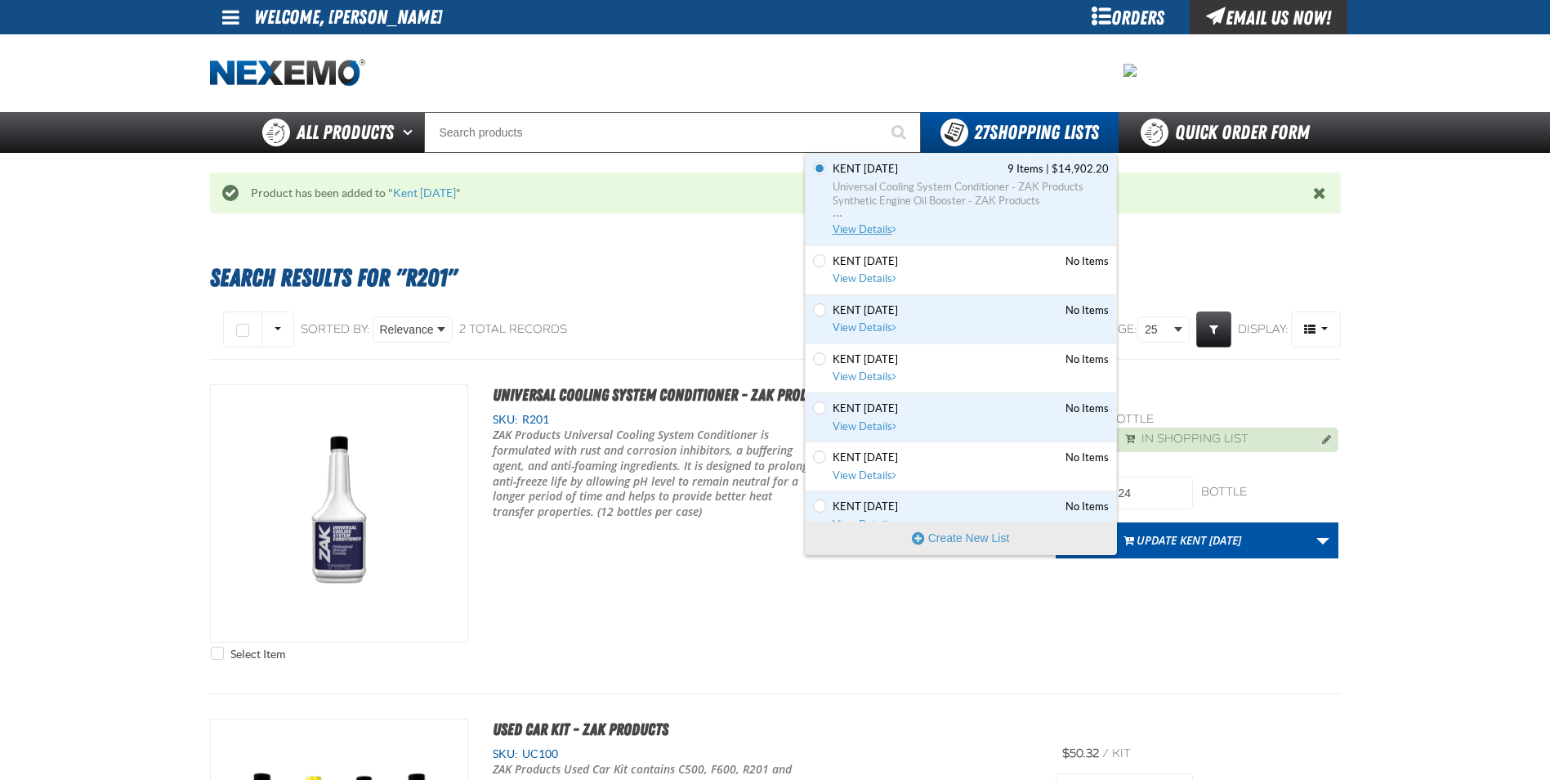
drag, startPoint x: 961, startPoint y: 197, endPoint x: 992, endPoint y: 197, distance: 31.1
click at [962, 198] on span "Synthetic Engine Oil Booster - ZAK Products" at bounding box center [971, 201] width 276 height 15
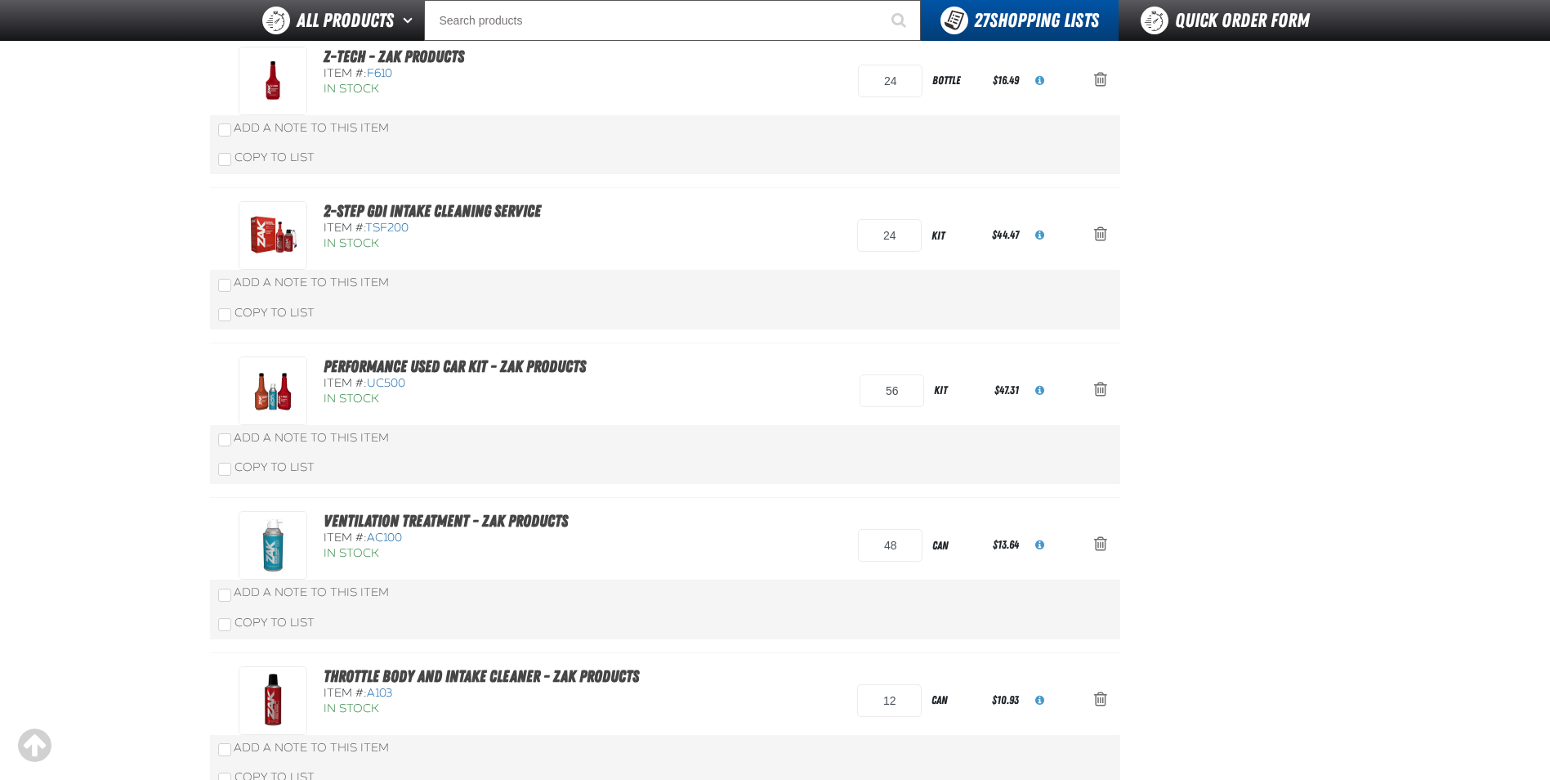
scroll to position [572, 0]
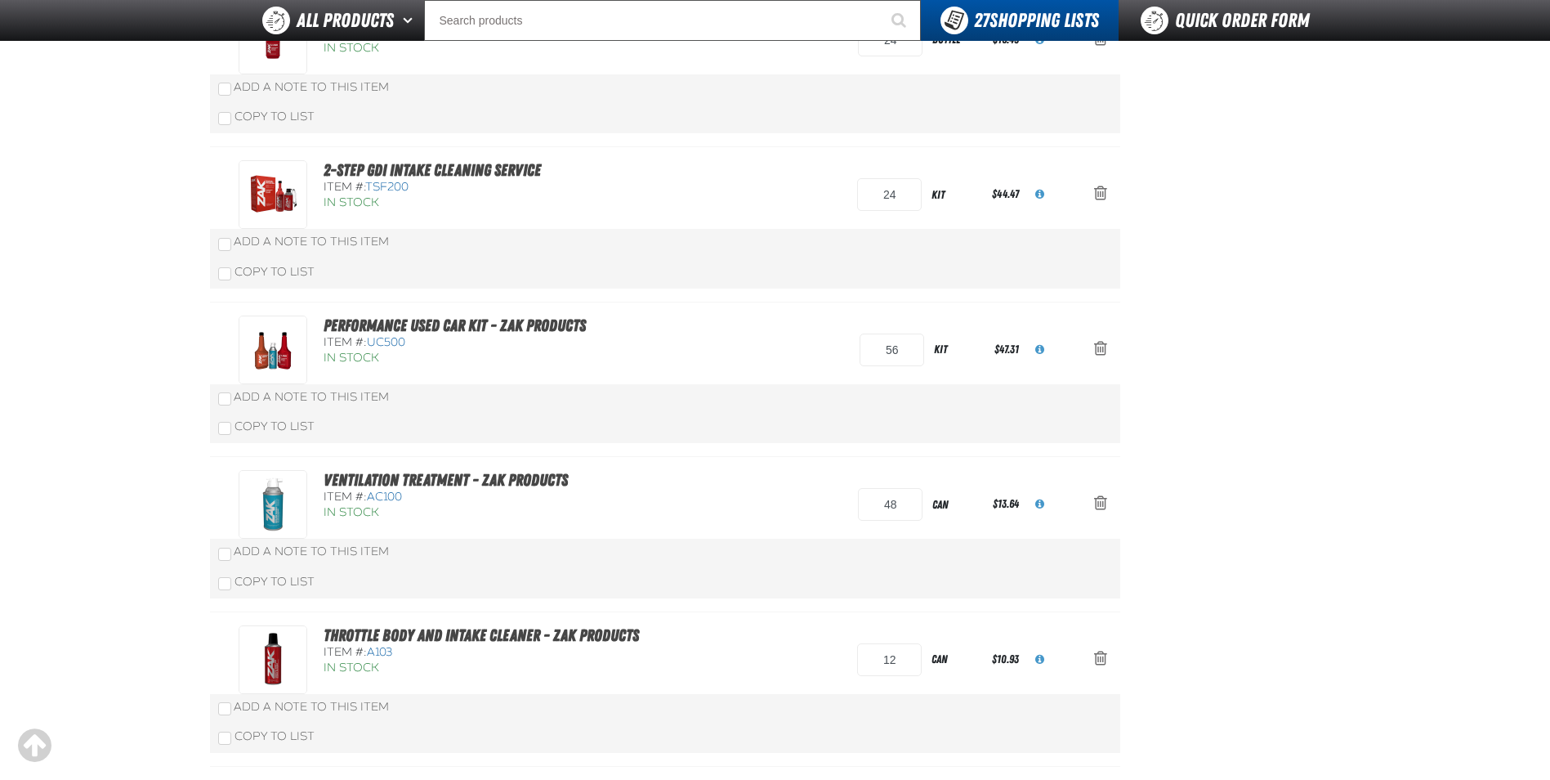
click at [161, 509] on main "Kent [DATE] Default Assigned To: [PERSON_NAME] Reassign Duplicate Delete" at bounding box center [775, 308] width 1550 height 1536
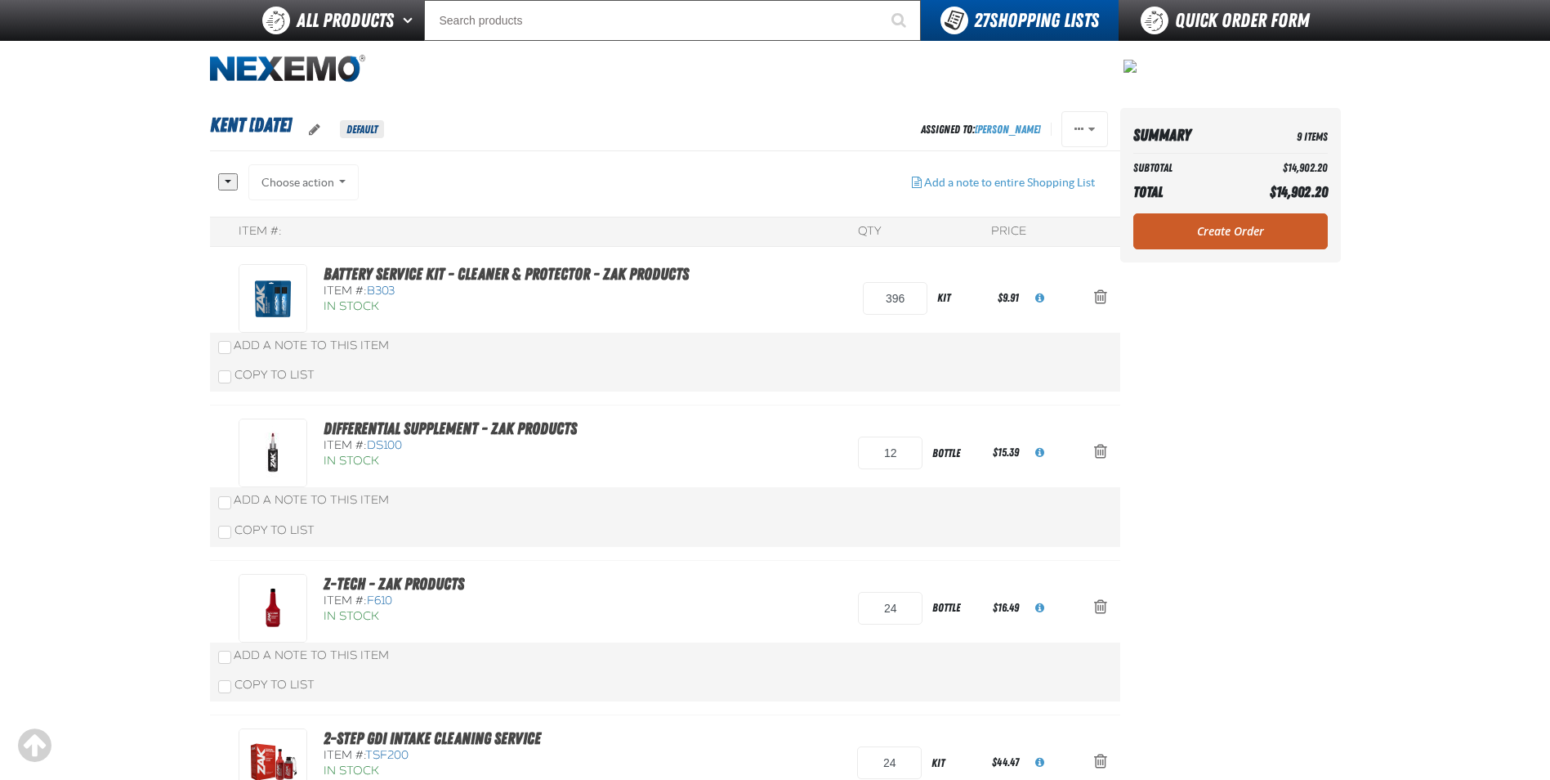
scroll to position [0, 0]
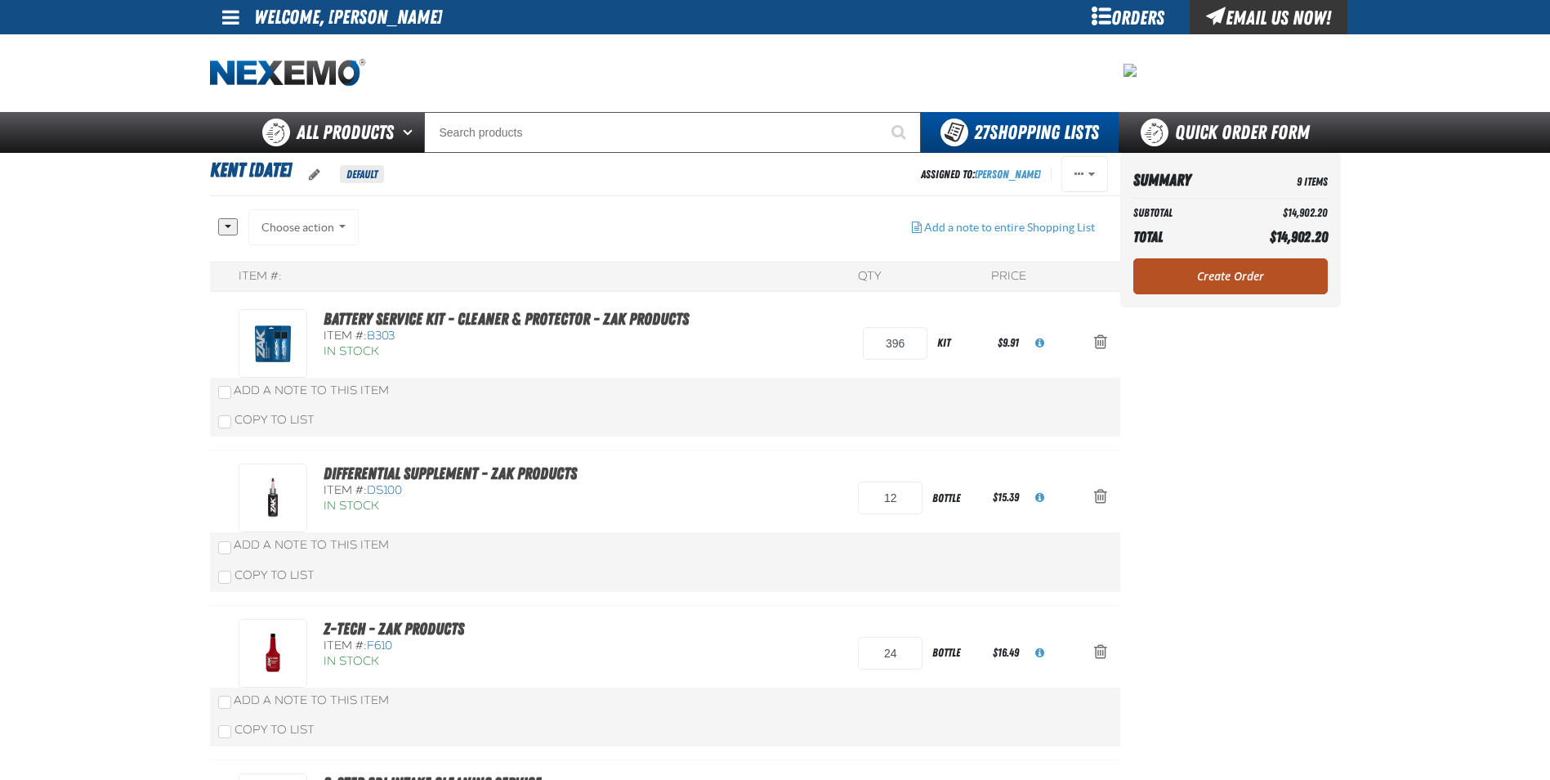
click at [1211, 279] on link "Create Order" at bounding box center [1231, 276] width 195 height 36
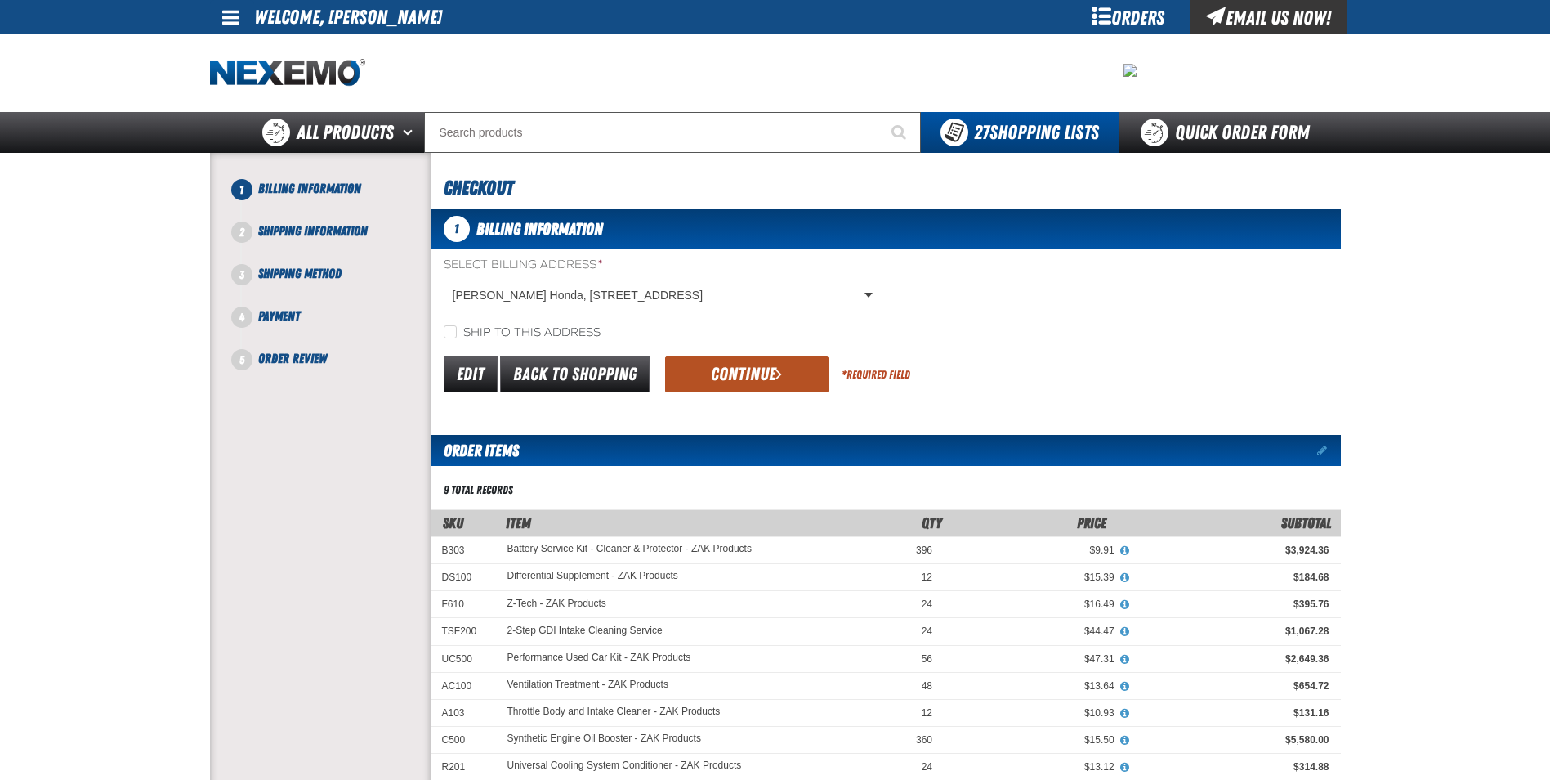
click at [748, 373] on button "Continue" at bounding box center [746, 374] width 163 height 36
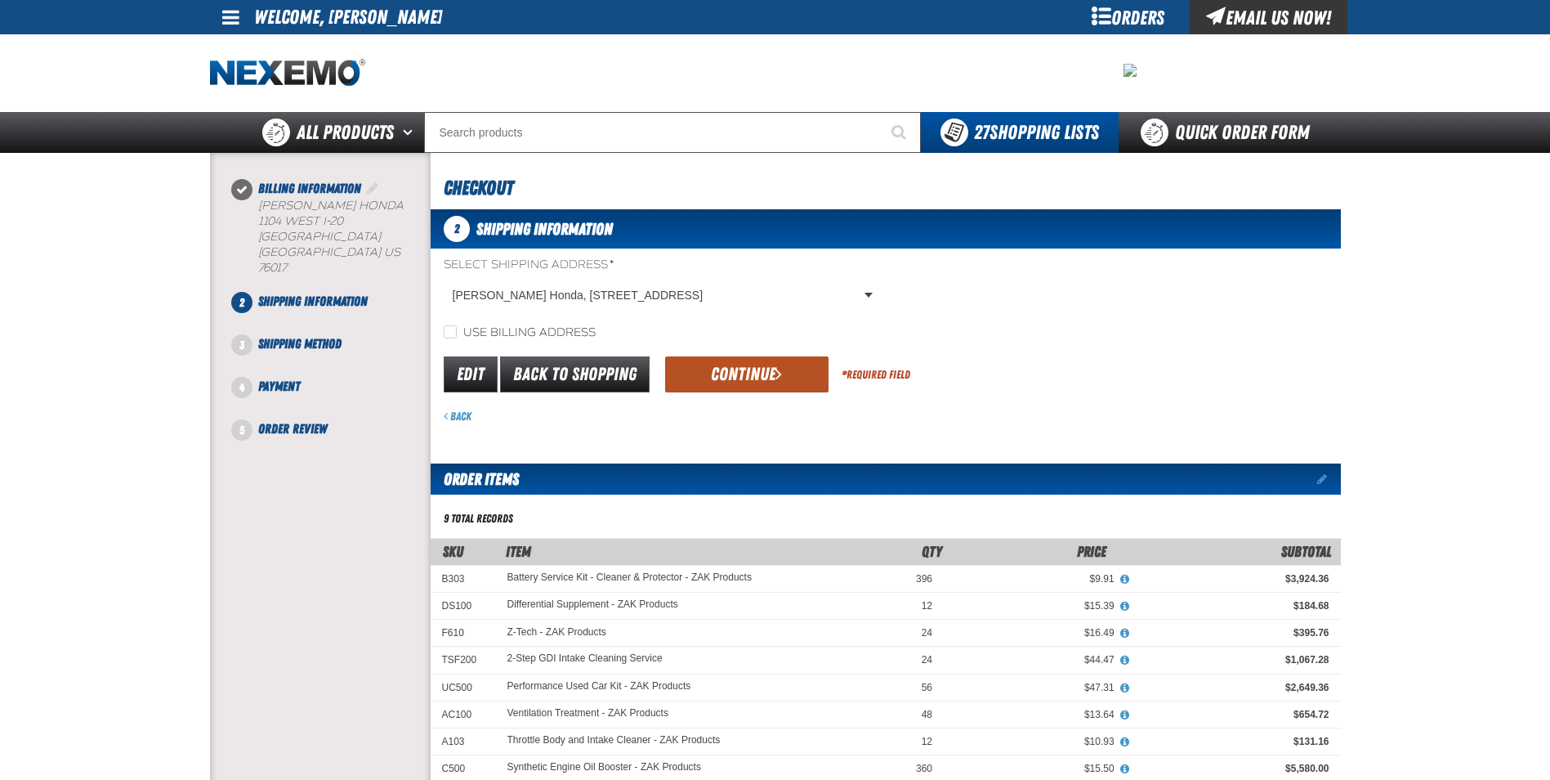
click at [746, 373] on button "Continue" at bounding box center [746, 374] width 163 height 36
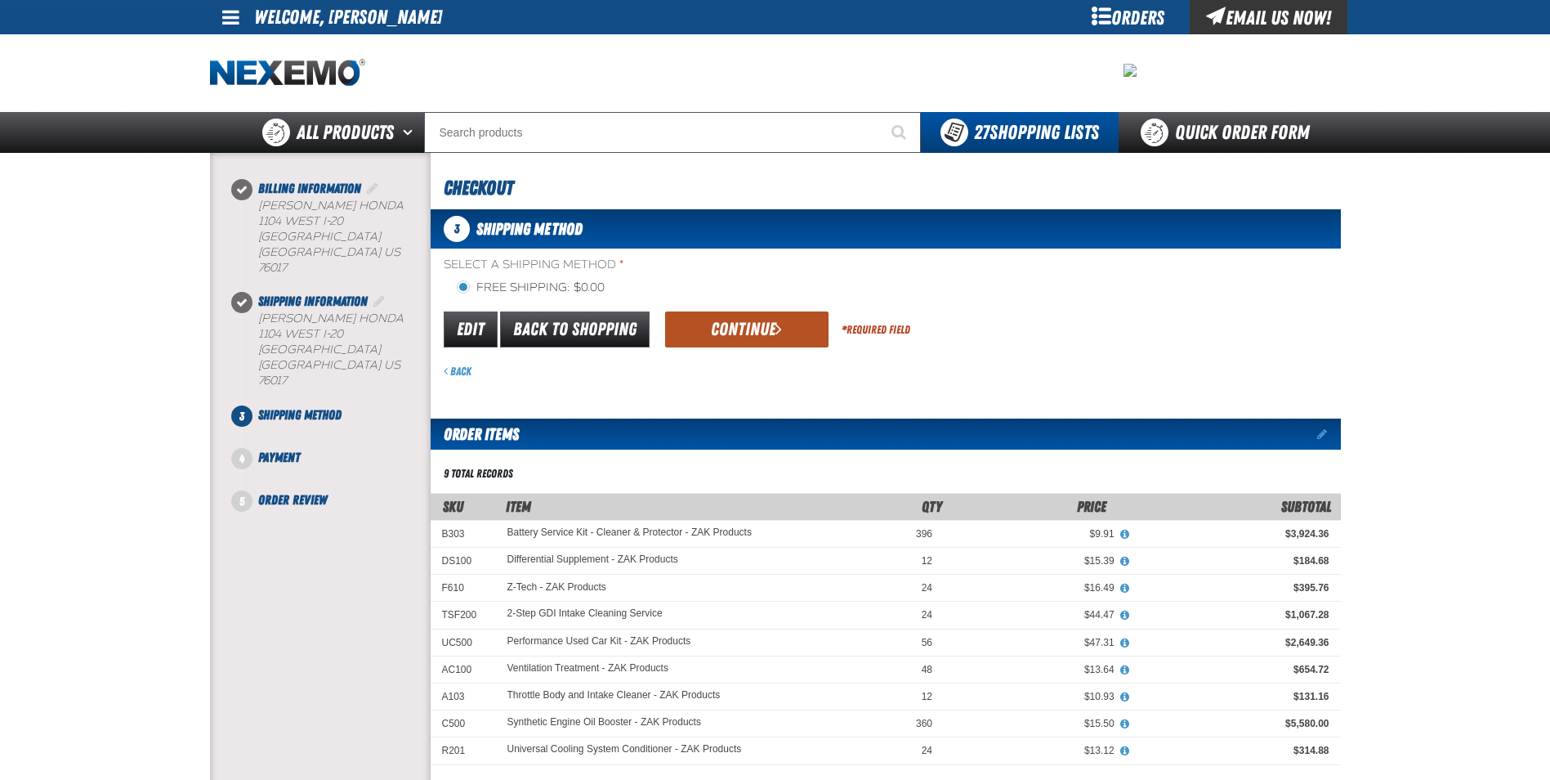
click at [725, 333] on button "Continue" at bounding box center [746, 329] width 163 height 36
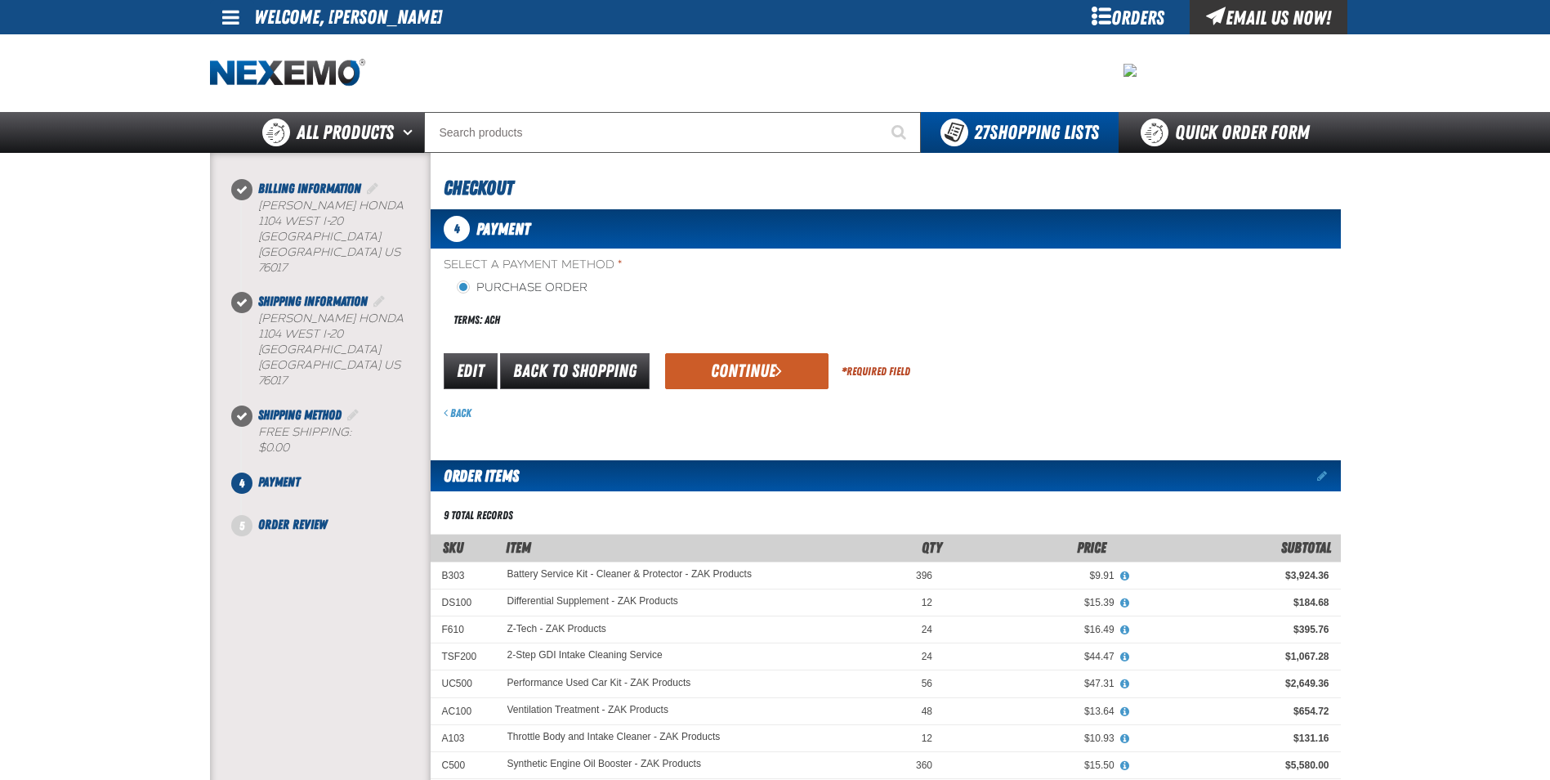
click at [722, 325] on div "Terms: ACH" at bounding box center [665, 319] width 442 height 35
drag, startPoint x: 731, startPoint y: 397, endPoint x: 725, endPoint y: 371, distance: 26.8
click at [729, 396] on form "payment_term_4 Edit Back to Shopping Continue * Required Field Back" at bounding box center [886, 386] width 910 height 70
click at [724, 369] on button "Continue" at bounding box center [746, 371] width 163 height 36
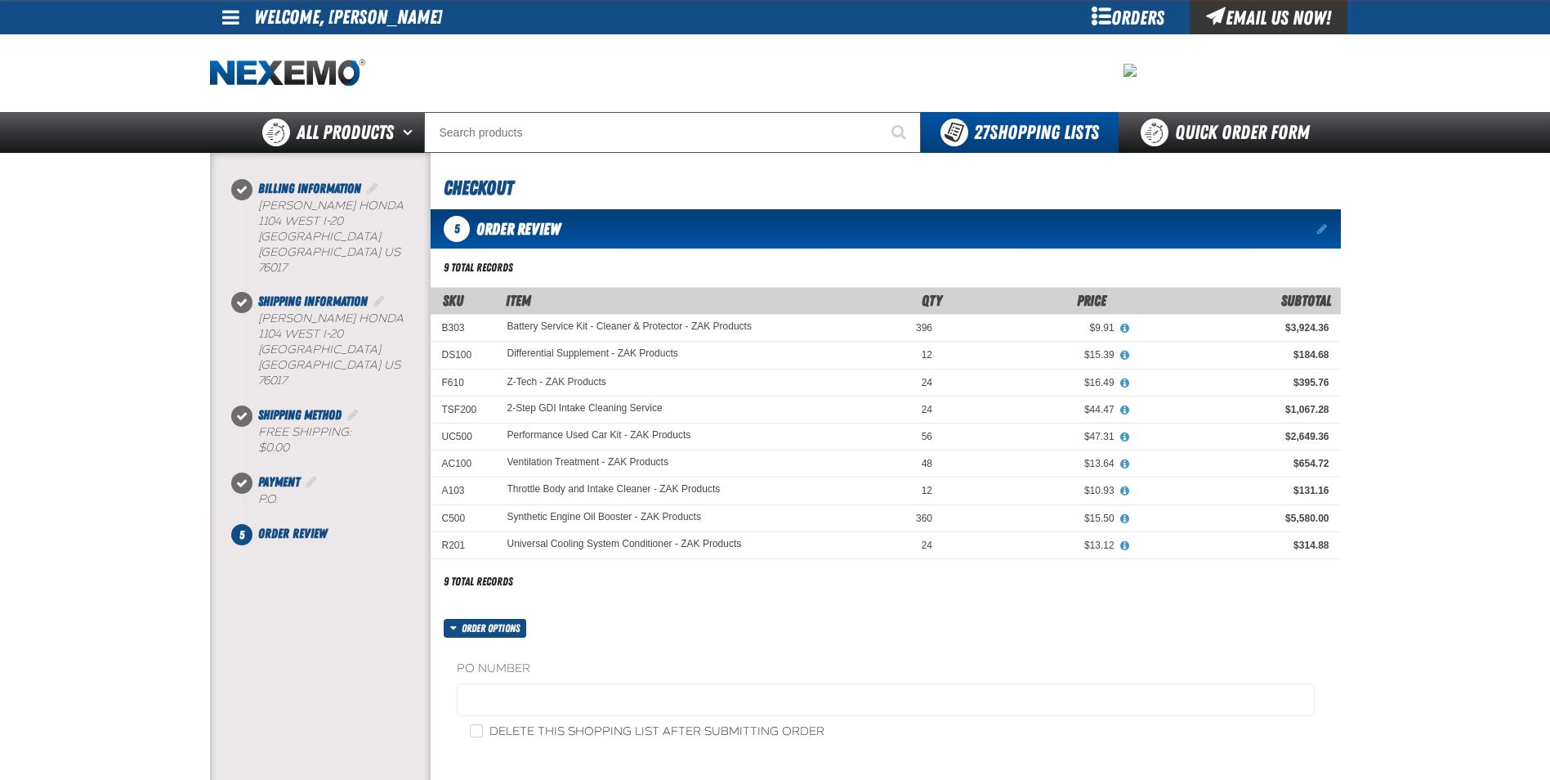
scroll to position [245, 0]
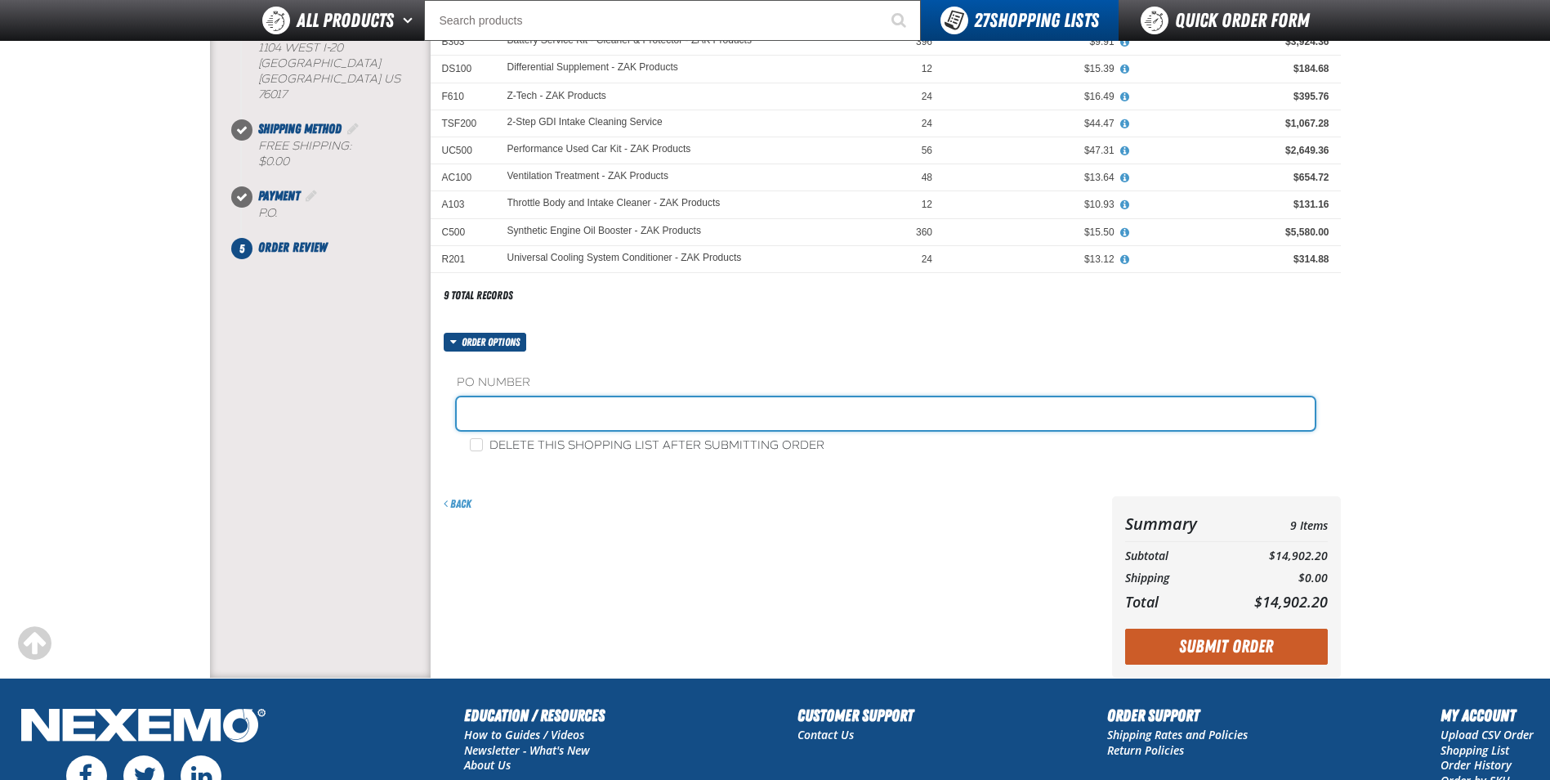
click at [543, 415] on input "text" at bounding box center [886, 413] width 858 height 33
paste input "181587"
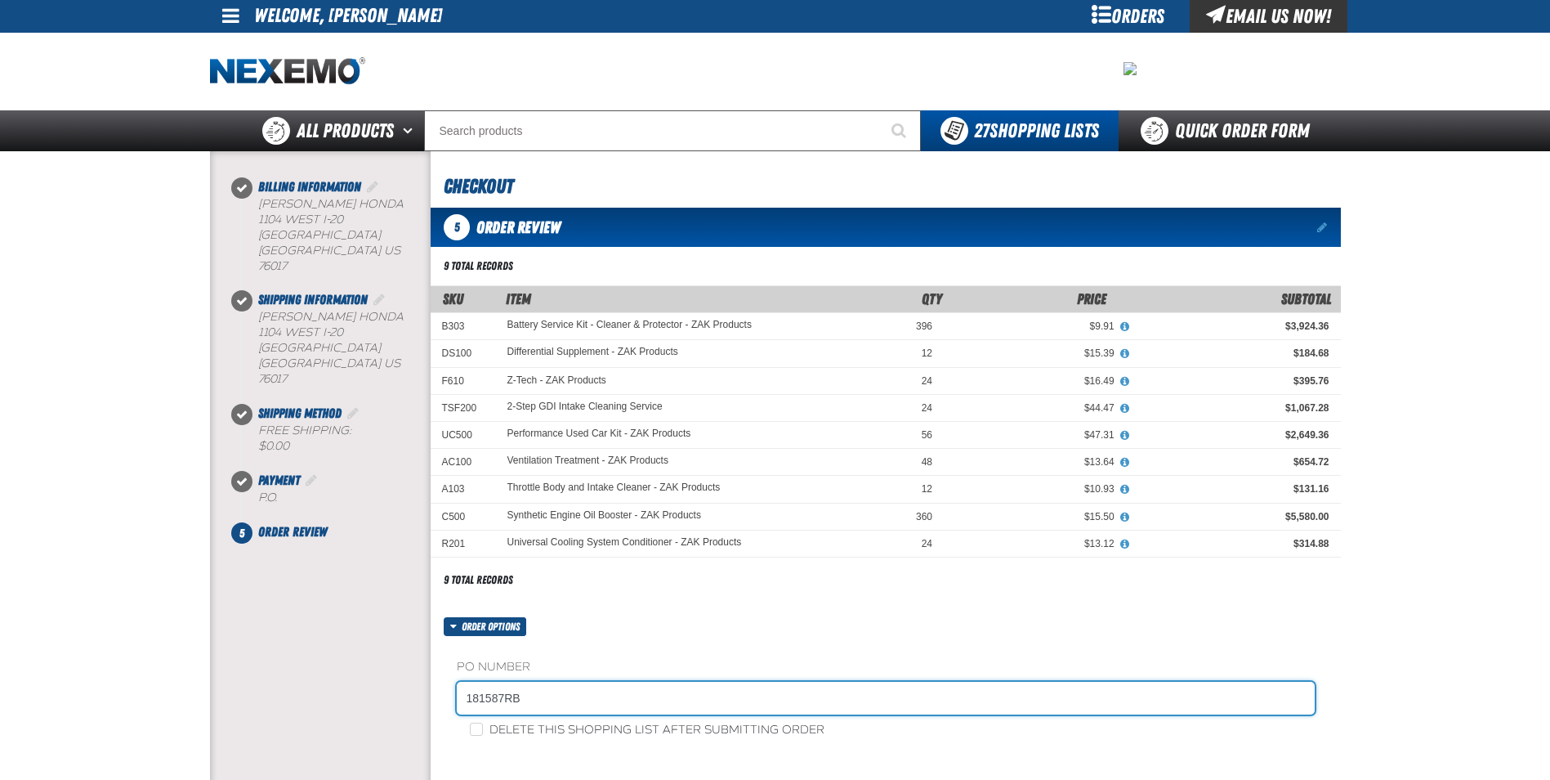
scroll to position [0, 0]
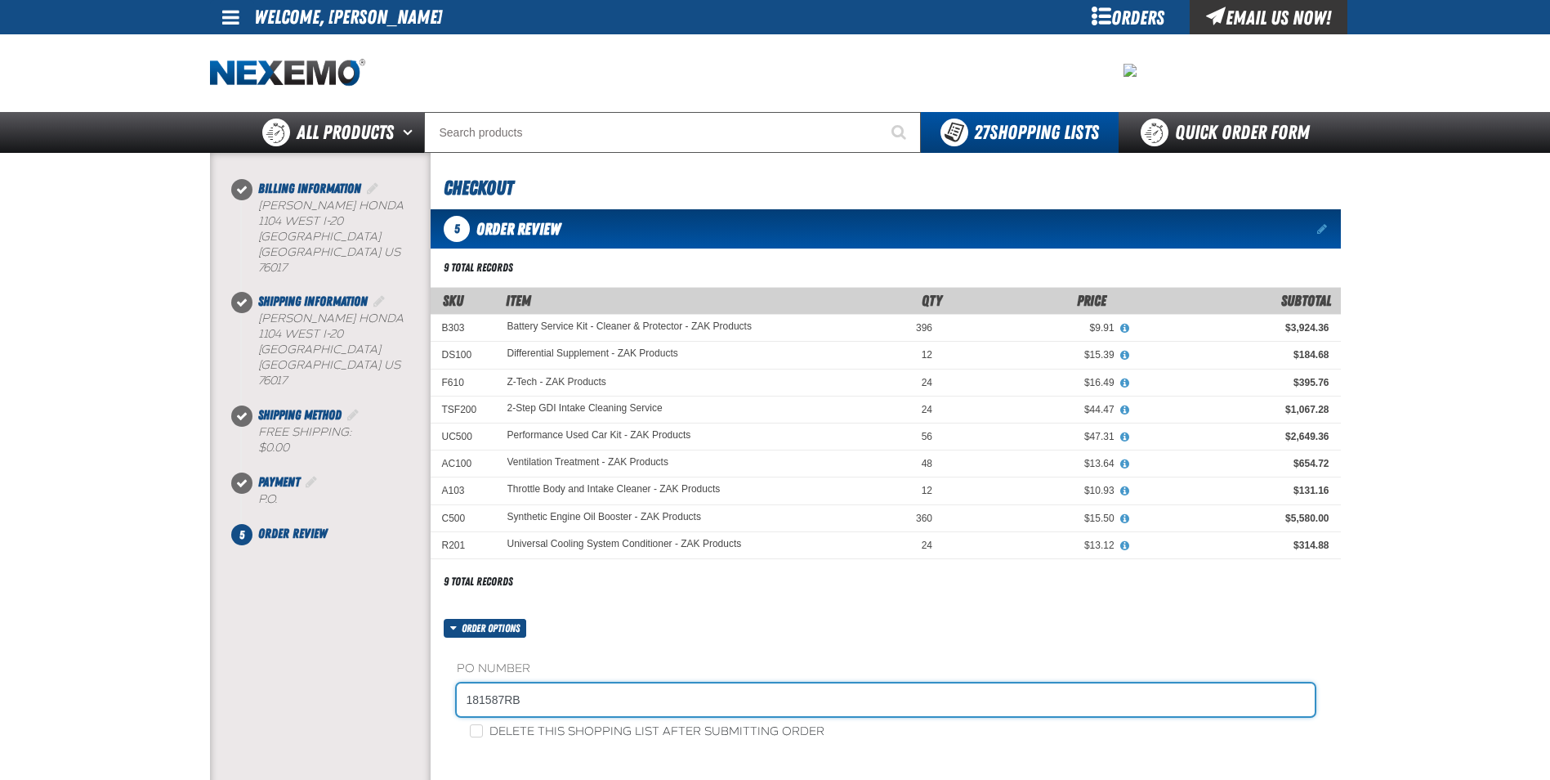
type input "181587RB"
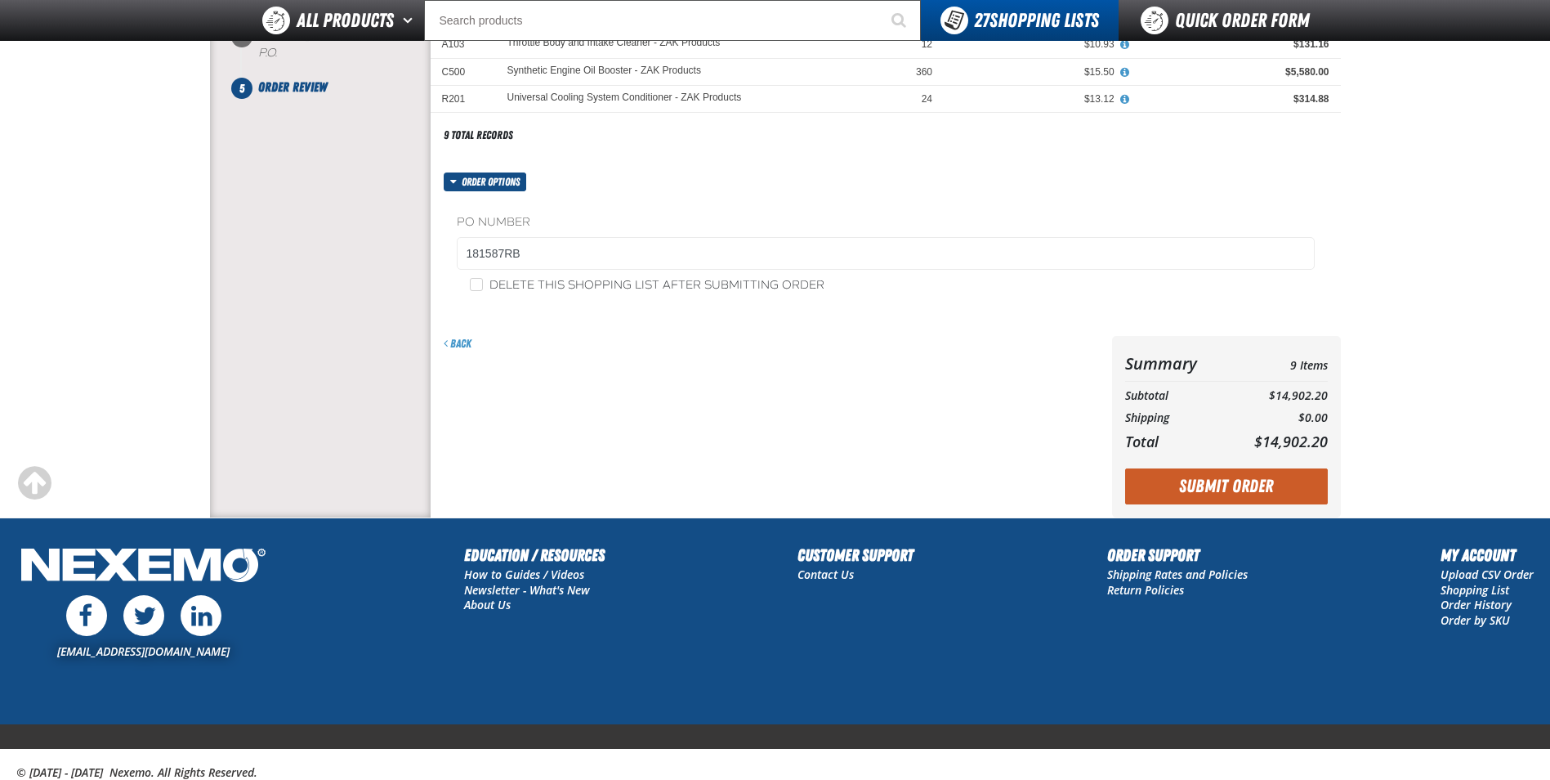
scroll to position [409, 0]
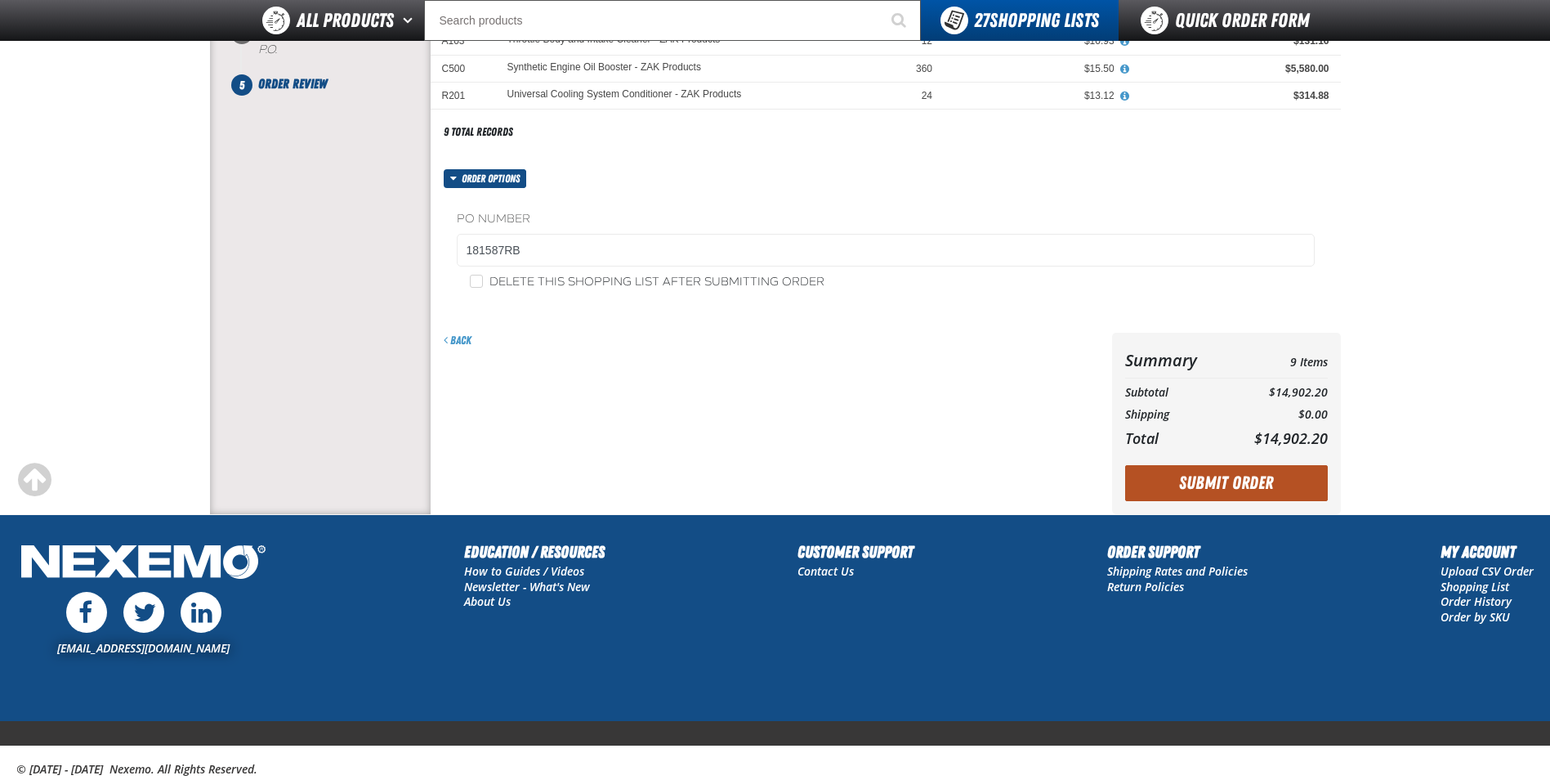
click at [1208, 486] on button "Submit Order" at bounding box center [1226, 483] width 203 height 36
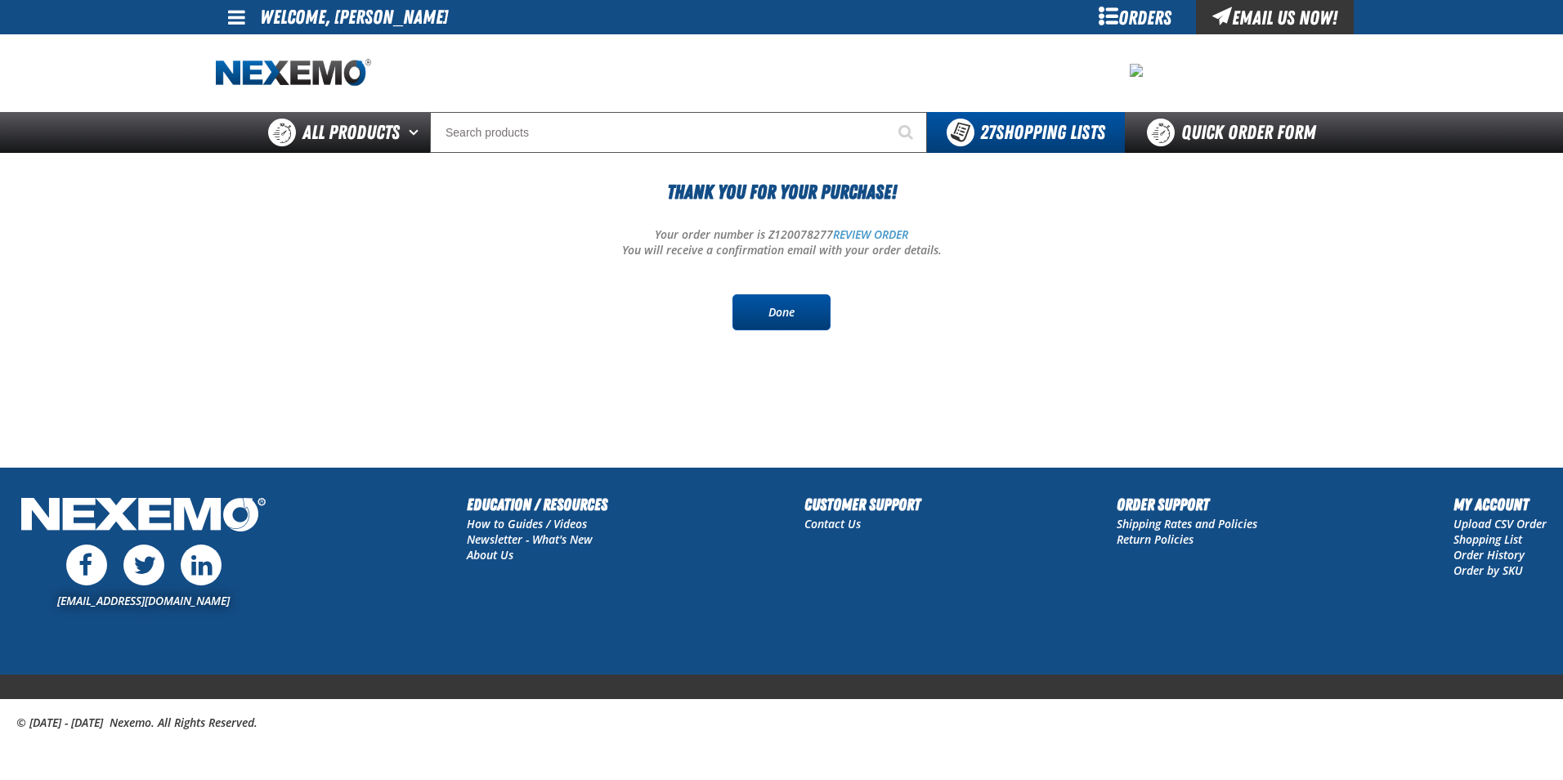
click at [761, 310] on link "Done" at bounding box center [781, 312] width 98 height 36
